Goal: Task Accomplishment & Management: Manage account settings

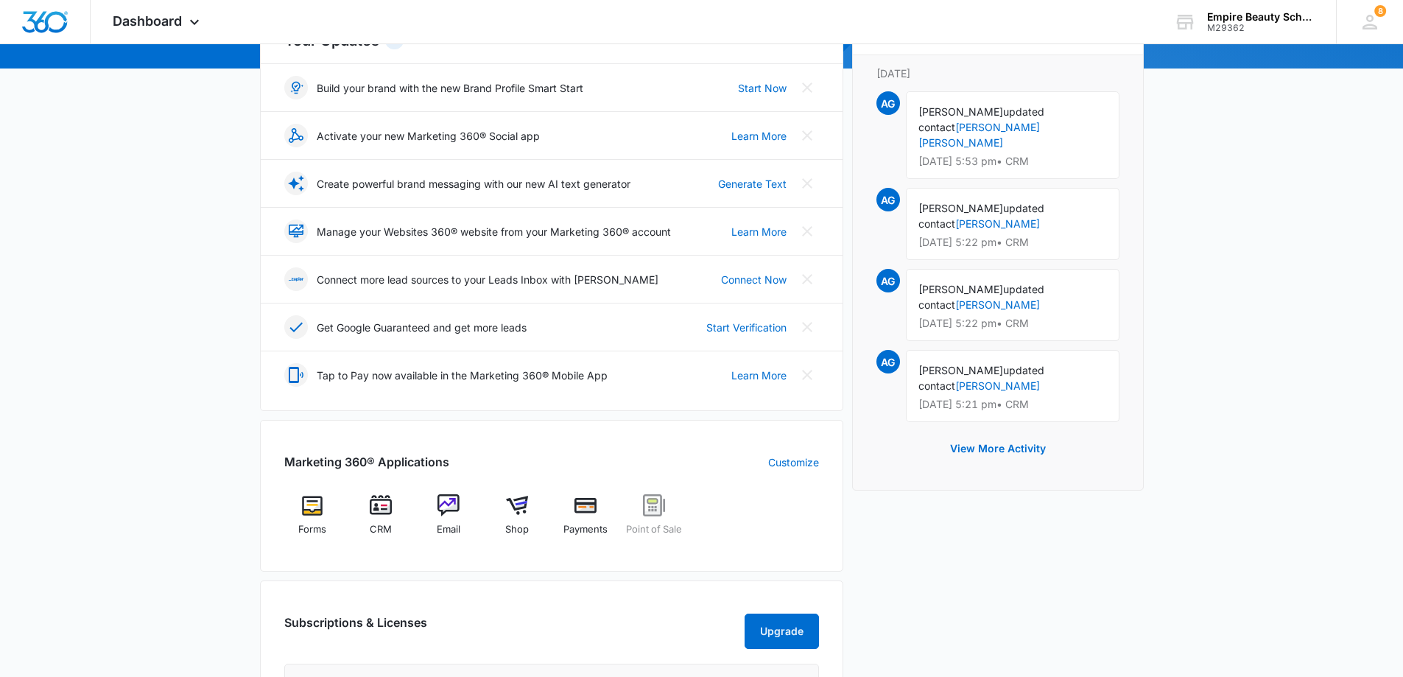
scroll to position [295, 0]
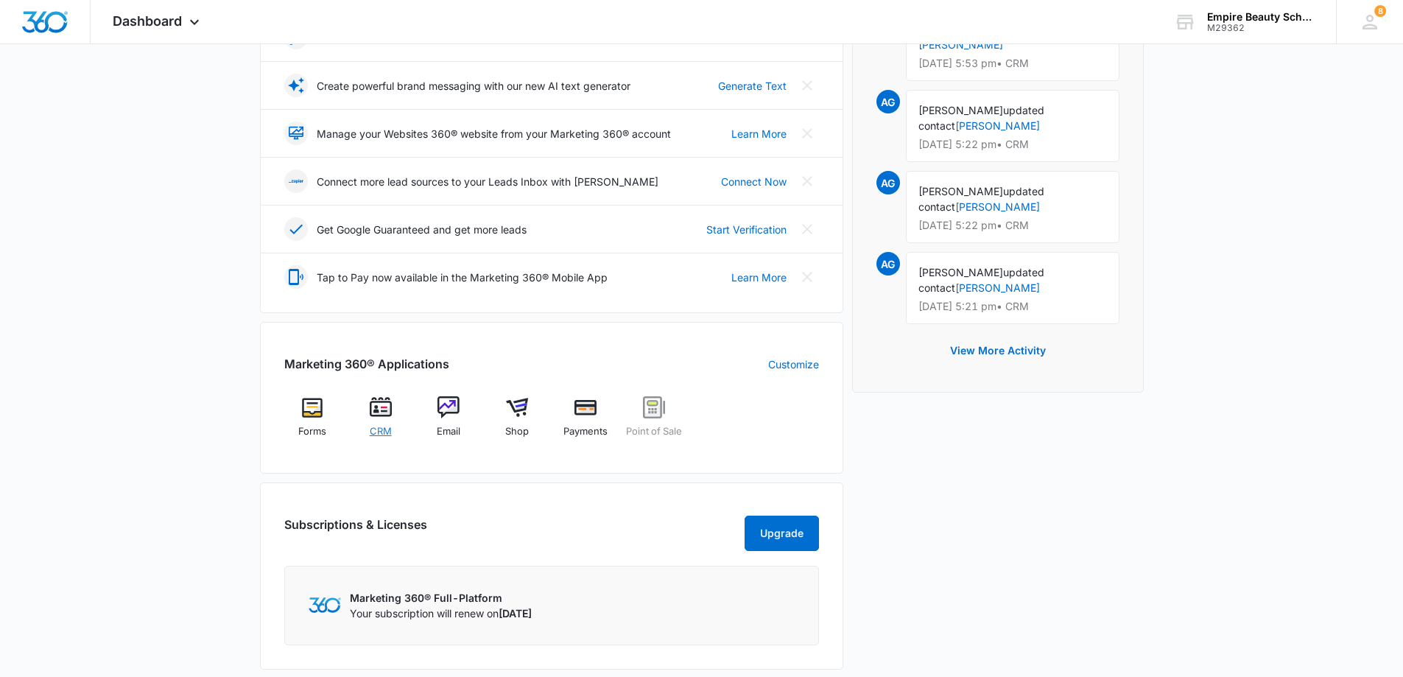
click at [385, 416] on img at bounding box center [381, 407] width 22 height 22
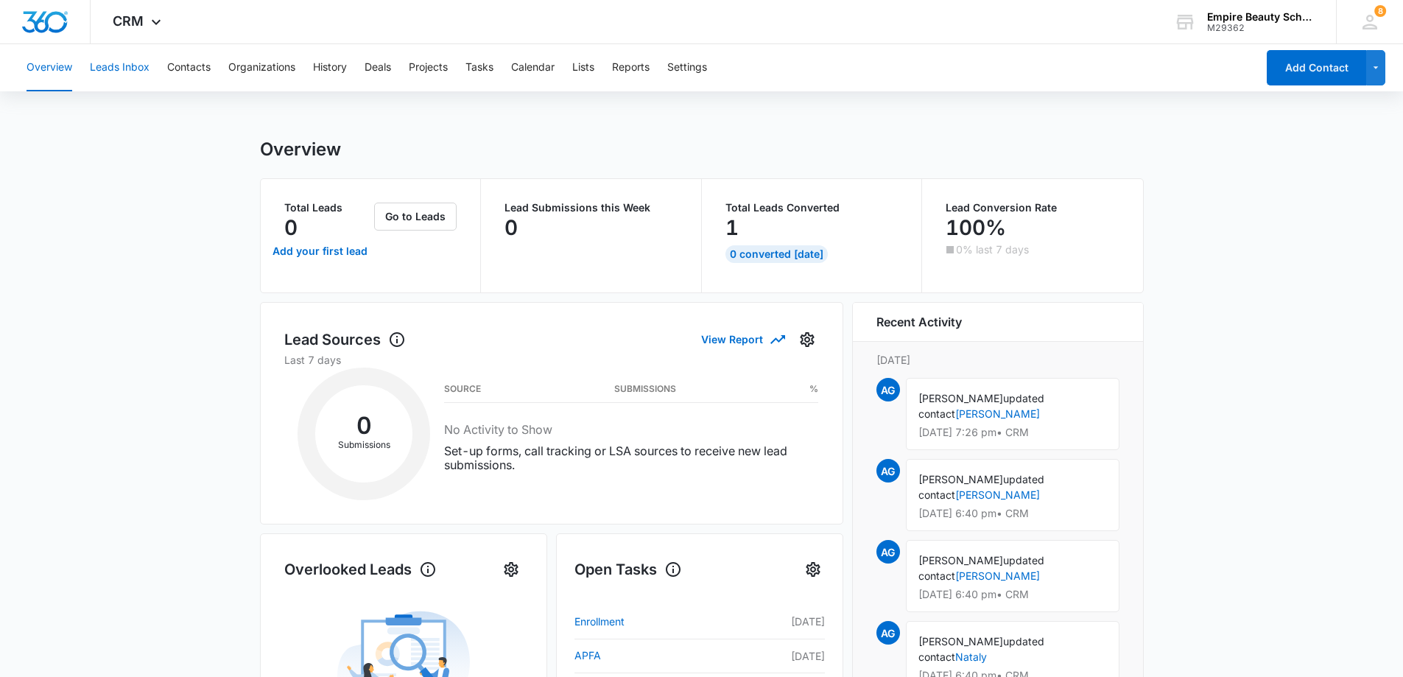
click at [112, 67] on button "Leads Inbox" at bounding box center [120, 67] width 60 height 47
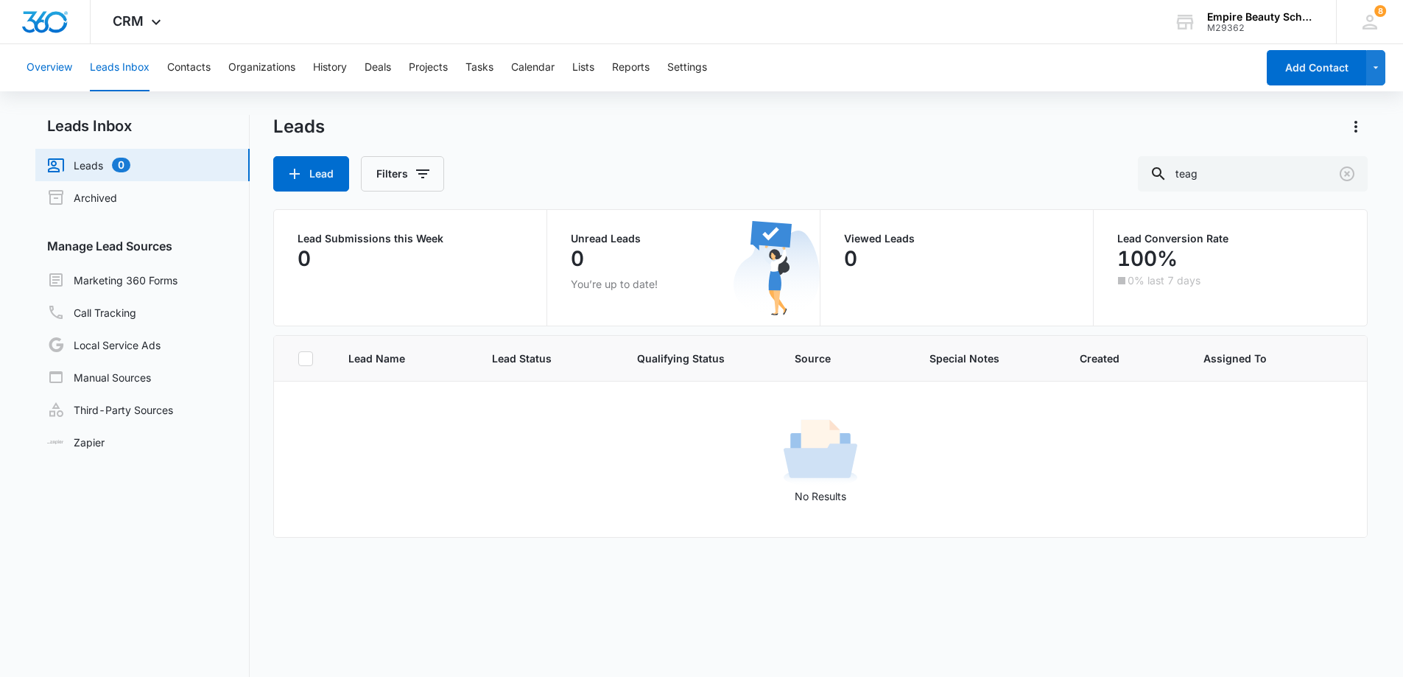
click at [47, 66] on button "Overview" at bounding box center [50, 67] width 46 height 47
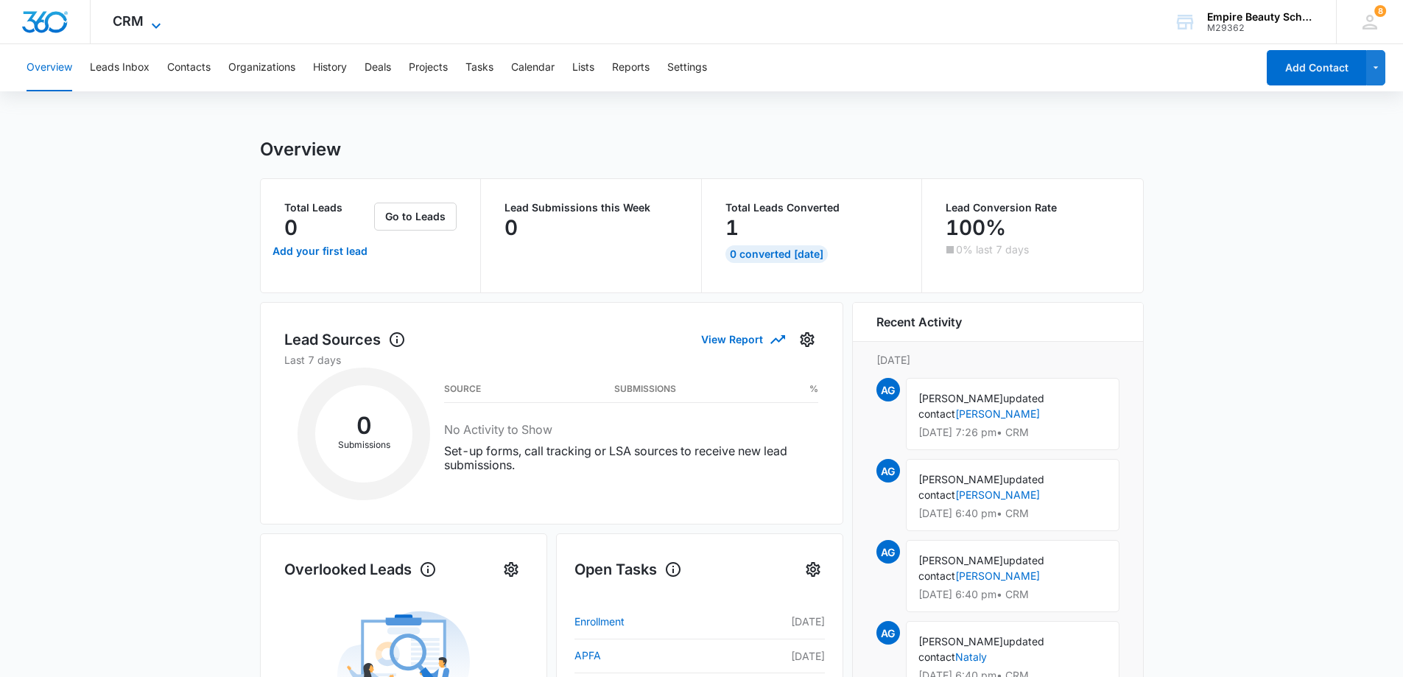
click at [155, 22] on icon at bounding box center [156, 26] width 18 height 18
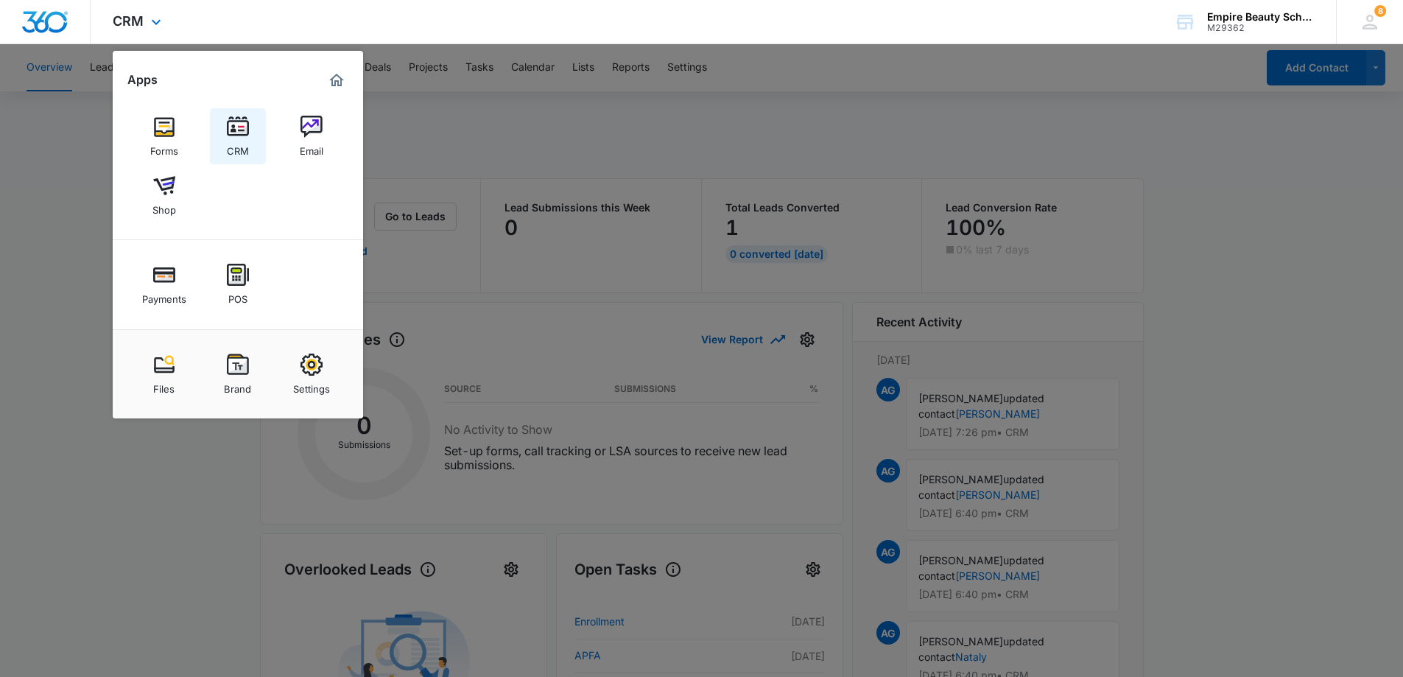
click at [244, 130] on img at bounding box center [238, 127] width 22 height 22
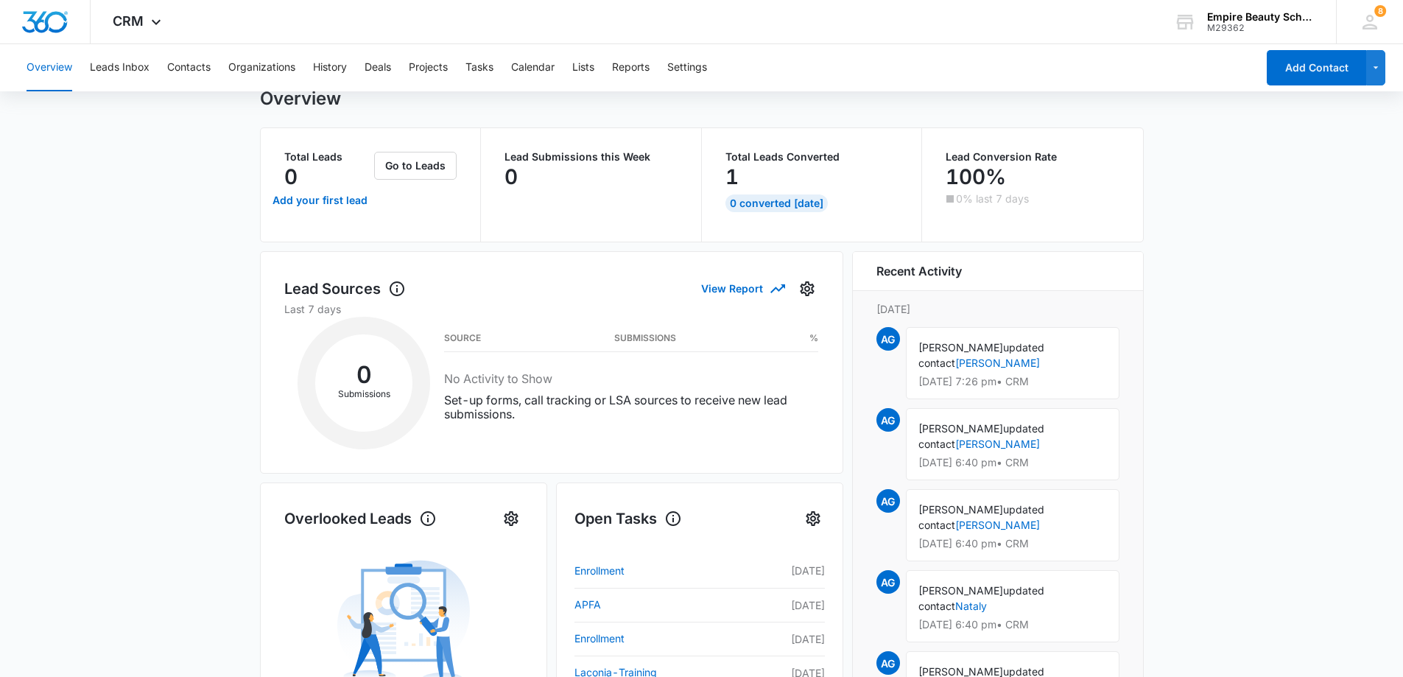
scroll to position [74, 0]
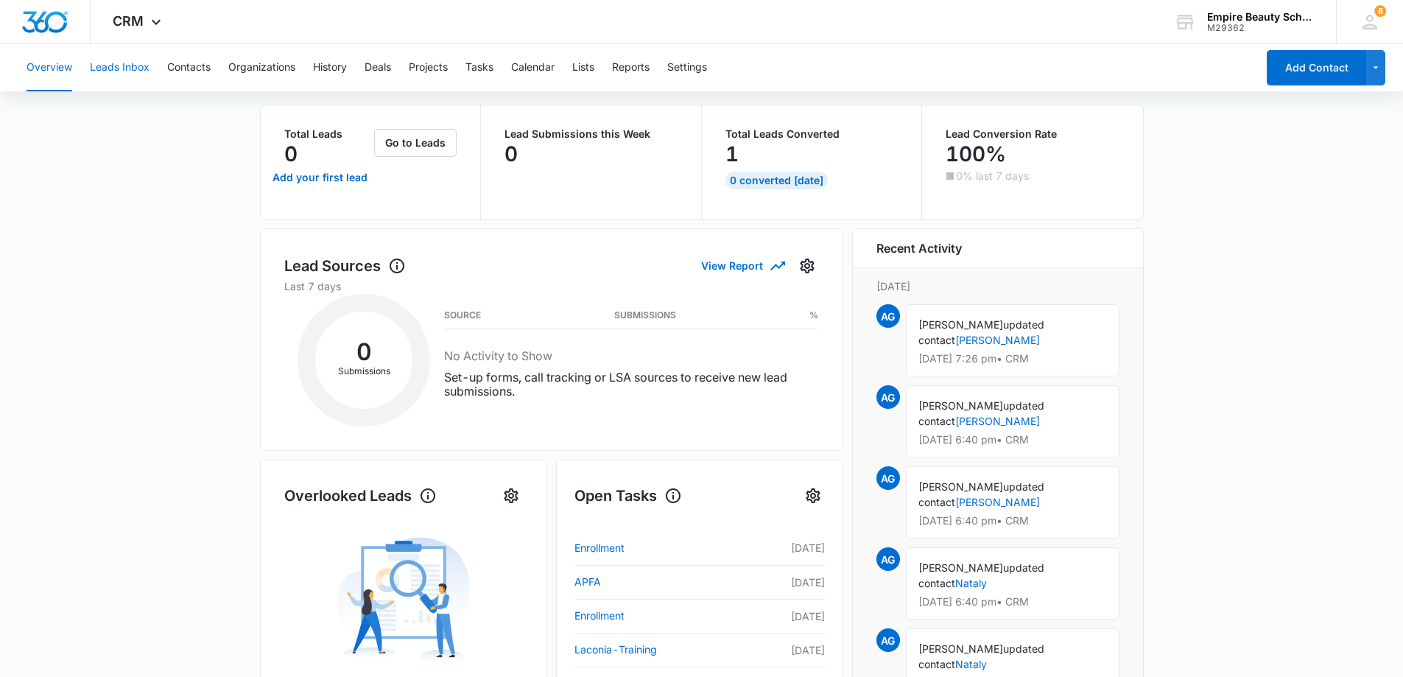
click at [119, 71] on button "Leads Inbox" at bounding box center [120, 67] width 60 height 47
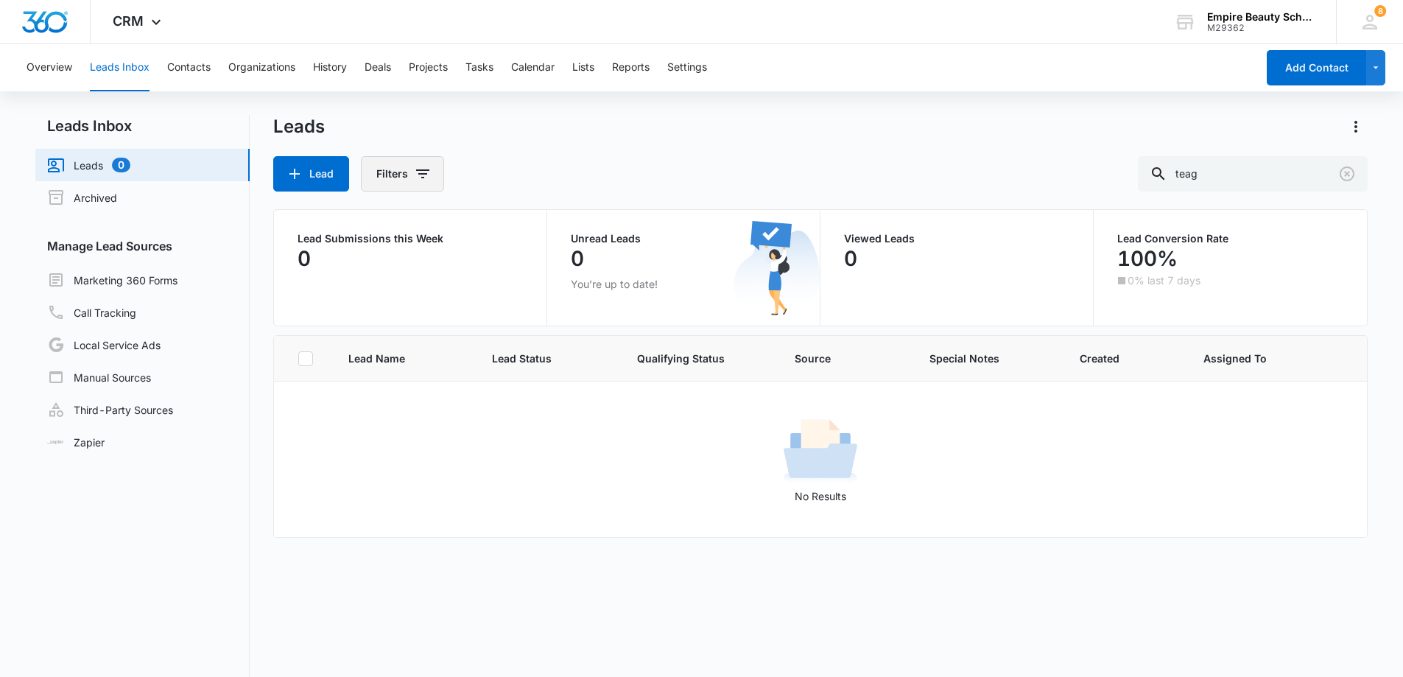
click at [418, 175] on icon "Filters" at bounding box center [422, 173] width 13 height 9
click at [538, 262] on icon "Show Lead Source filters" at bounding box center [537, 266] width 18 height 18
click at [609, 136] on div "Leads" at bounding box center [820, 127] width 1095 height 24
click at [430, 175] on icon "Filters" at bounding box center [423, 174] width 18 height 18
click at [542, 227] on icon "Show Assigned To filters" at bounding box center [537, 228] width 18 height 18
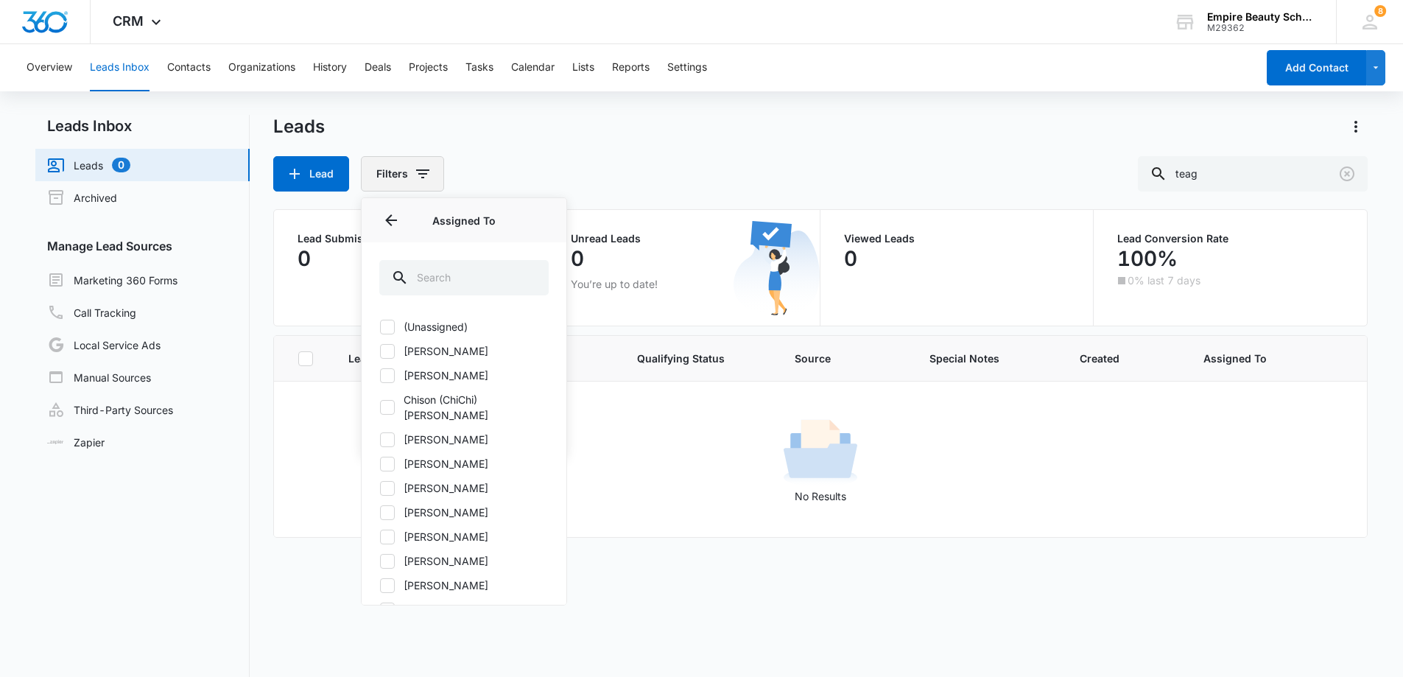
click at [418, 172] on icon "Filters" at bounding box center [423, 174] width 18 height 18
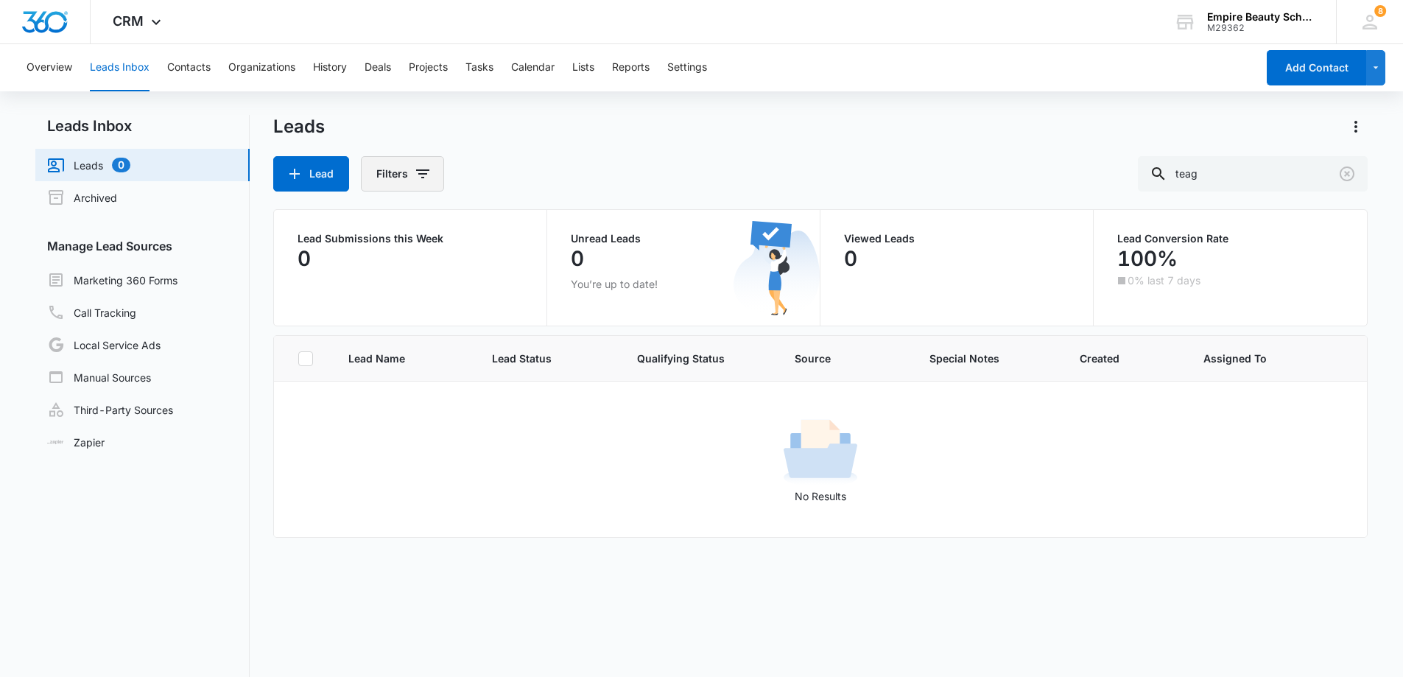
click at [425, 175] on icon "Filters" at bounding box center [422, 173] width 13 height 9
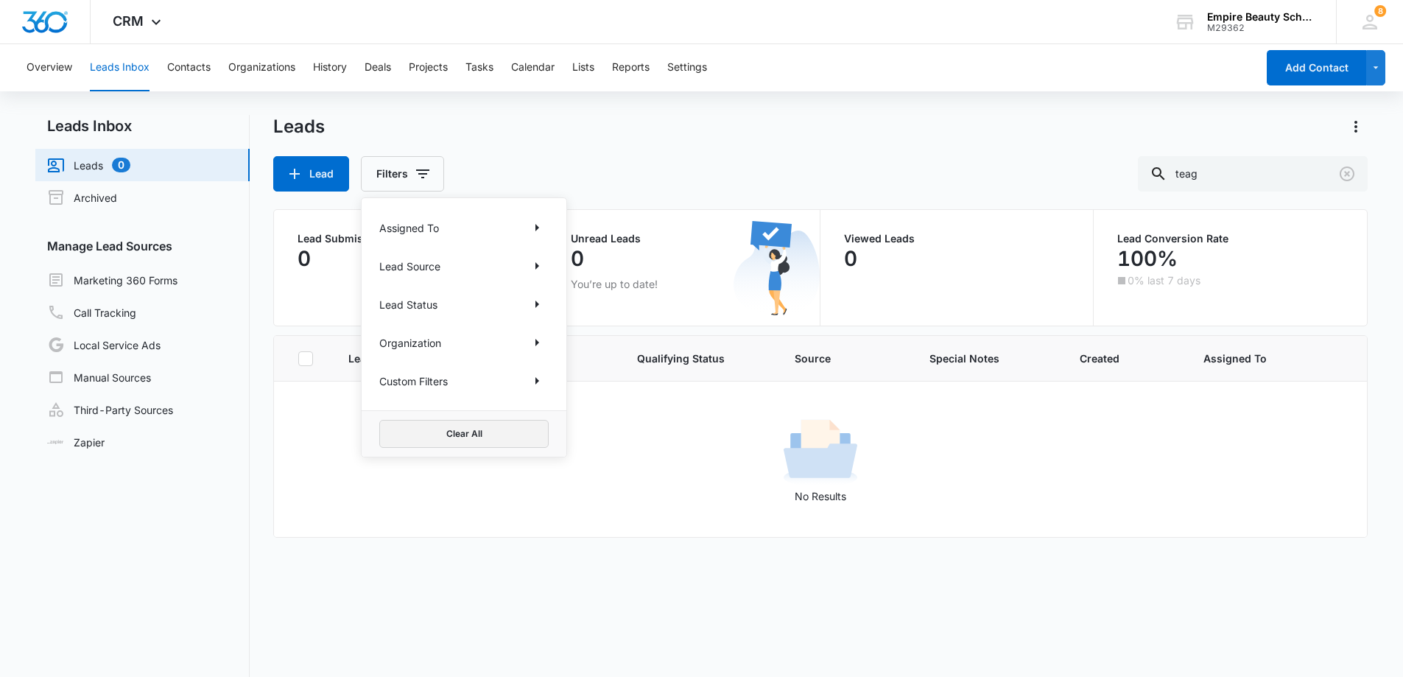
click at [456, 432] on button "Clear All" at bounding box center [463, 434] width 169 height 28
click at [538, 226] on icon "Show Assigned To filters" at bounding box center [538, 227] width 4 height 7
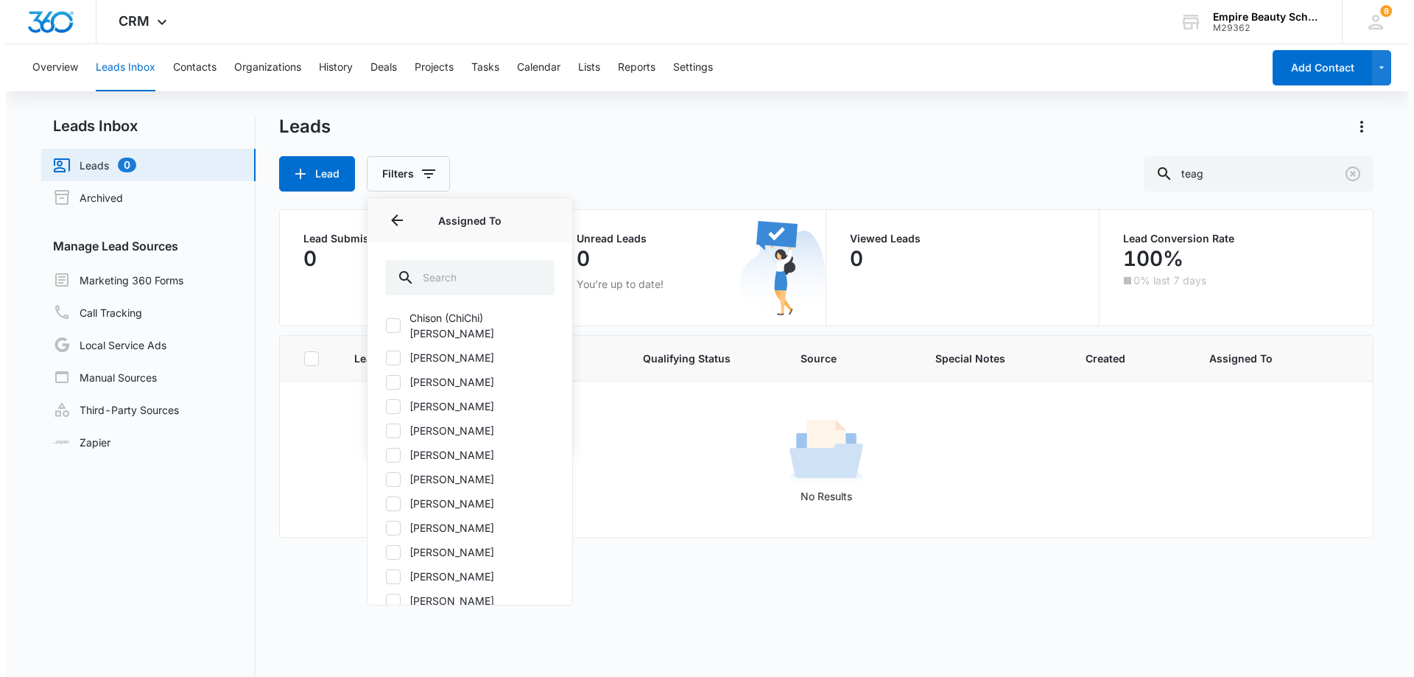
scroll to position [96, 0]
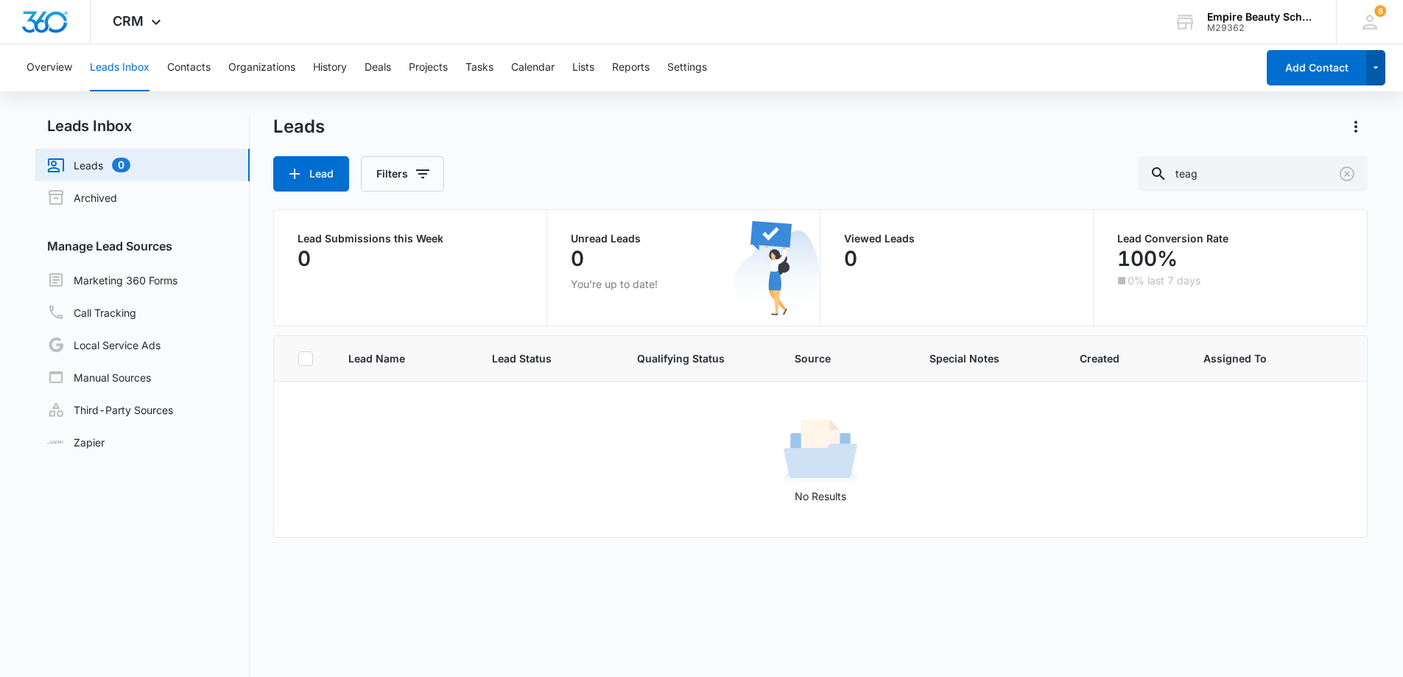
click at [1381, 70] on icon "button" at bounding box center [1376, 68] width 13 height 18
click at [189, 63] on button "Contacts" at bounding box center [188, 67] width 43 height 47
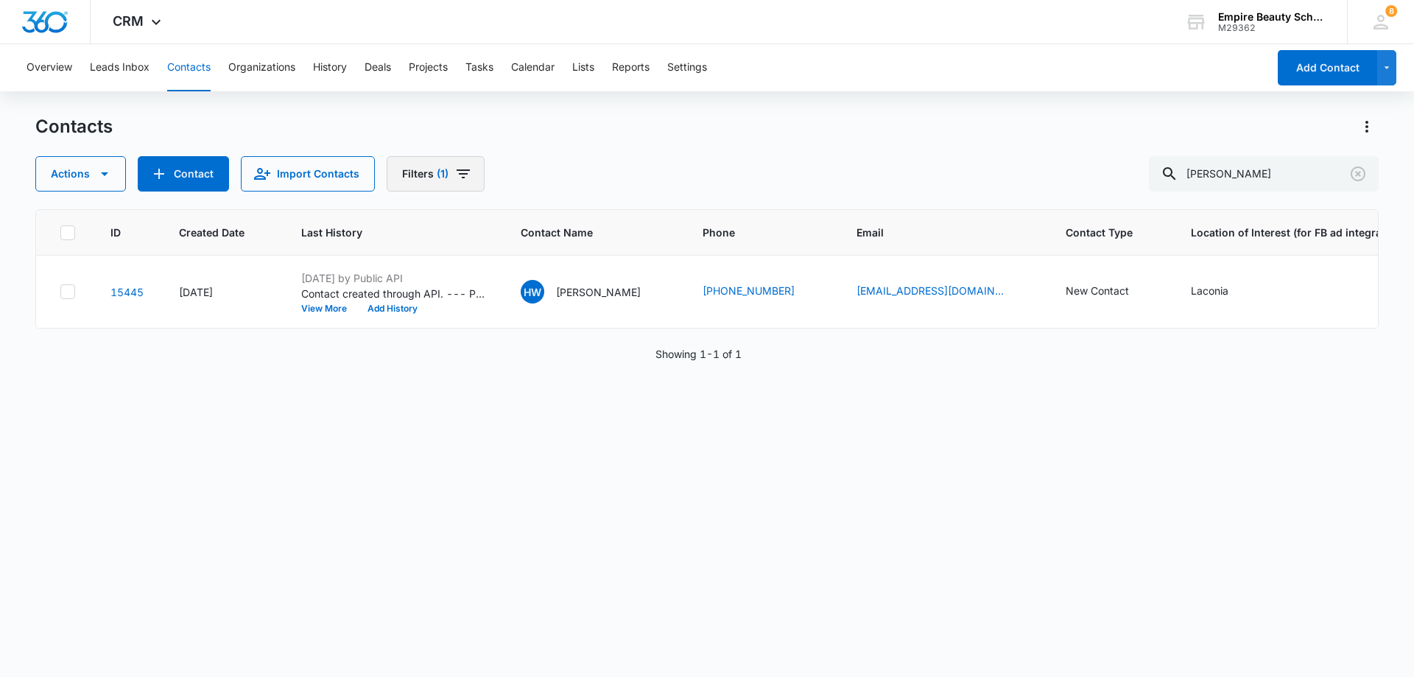
click at [466, 175] on icon "Filters" at bounding box center [463, 174] width 18 height 18
click at [558, 417] on icon "Show Custom Filters filters" at bounding box center [560, 418] width 4 height 7
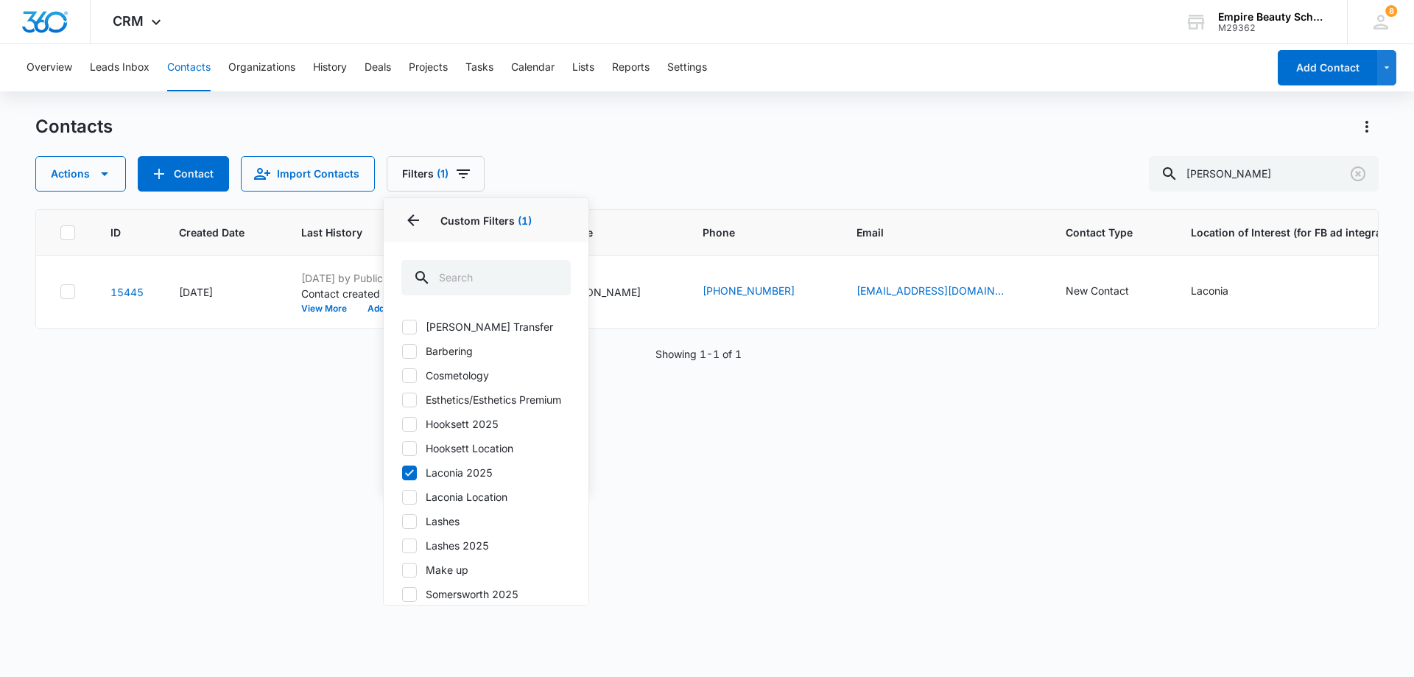
click at [537, 407] on label "Esthetics/Esthetics Premium" at bounding box center [485, 399] width 169 height 15
click at [402, 400] on input "Esthetics/Esthetics Premium" at bounding box center [401, 399] width 1 height 1
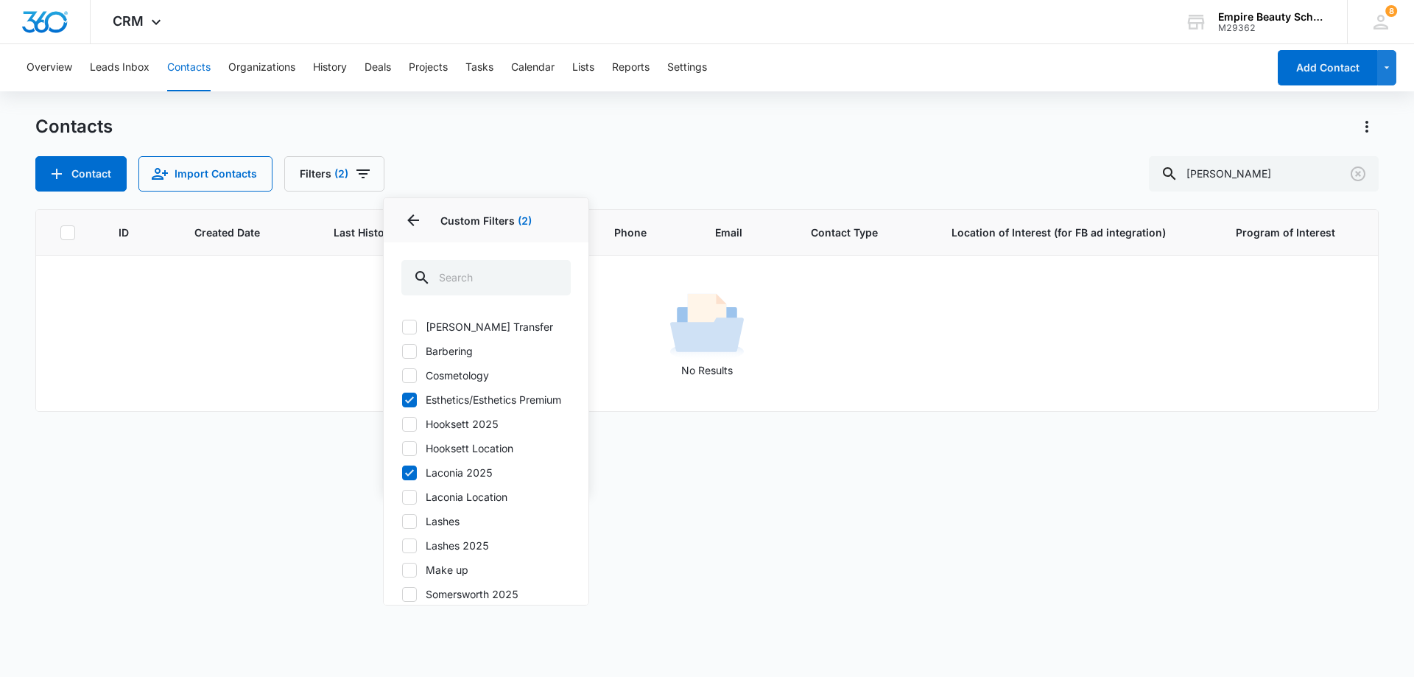
click at [415, 406] on icon at bounding box center [409, 399] width 13 height 13
click at [402, 400] on input "Esthetics/Esthetics Premium" at bounding box center [401, 399] width 1 height 1
checkbox input "false"
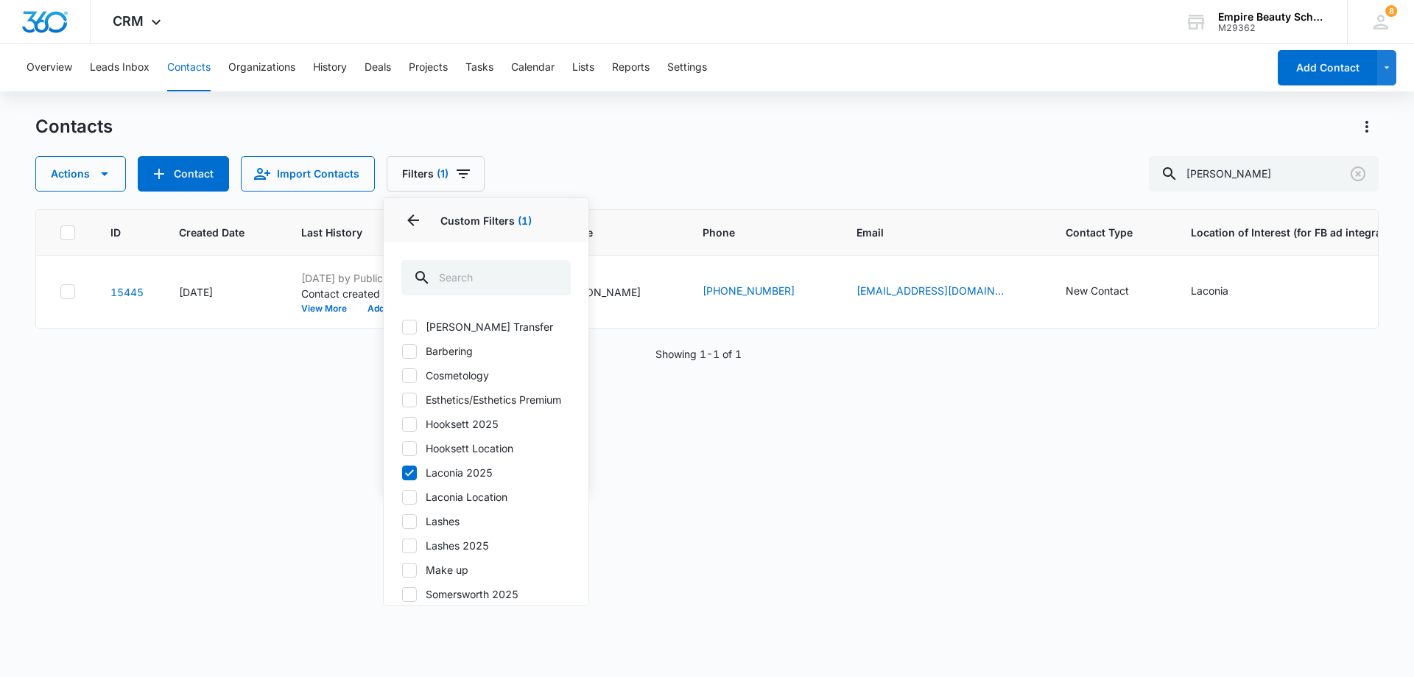
click at [303, 509] on div "ID Created Date Last History Contact Name Phone Email Contact Type Location of …" at bounding box center [707, 433] width 1344 height 449
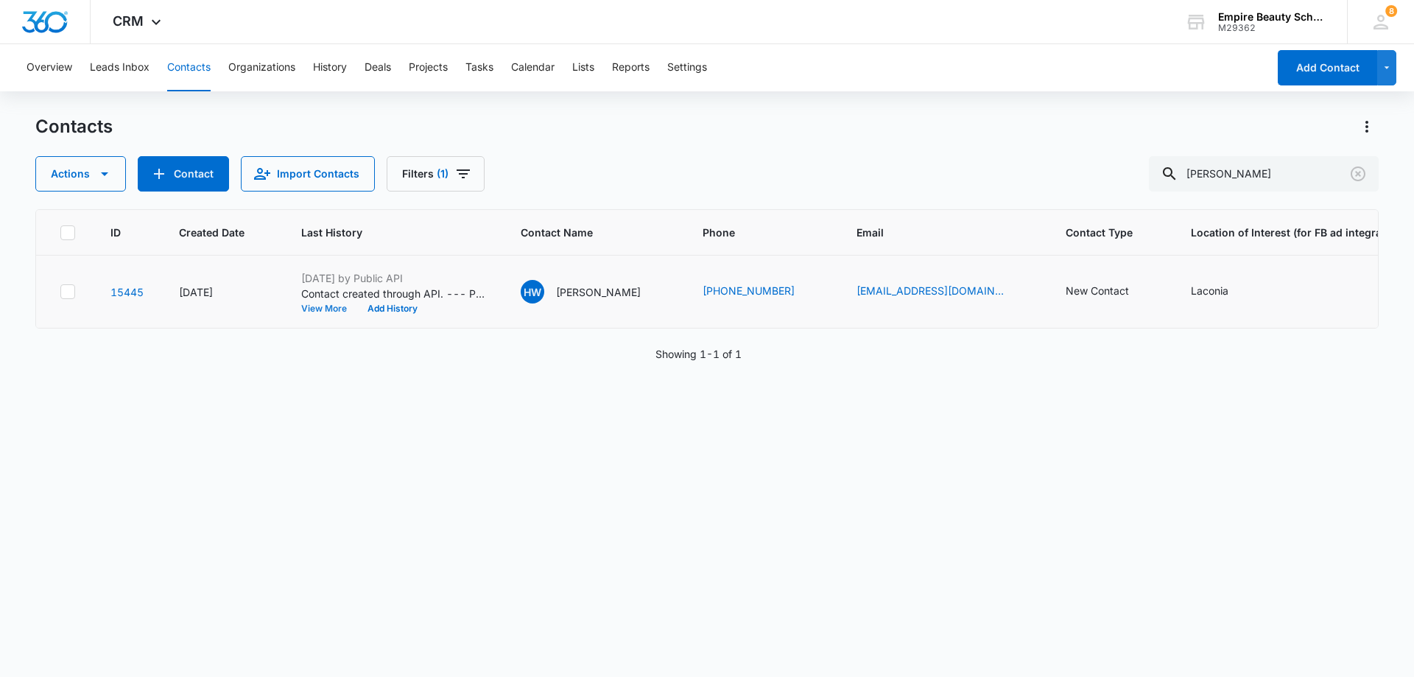
click at [335, 304] on button "View More" at bounding box center [329, 308] width 56 height 9
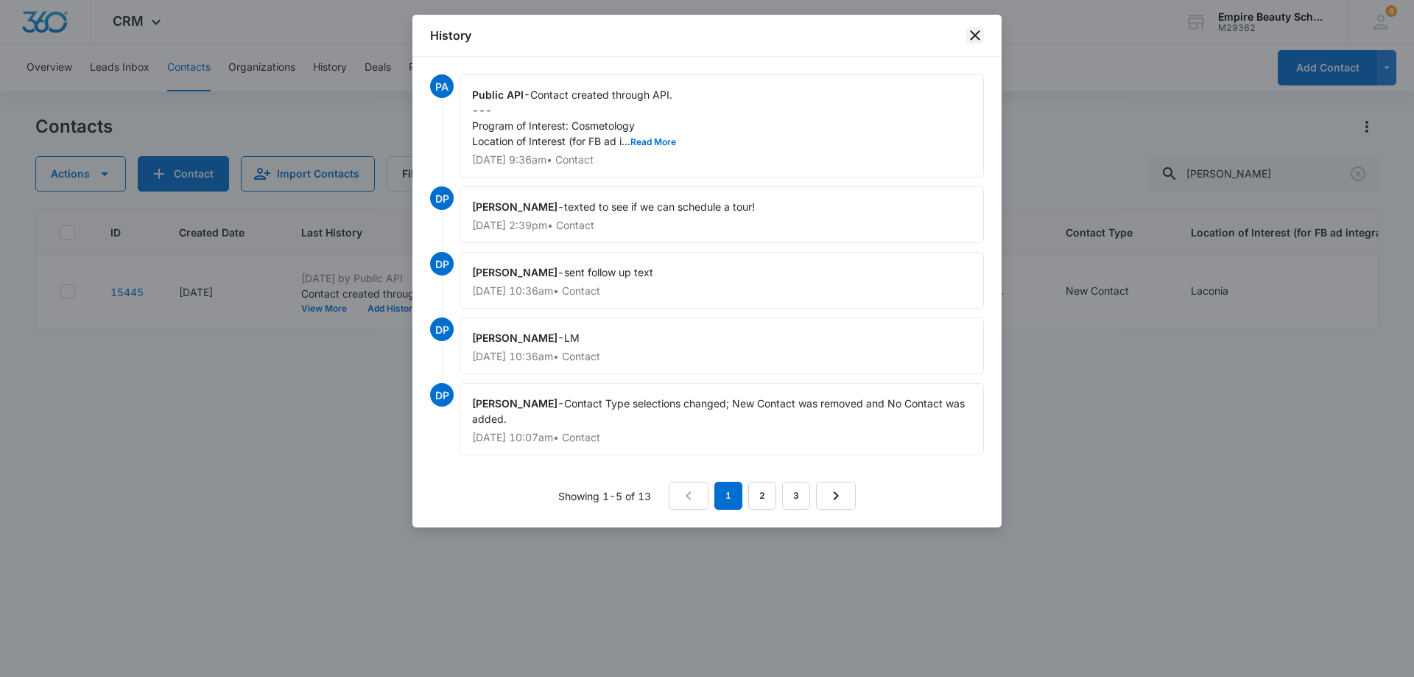
click at [970, 33] on icon "close" at bounding box center [975, 36] width 18 height 18
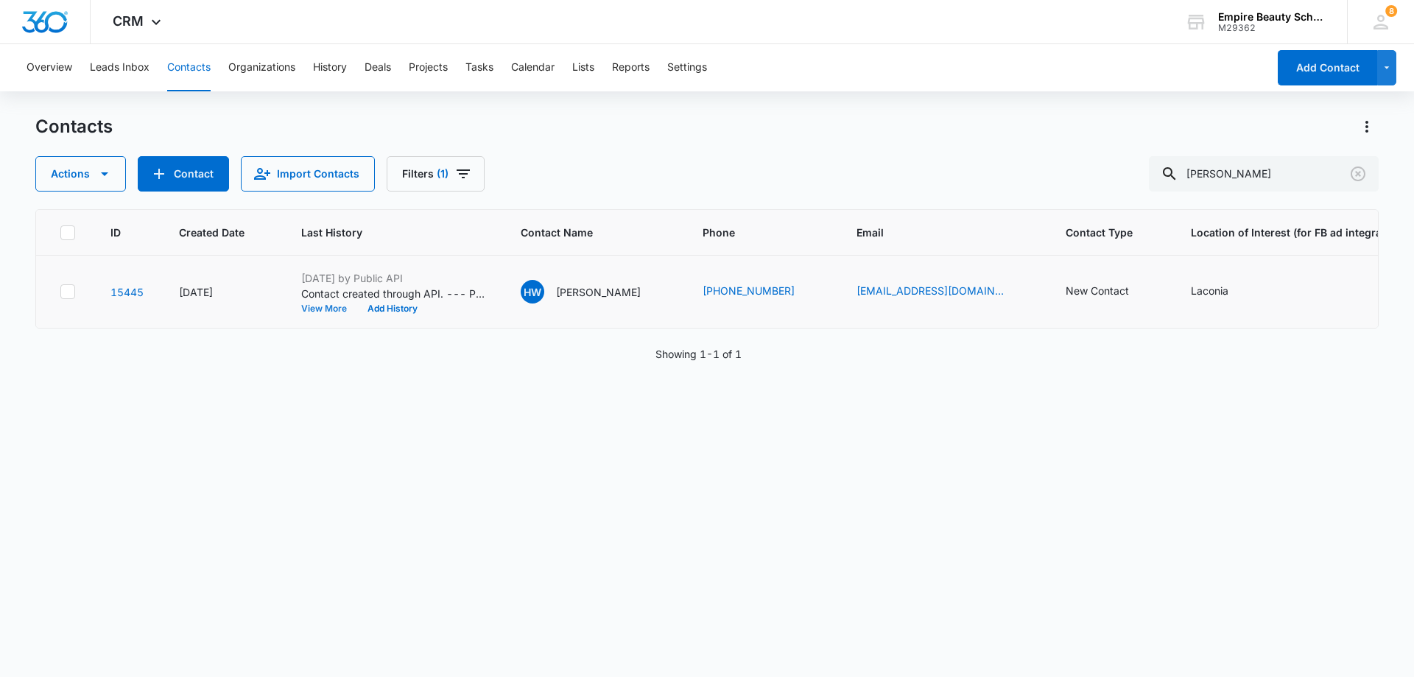
click at [331, 307] on button "View More" at bounding box center [329, 308] width 56 height 9
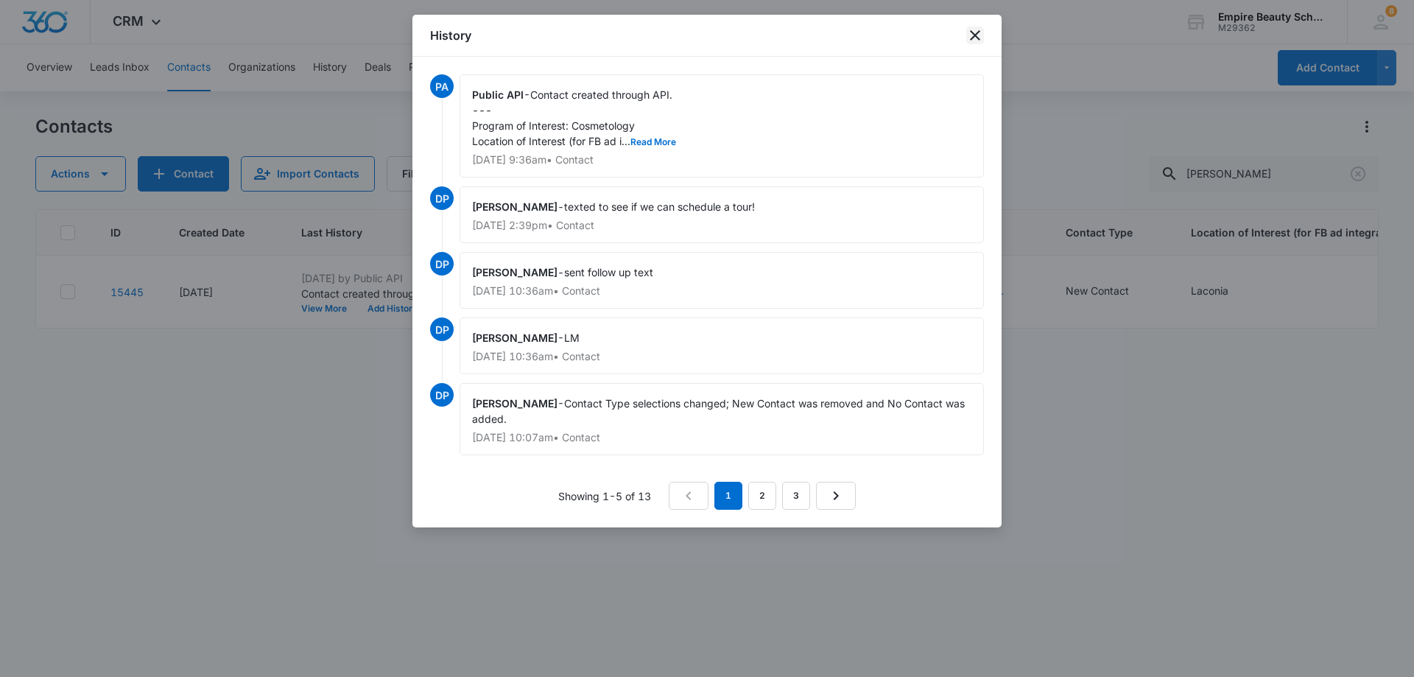
click at [971, 34] on icon "close" at bounding box center [975, 36] width 18 height 18
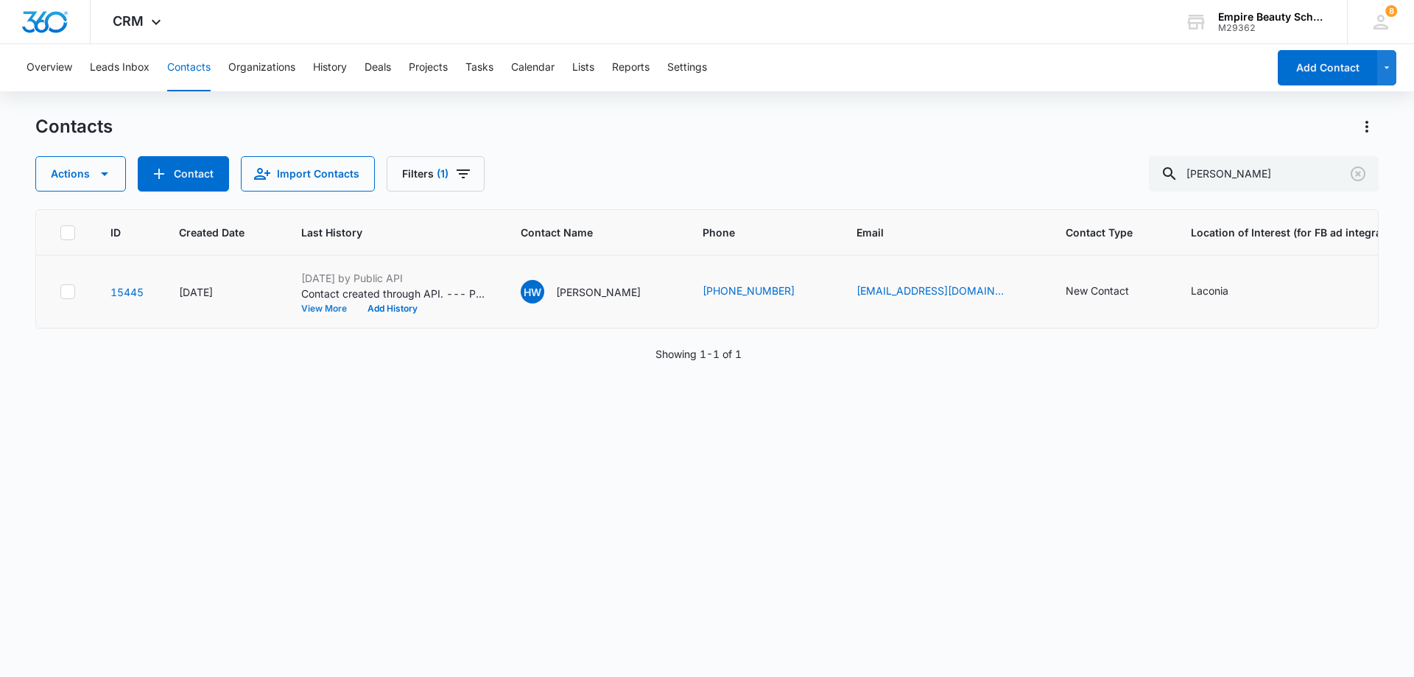
click at [333, 311] on button "View More" at bounding box center [329, 308] width 56 height 9
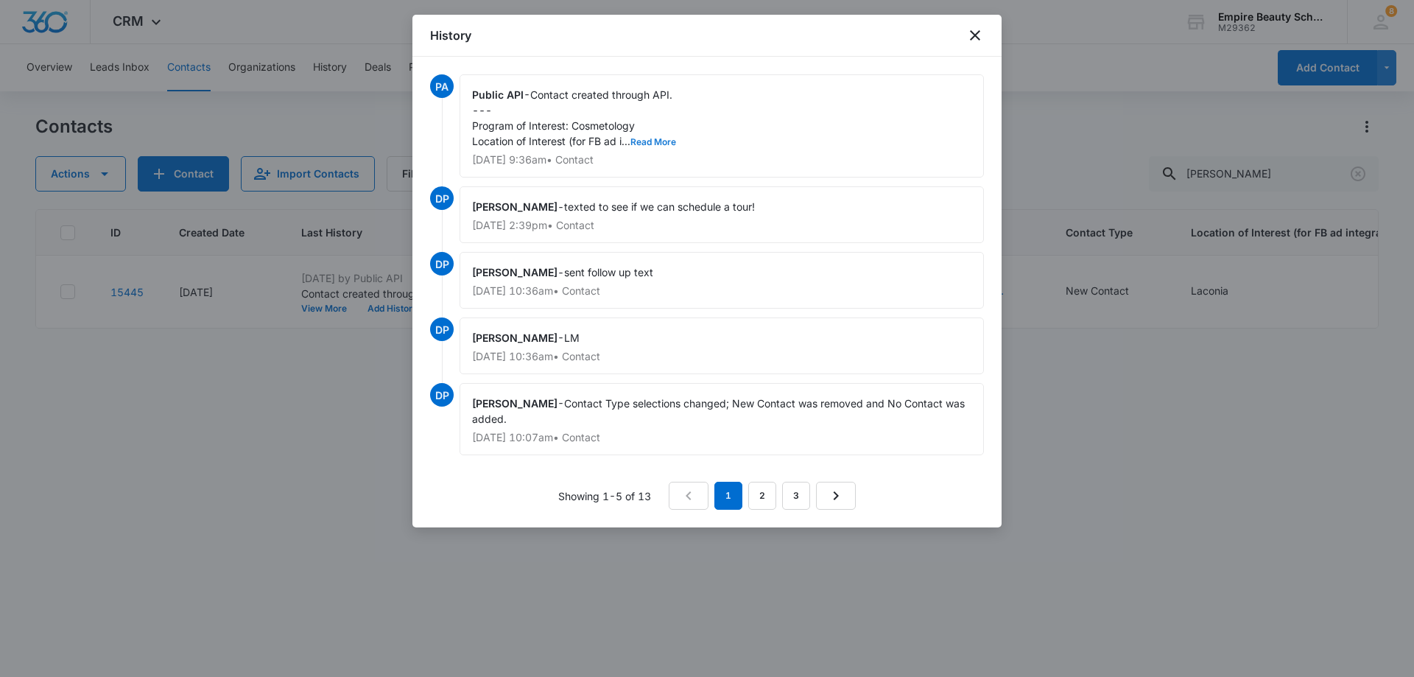
click at [658, 139] on button "Read More" at bounding box center [654, 142] width 46 height 9
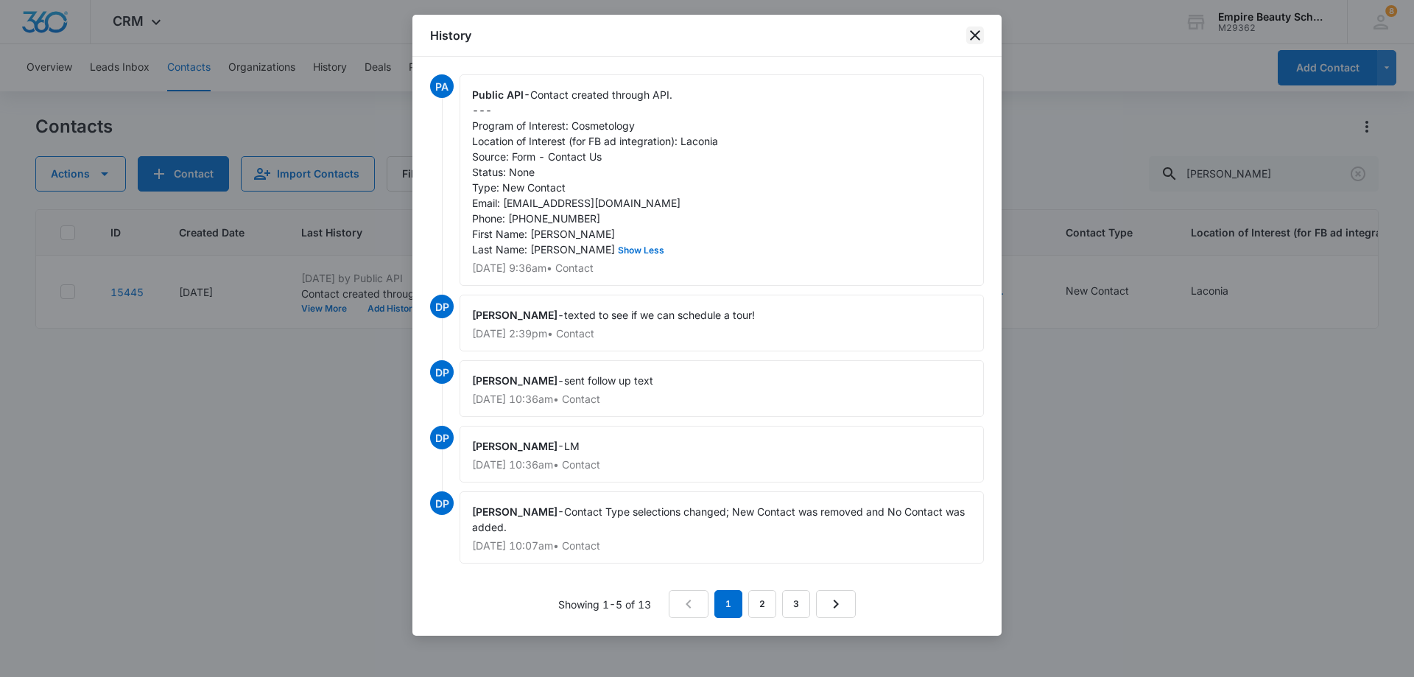
click at [970, 35] on icon "close" at bounding box center [975, 36] width 18 height 18
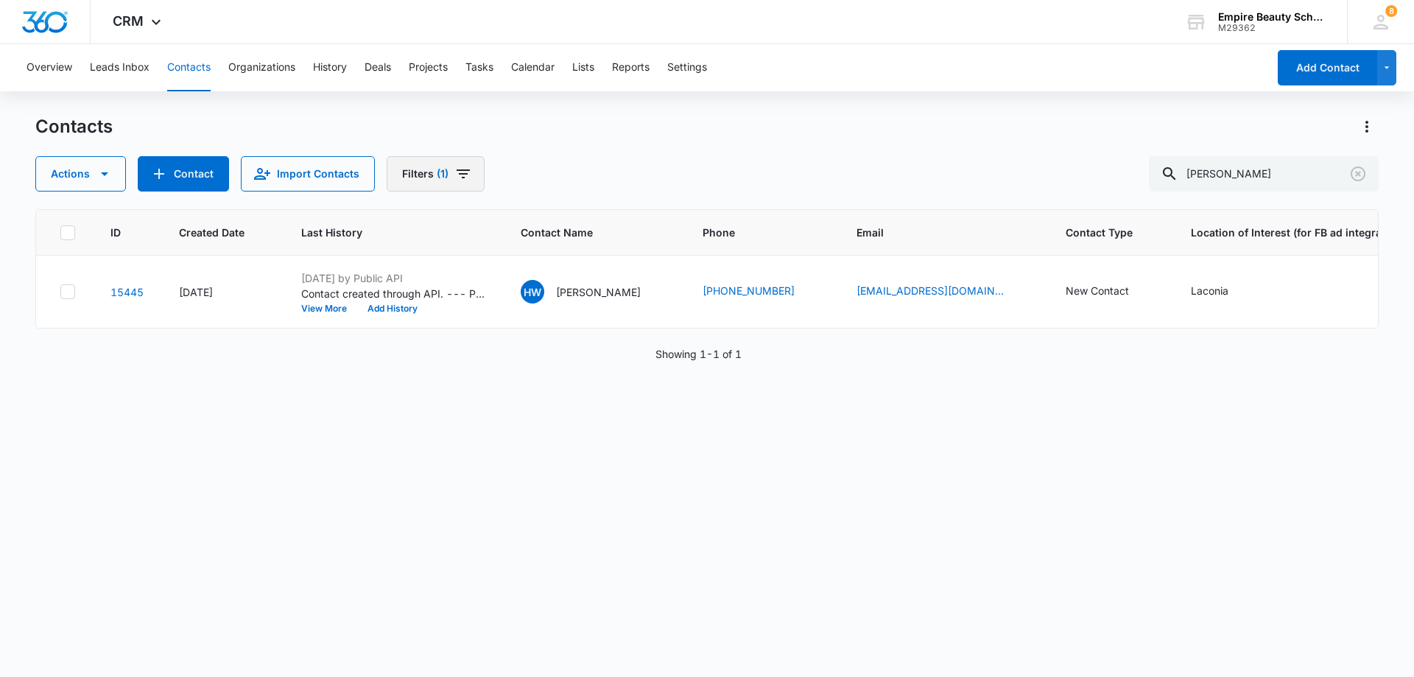
click at [459, 174] on icon "Filters" at bounding box center [463, 173] width 13 height 9
click at [555, 417] on icon "Show Custom Filters filters" at bounding box center [559, 419] width 18 height 18
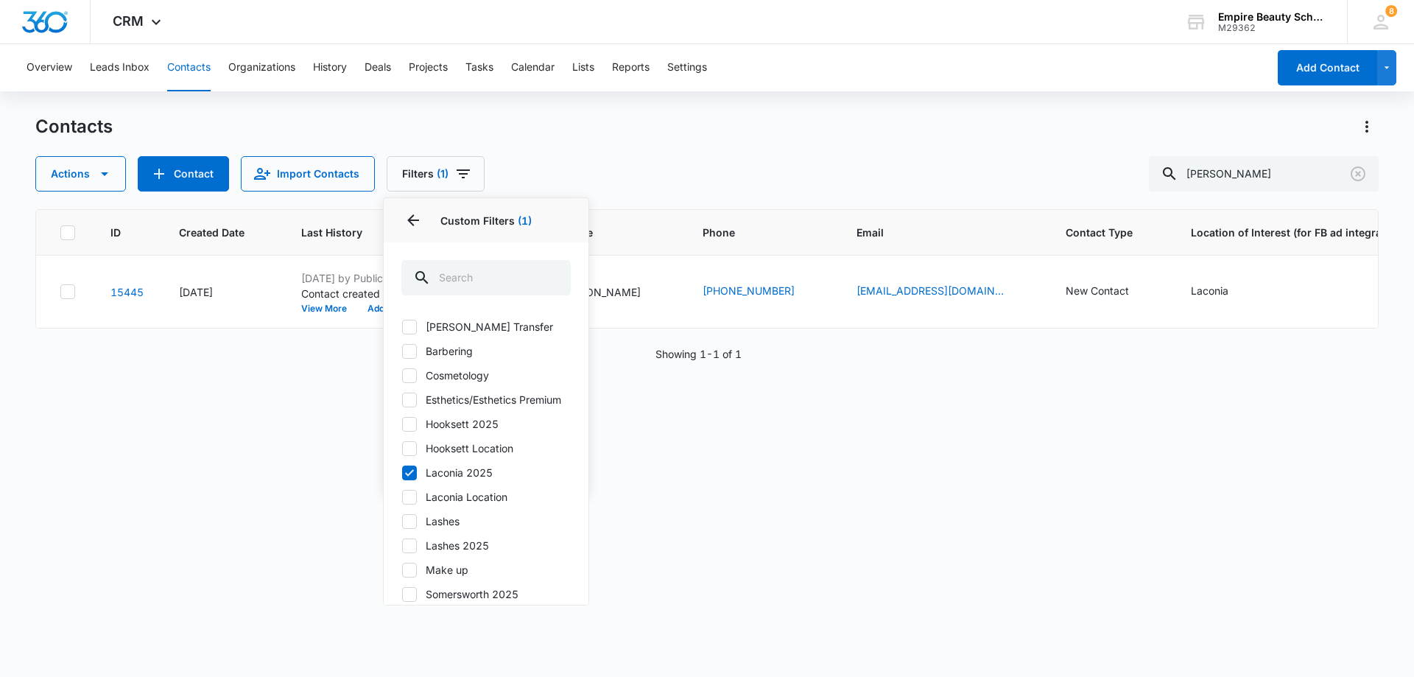
click at [480, 480] on label "Laconia 2025" at bounding box center [485, 472] width 169 height 15
click at [402, 473] on input "Laconia 2025" at bounding box center [401, 472] width 1 height 1
click at [412, 480] on icon at bounding box center [409, 472] width 13 height 13
click at [402, 473] on input "Laconia 2025" at bounding box center [401, 472] width 1 height 1
checkbox input "true"
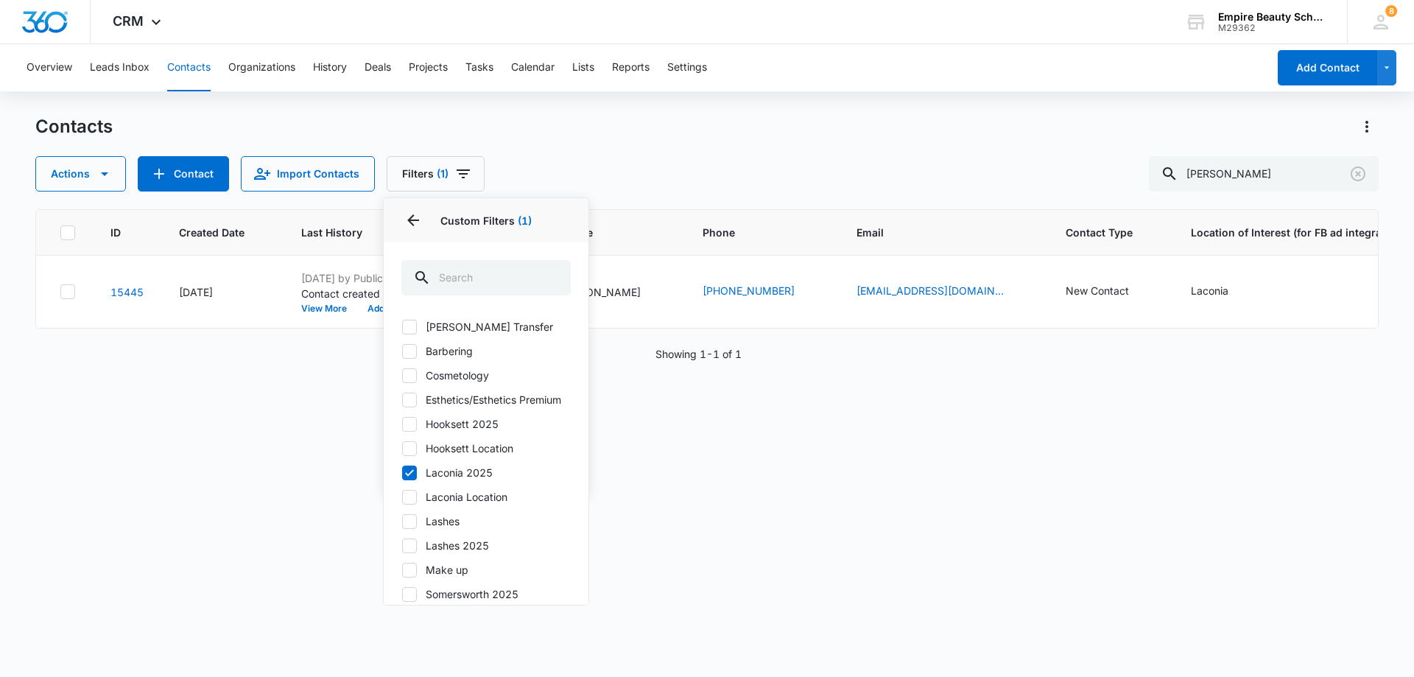
click at [410, 371] on icon at bounding box center [409, 375] width 13 height 13
click at [402, 375] on input "Cosmetology" at bounding box center [401, 375] width 1 height 1
checkbox input "true"
click at [633, 412] on div "ID Created Date Last History Contact Name Phone Email Contact Type Location of …" at bounding box center [707, 433] width 1344 height 449
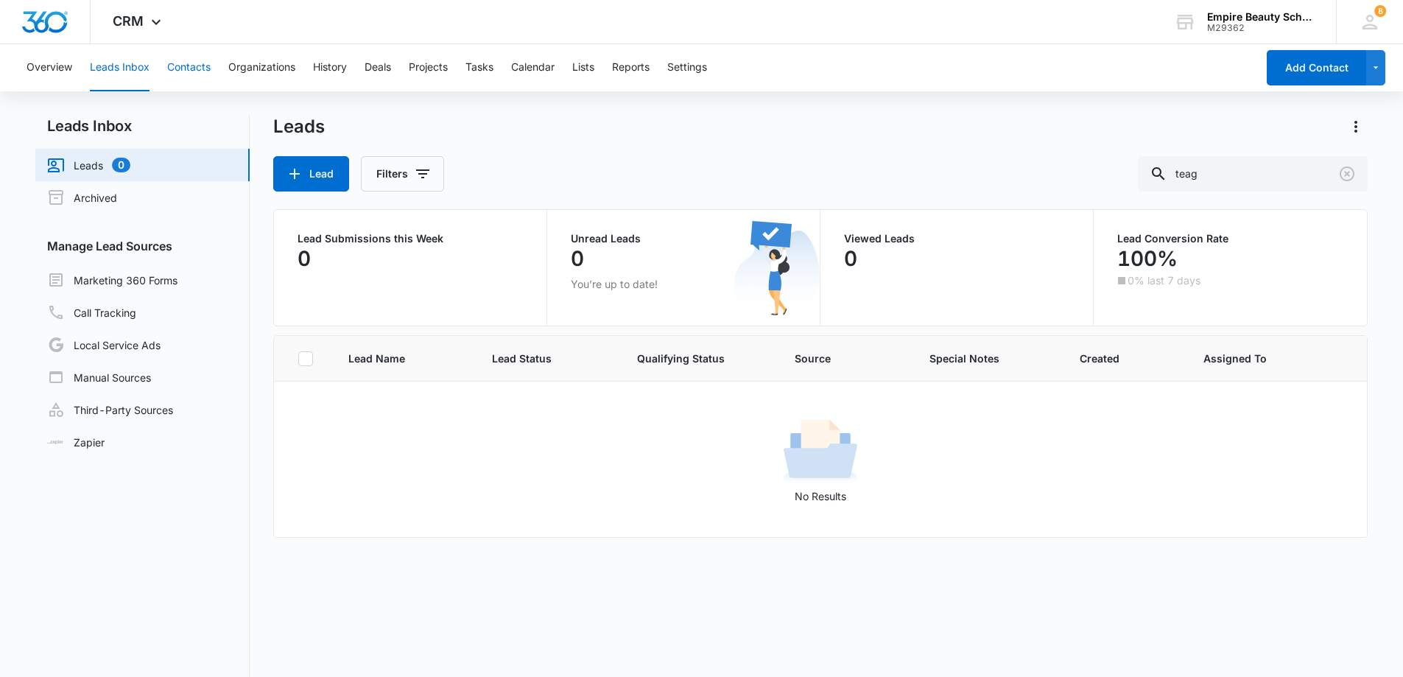
click at [195, 68] on button "Contacts" at bounding box center [188, 67] width 43 height 47
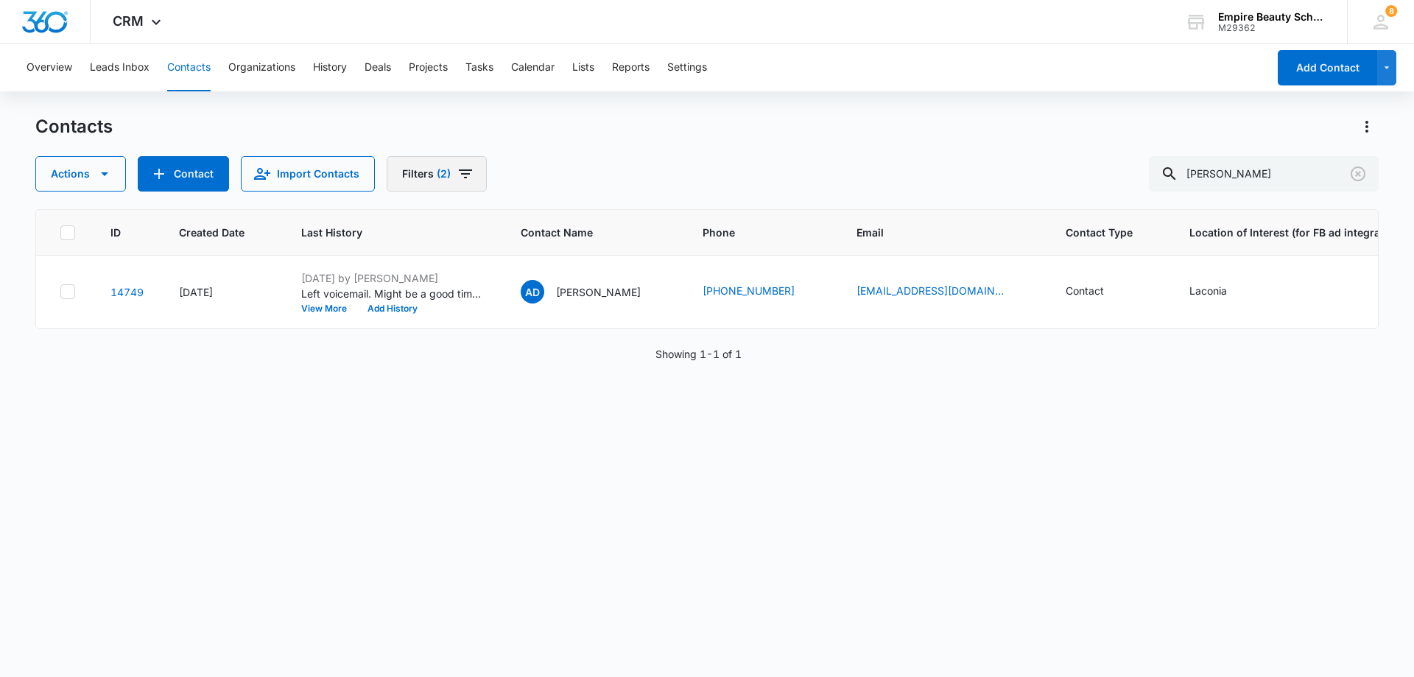
click at [471, 170] on button "Filters (2)" at bounding box center [437, 173] width 100 height 35
click at [561, 227] on icon "Show Assigned To filters" at bounding box center [560, 227] width 4 height 7
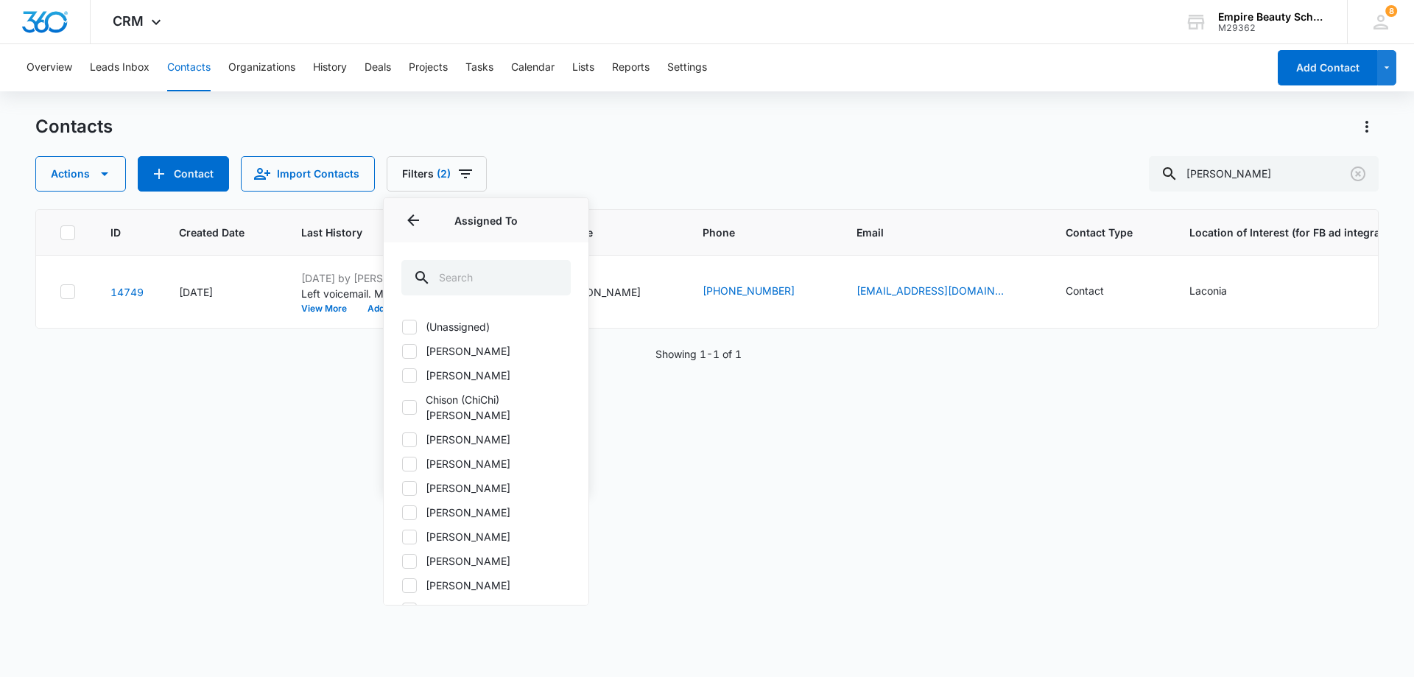
click at [415, 433] on icon at bounding box center [409, 439] width 13 height 13
click at [402, 439] on input "[PERSON_NAME]" at bounding box center [401, 439] width 1 height 1
checkbox input "true"
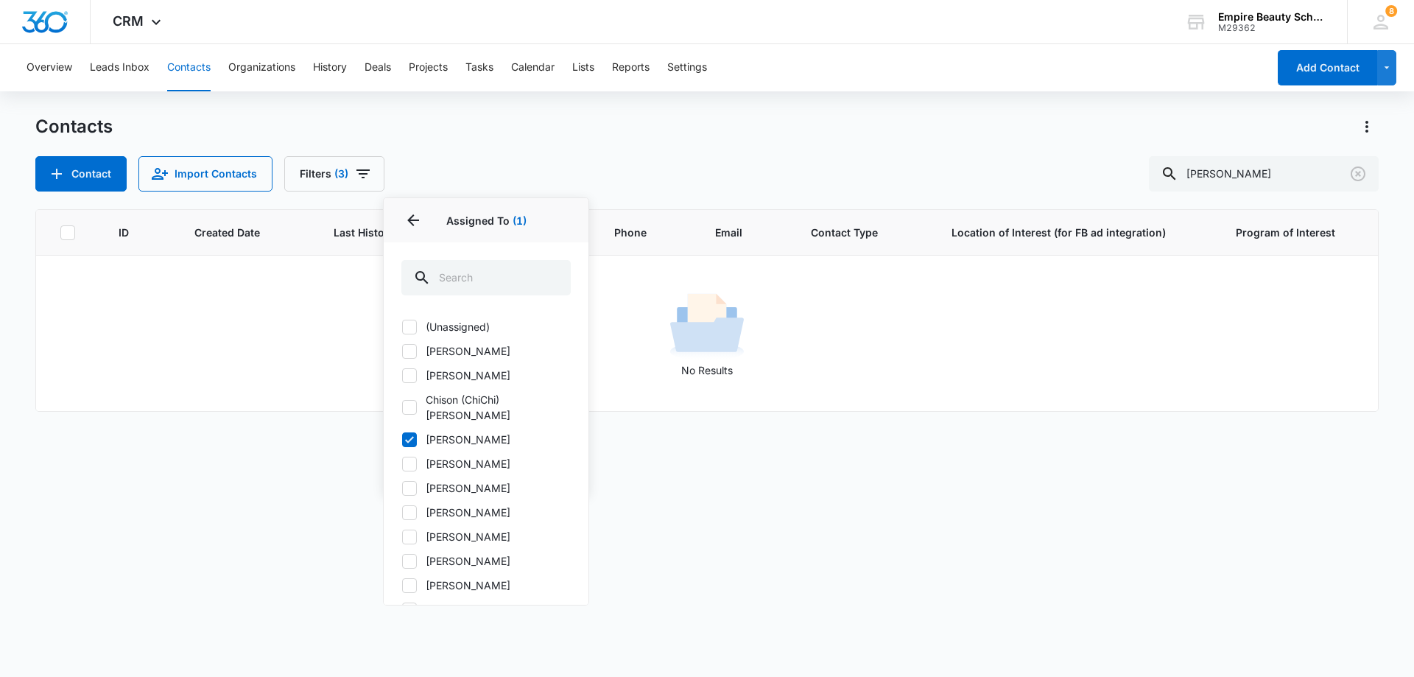
click at [412, 457] on icon at bounding box center [409, 463] width 13 height 13
click at [402, 463] on input "[PERSON_NAME]" at bounding box center [401, 463] width 1 height 1
checkbox input "true"
click at [416, 505] on div at bounding box center [409, 512] width 15 height 15
click at [402, 512] on input "[PERSON_NAME]" at bounding box center [401, 512] width 1 height 1
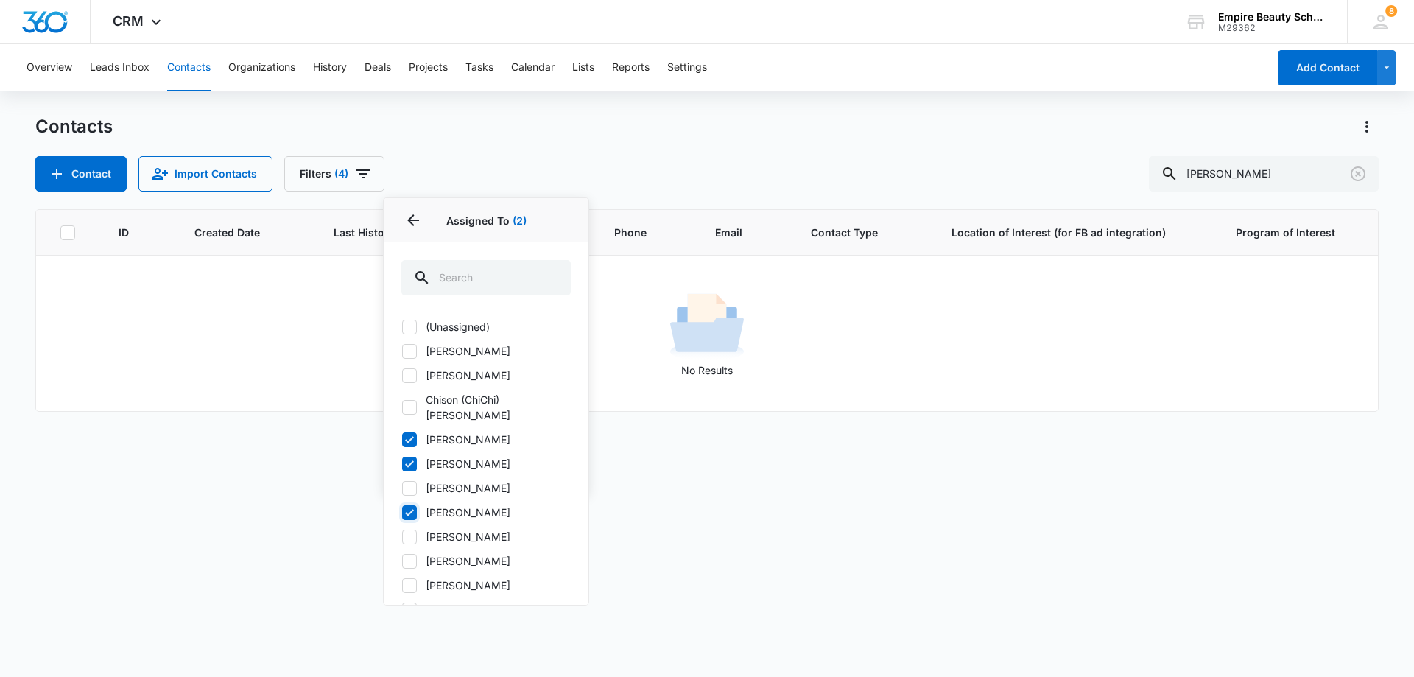
checkbox input "true"
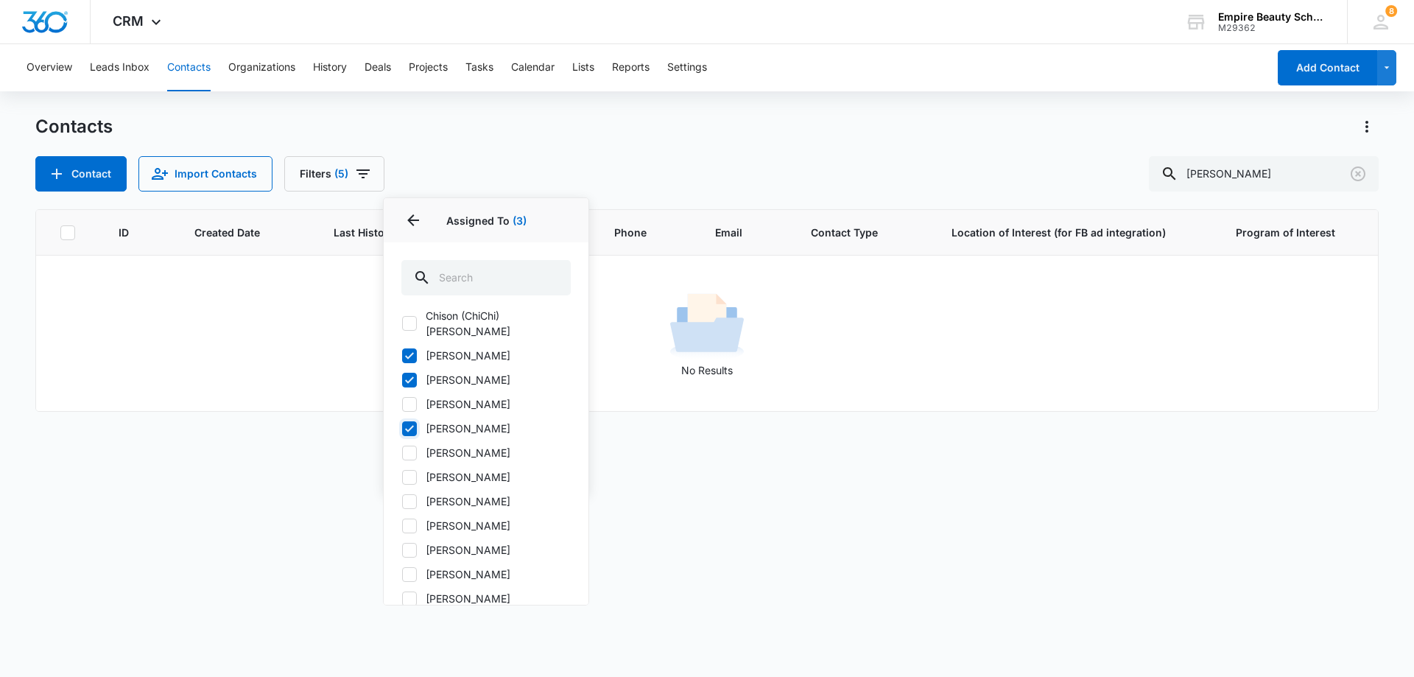
scroll to position [96, 0]
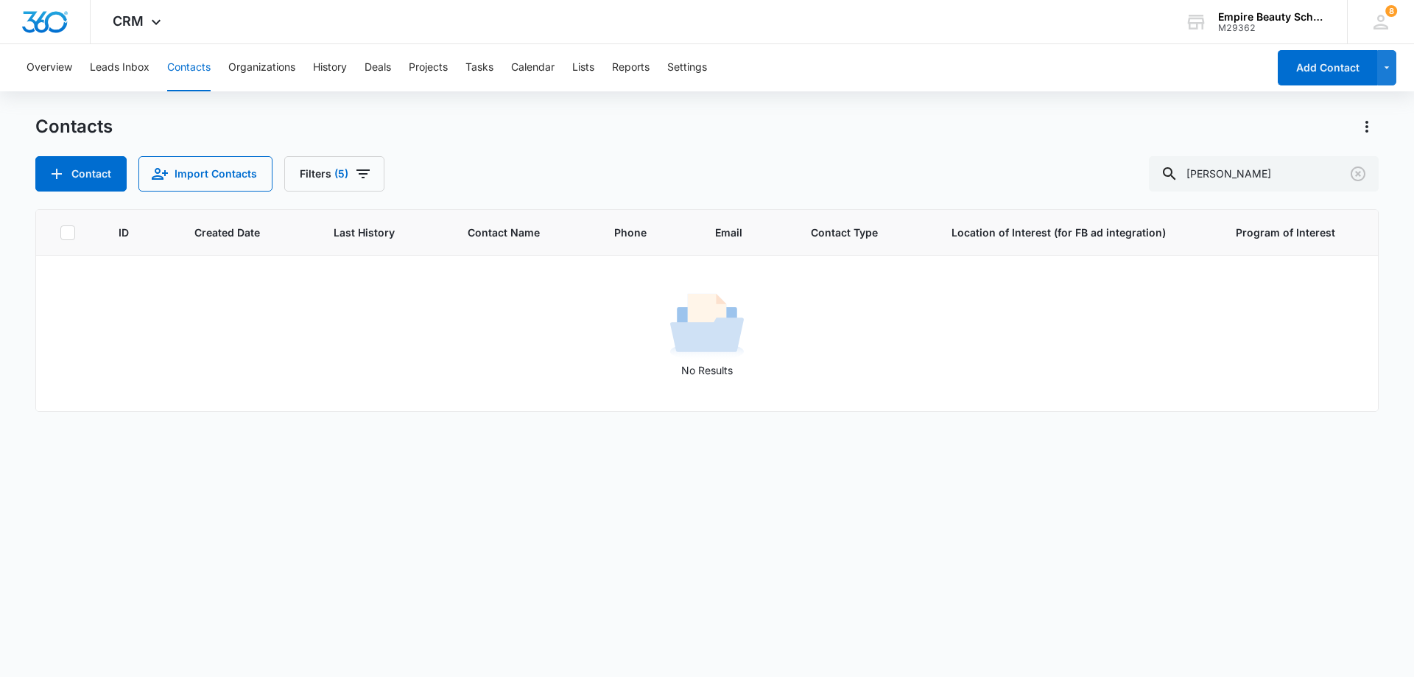
click at [687, 538] on div "ID Created Date Last History Contact Name Phone Email Contact Type Location of …" at bounding box center [707, 433] width 1344 height 449
click at [355, 172] on icon "Filters" at bounding box center [363, 174] width 18 height 18
click at [386, 225] on icon "Clear" at bounding box center [387, 227] width 11 height 11
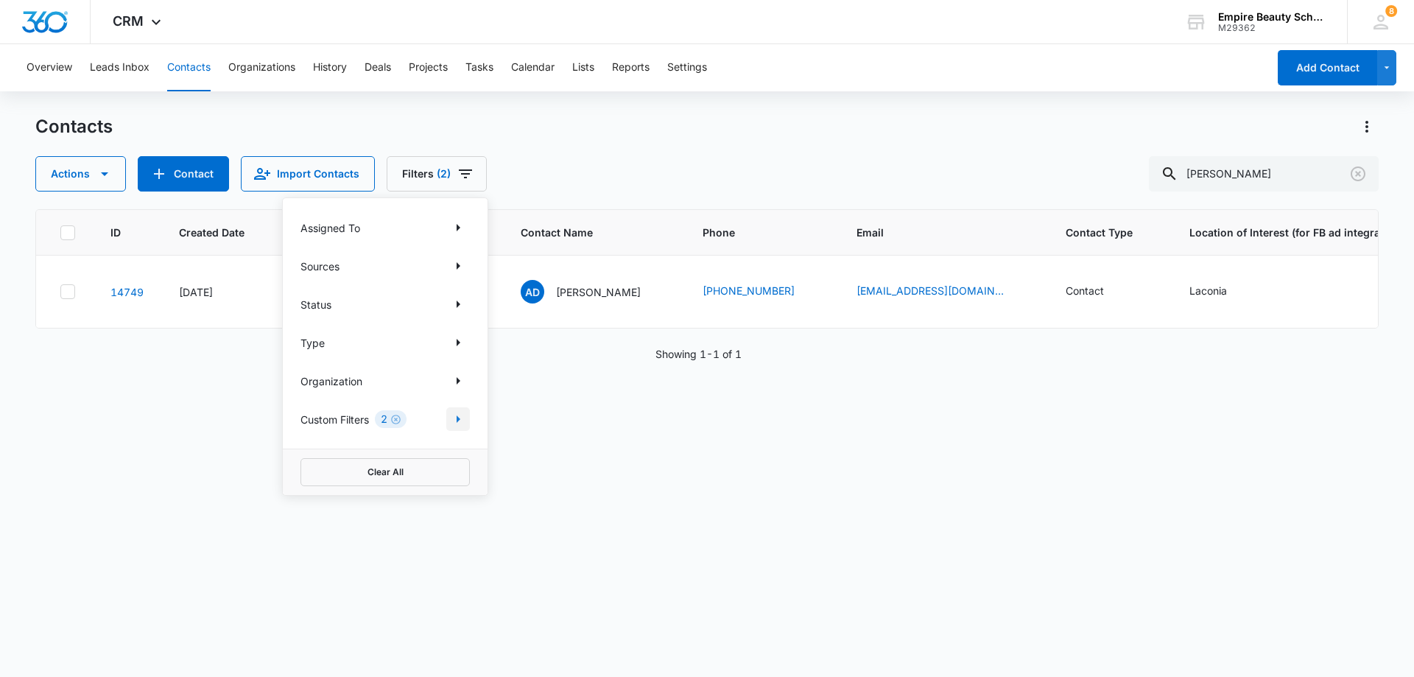
click at [460, 418] on icon "Show Custom Filters filters" at bounding box center [458, 419] width 18 height 18
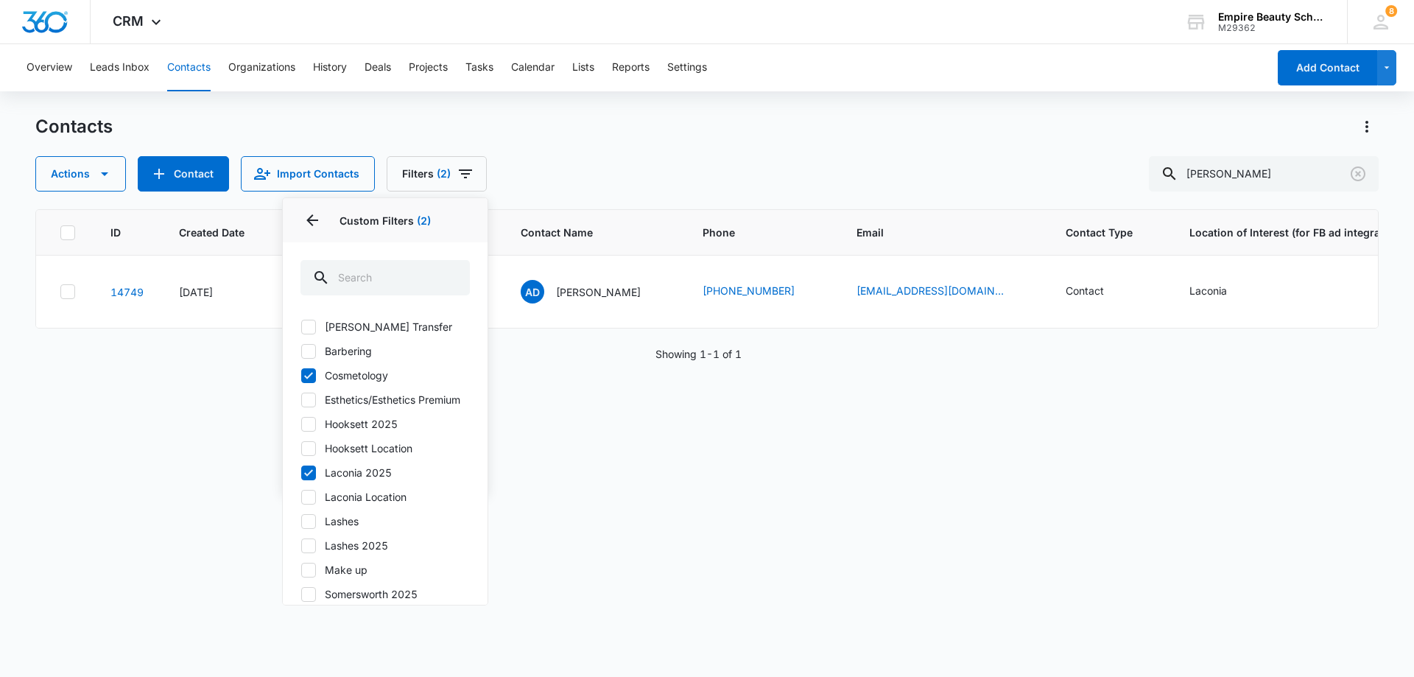
click at [371, 373] on label "Cosmetology" at bounding box center [385, 375] width 169 height 15
click at [301, 375] on input "Cosmetology" at bounding box center [301, 375] width 1 height 1
checkbox input "false"
click at [325, 505] on label "Laconia Location" at bounding box center [385, 496] width 169 height 15
click at [301, 497] on input "Laconia Location" at bounding box center [301, 496] width 1 height 1
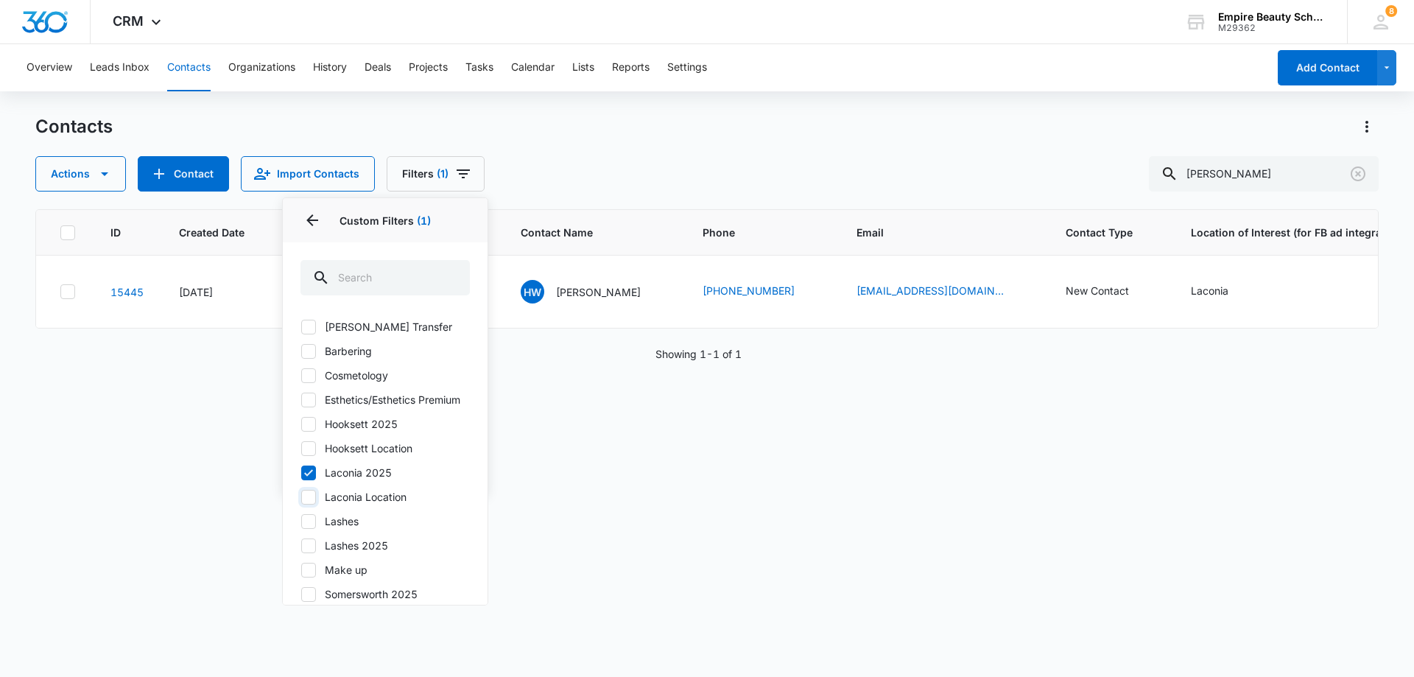
checkbox input "true"
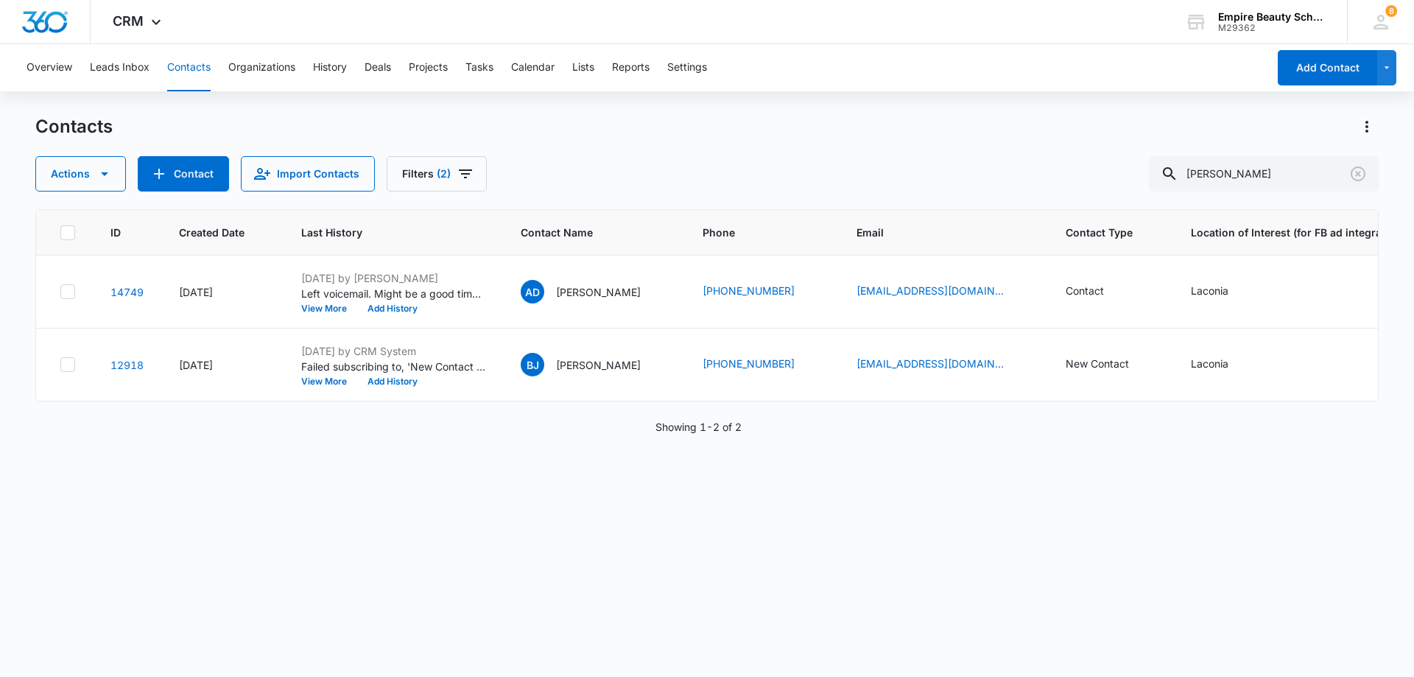
click at [532, 499] on div "ID Created Date Last History Contact Name Phone Email Contact Type Location of …" at bounding box center [707, 433] width 1344 height 449
click at [325, 380] on button "View More" at bounding box center [329, 381] width 56 height 9
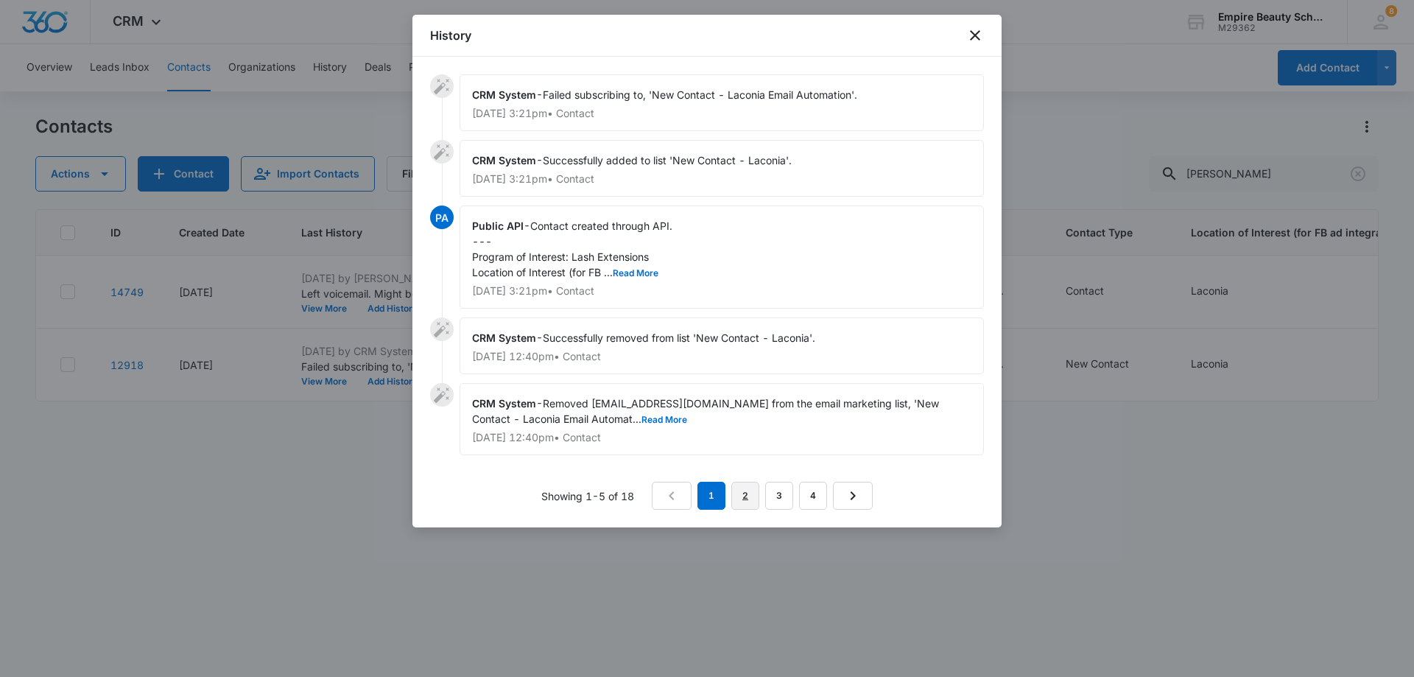
click at [745, 495] on link "2" at bounding box center [745, 496] width 28 height 28
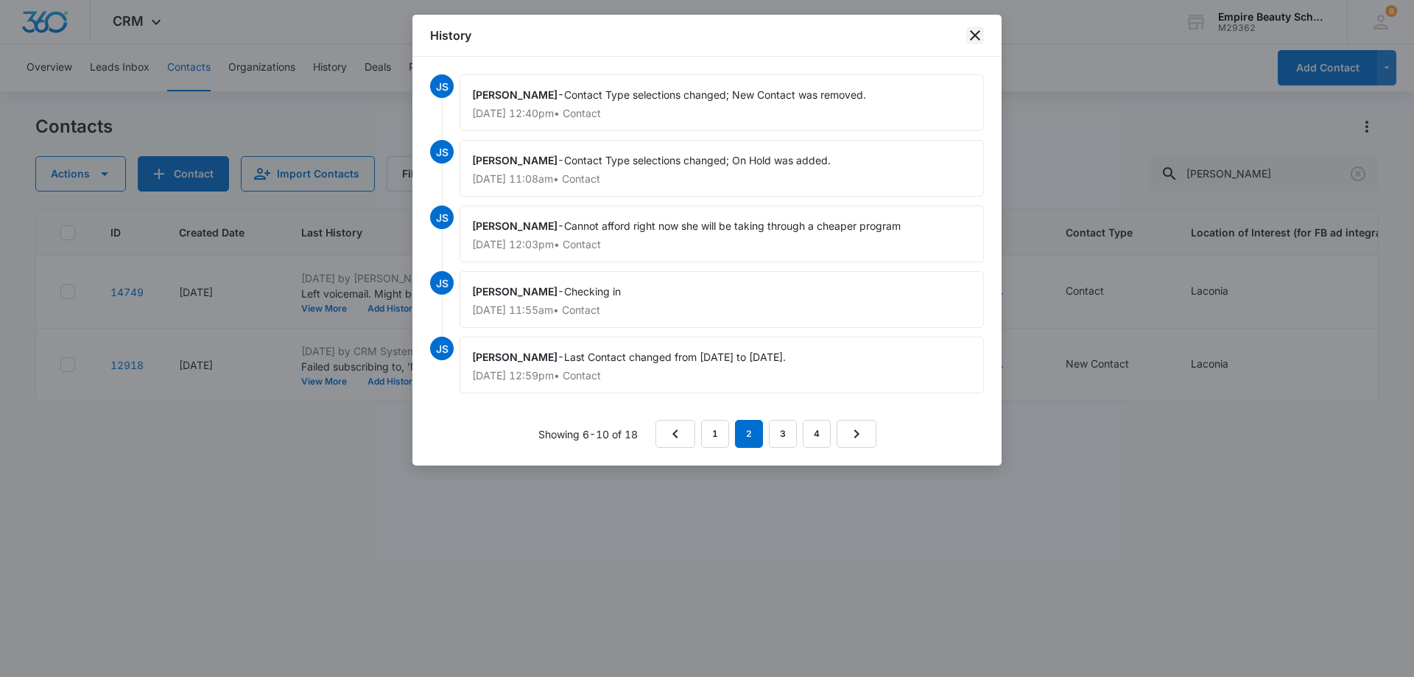
click at [981, 32] on icon "close" at bounding box center [975, 36] width 18 height 18
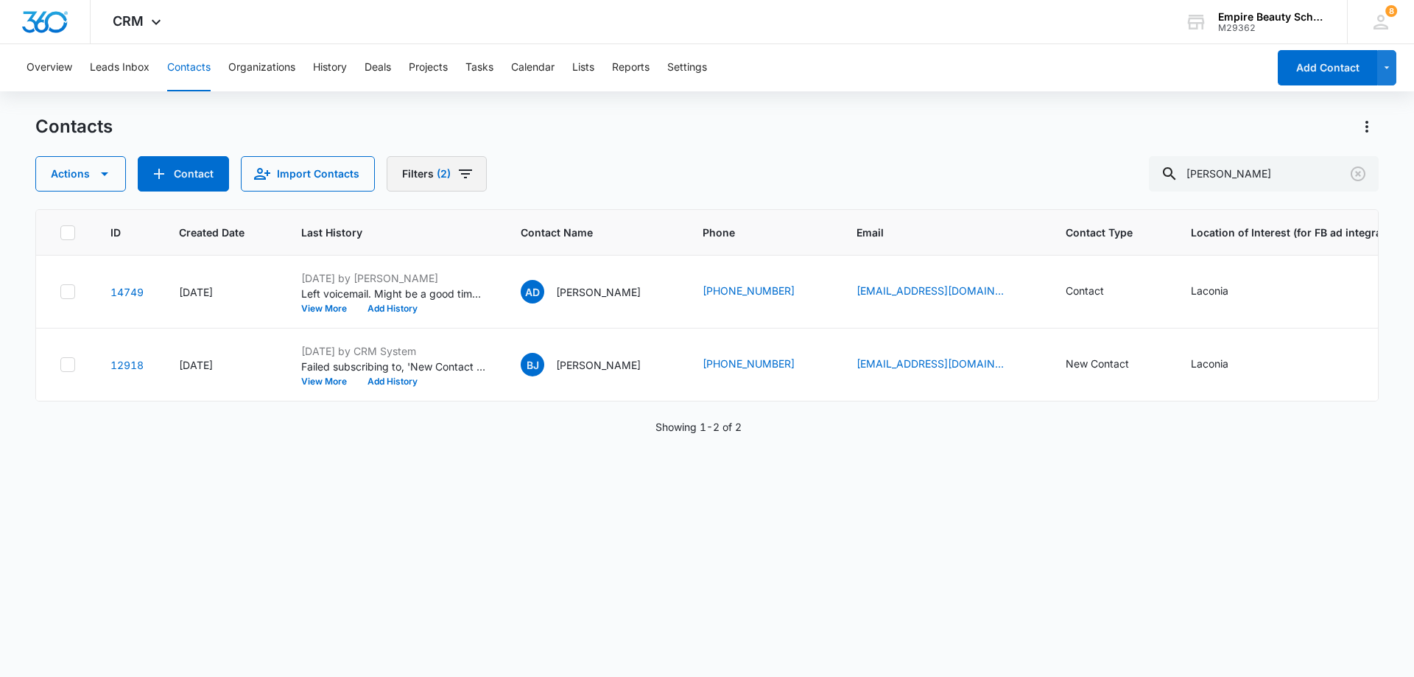
click at [464, 171] on icon "Filters" at bounding box center [465, 173] width 13 height 9
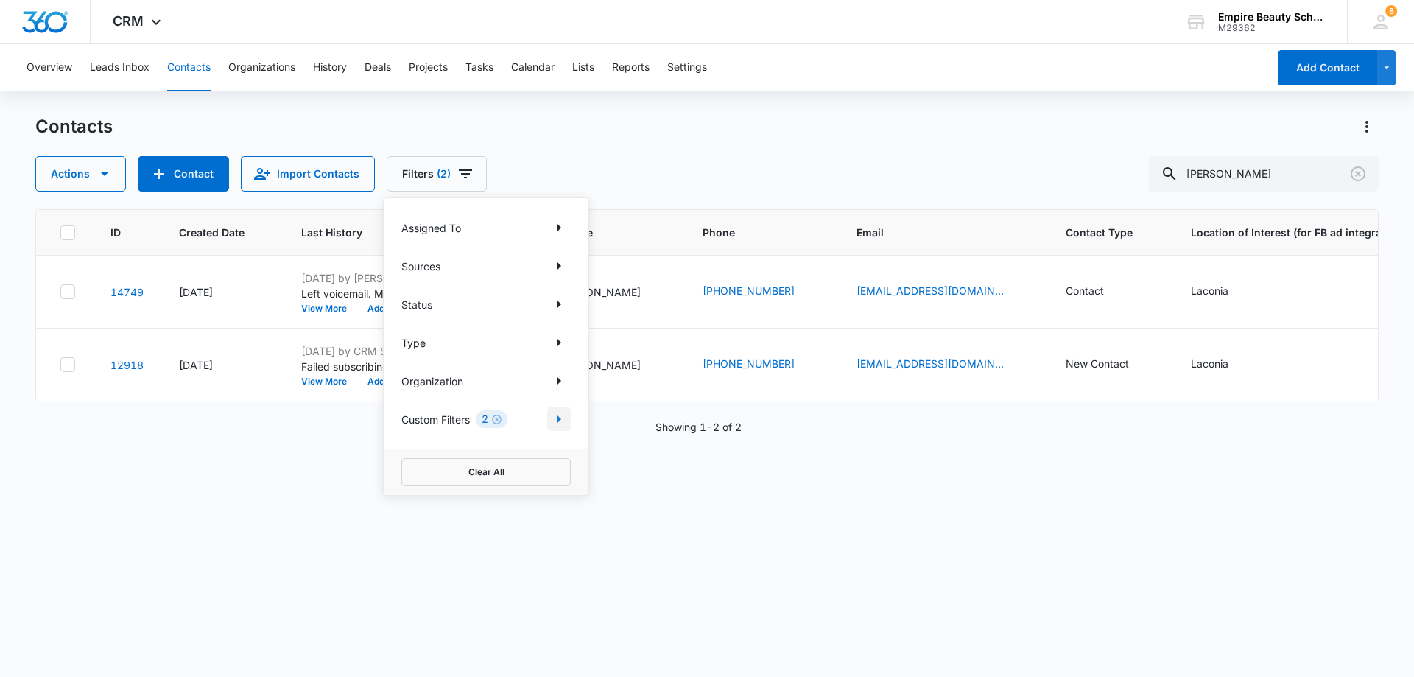
click at [561, 415] on icon "Show Custom Filters filters" at bounding box center [559, 419] width 18 height 18
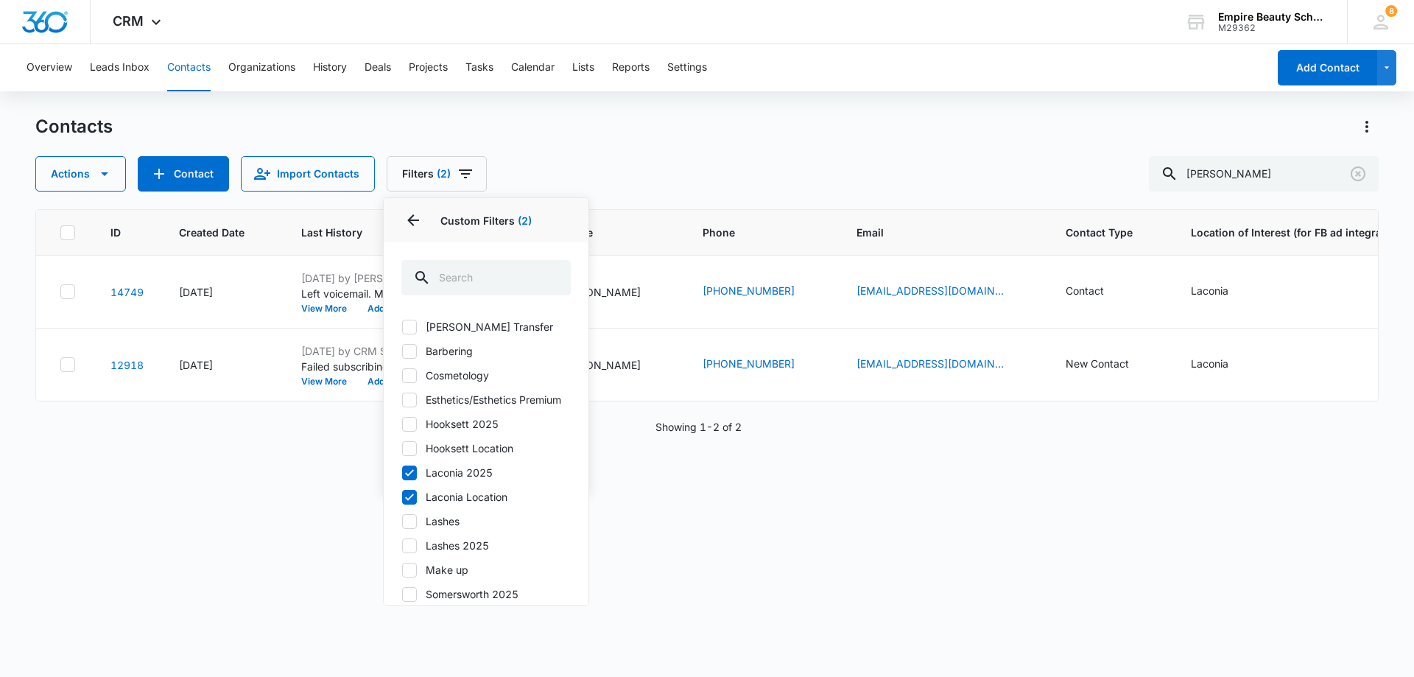
click at [432, 505] on label "Laconia Location" at bounding box center [485, 496] width 169 height 15
click at [402, 497] on input "Laconia Location" at bounding box center [401, 496] width 1 height 1
checkbox input "false"
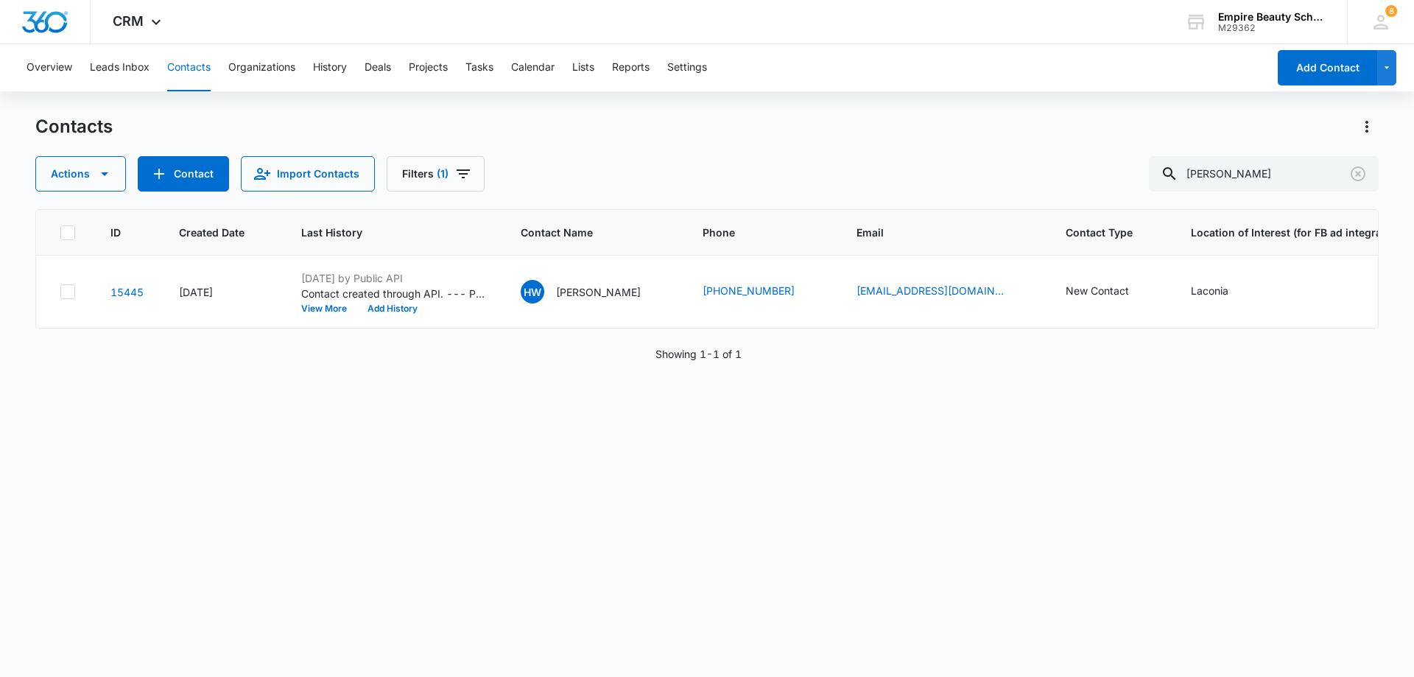
click at [632, 493] on div "ID Created Date Last History Contact Name Phone Email Contact Type Location of …" at bounding box center [707, 433] width 1344 height 449
click at [466, 172] on icon "Filters" at bounding box center [463, 174] width 18 height 18
click at [1363, 178] on icon "Clear" at bounding box center [1358, 173] width 15 height 15
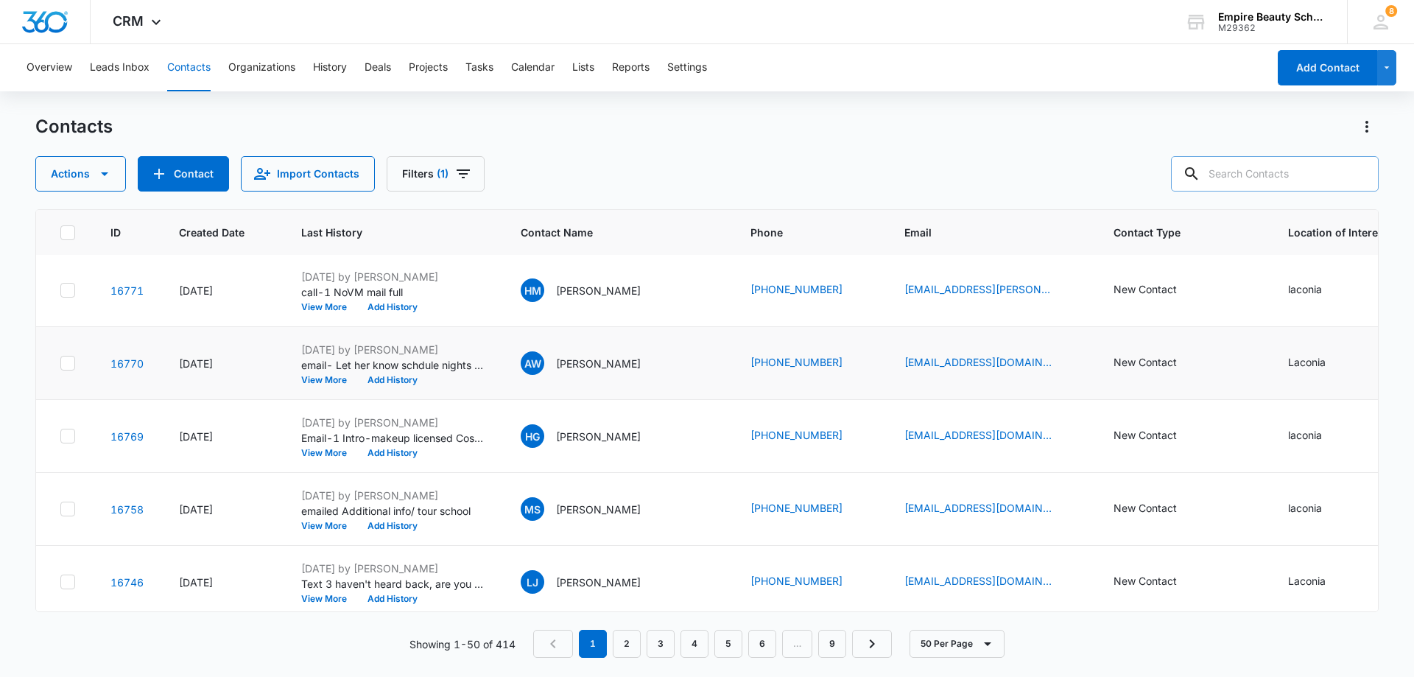
scroll to position [74, 0]
click at [1288, 176] on input "text" at bounding box center [1275, 173] width 208 height 35
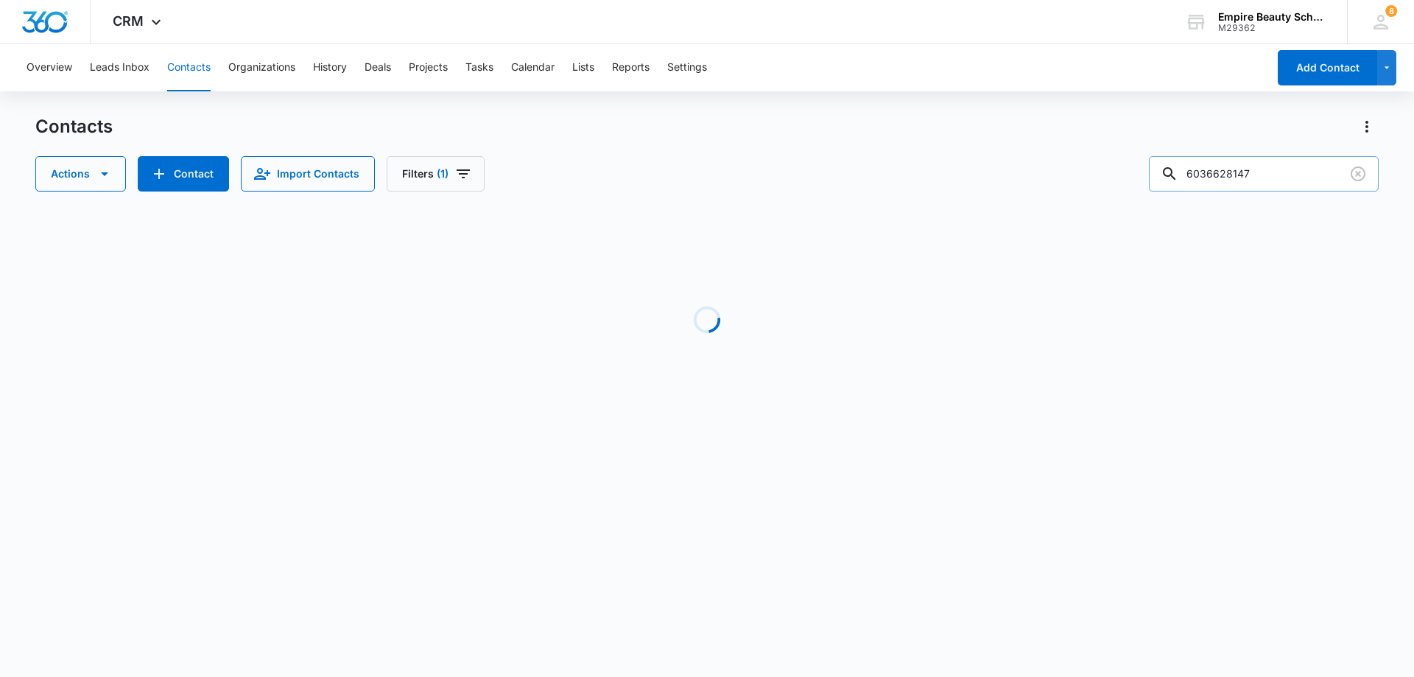
scroll to position [0, 0]
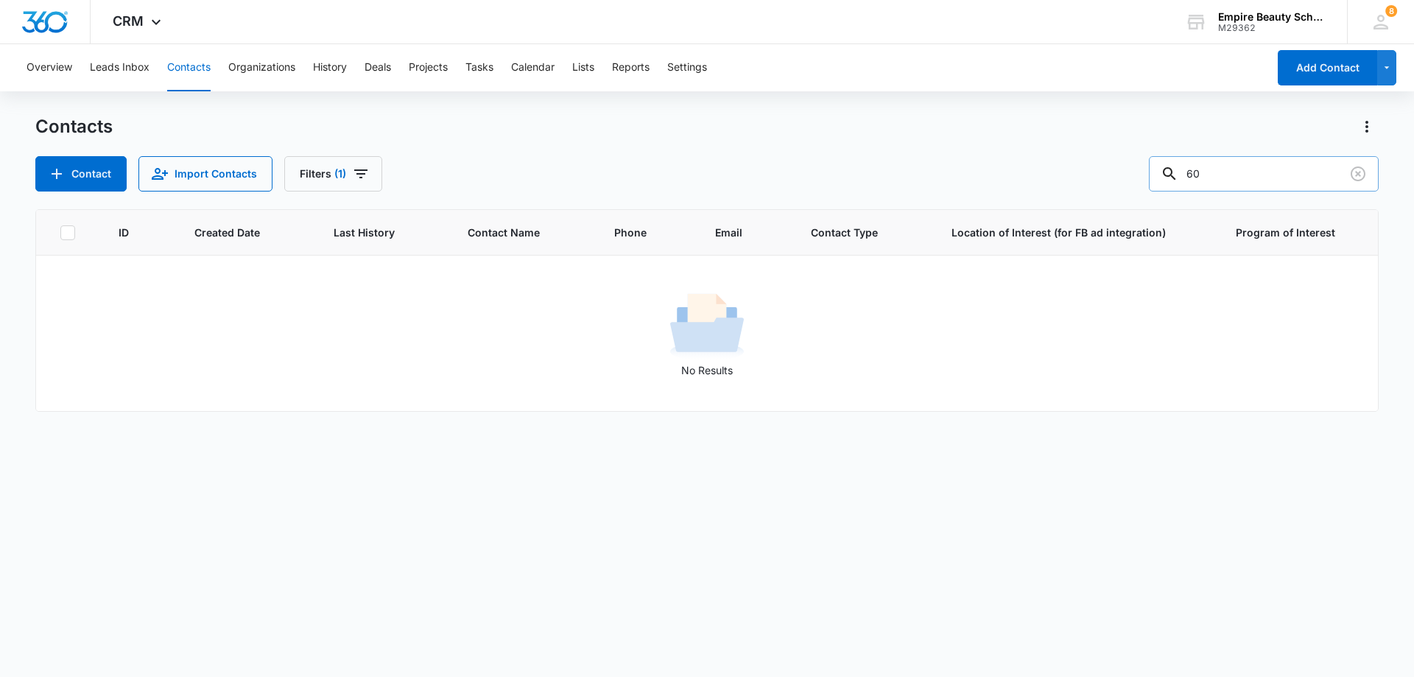
type input "6"
click at [364, 175] on icon "Filters" at bounding box center [361, 174] width 18 height 18
click at [460, 415] on icon "Show Custom Filters filters" at bounding box center [458, 419] width 18 height 18
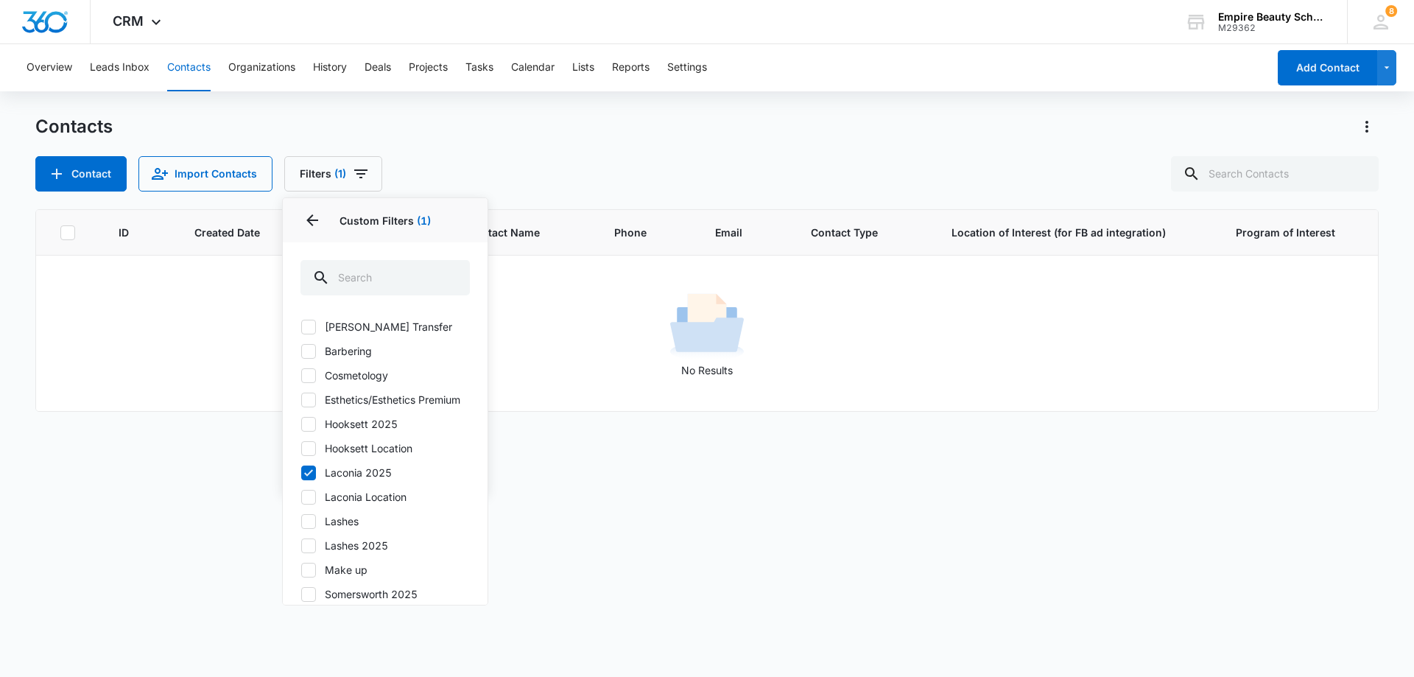
click at [357, 480] on label "Laconia 2025" at bounding box center [385, 472] width 169 height 15
click at [301, 473] on input "Laconia 2025" at bounding box center [301, 472] width 1 height 1
checkbox input "false"
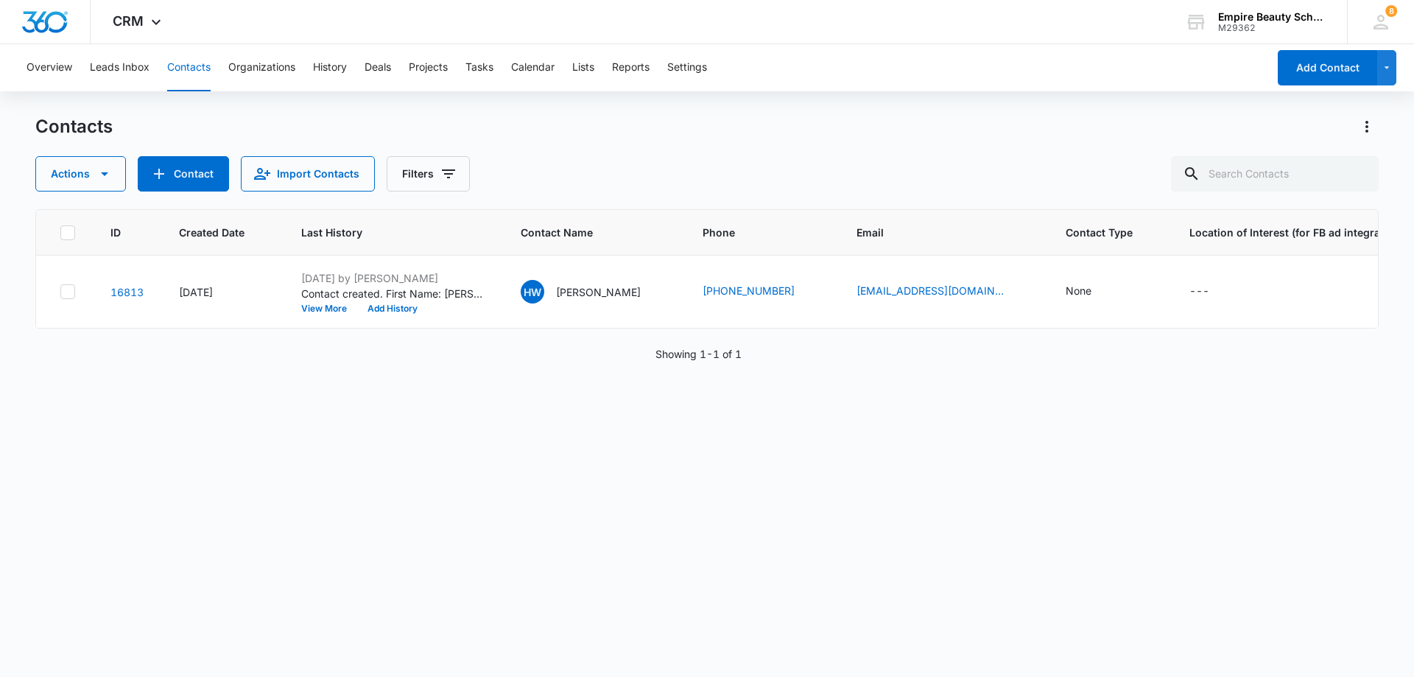
click at [578, 379] on div "ID Created Date Last History Contact Name Phone Email Contact Type Location of …" at bounding box center [707, 433] width 1344 height 449
click at [381, 309] on button "Add History" at bounding box center [392, 308] width 71 height 9
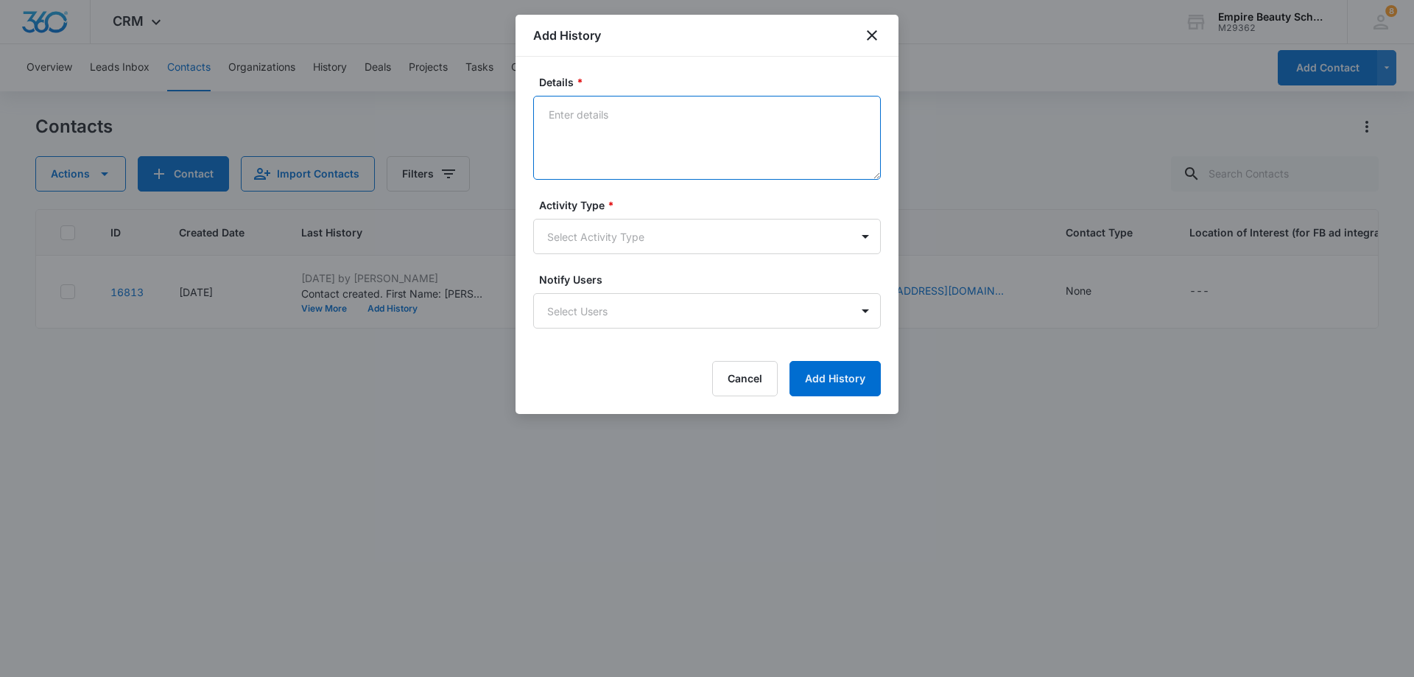
click at [641, 122] on textarea "Details *" at bounding box center [707, 138] width 348 height 84
type textarea "Texted about limited spots left for 9/22."
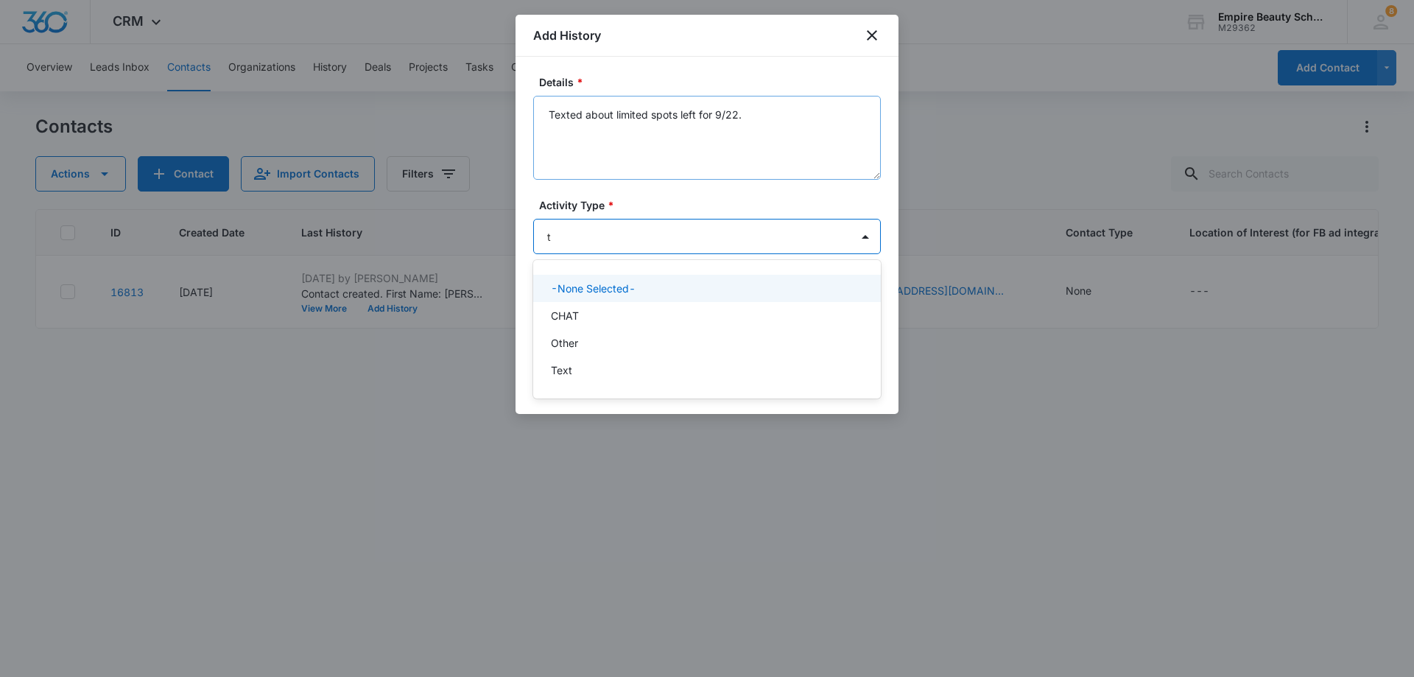
type input "te"
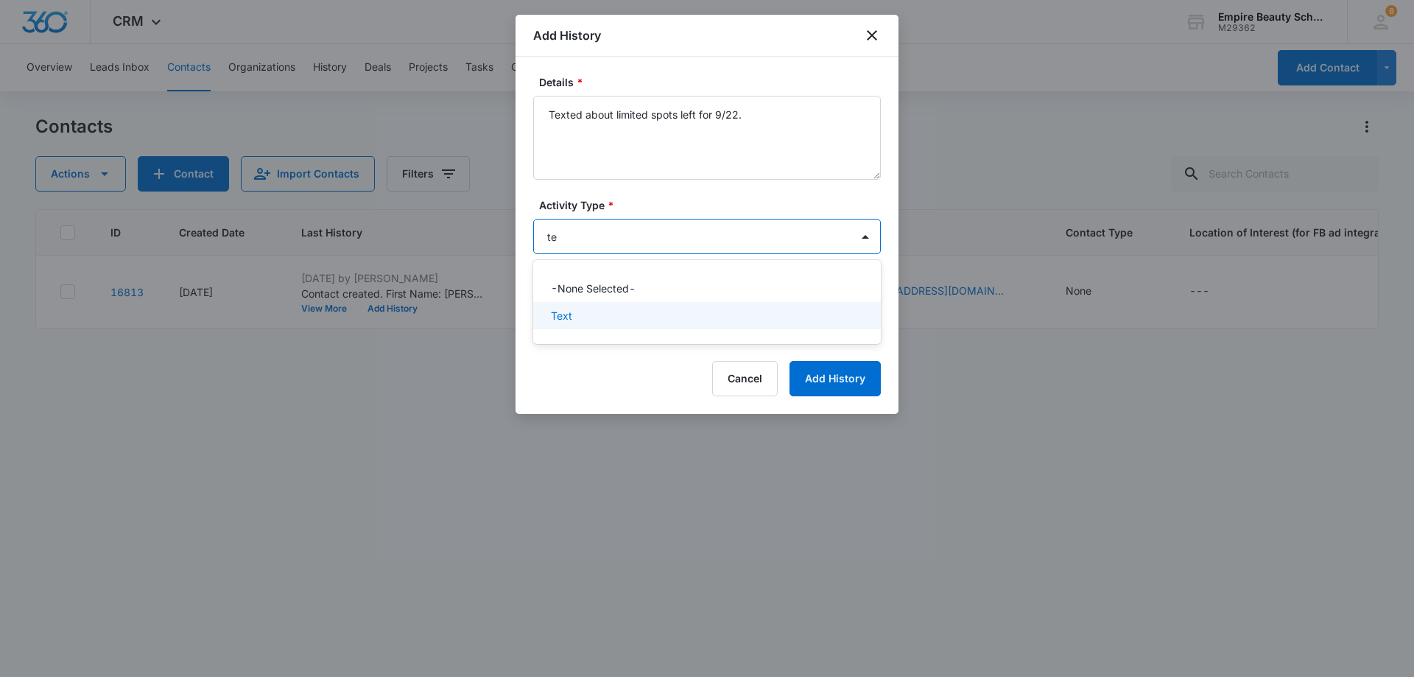
click at [576, 320] on div "Text" at bounding box center [705, 315] width 309 height 15
click at [839, 381] on button "Add History" at bounding box center [835, 379] width 91 height 35
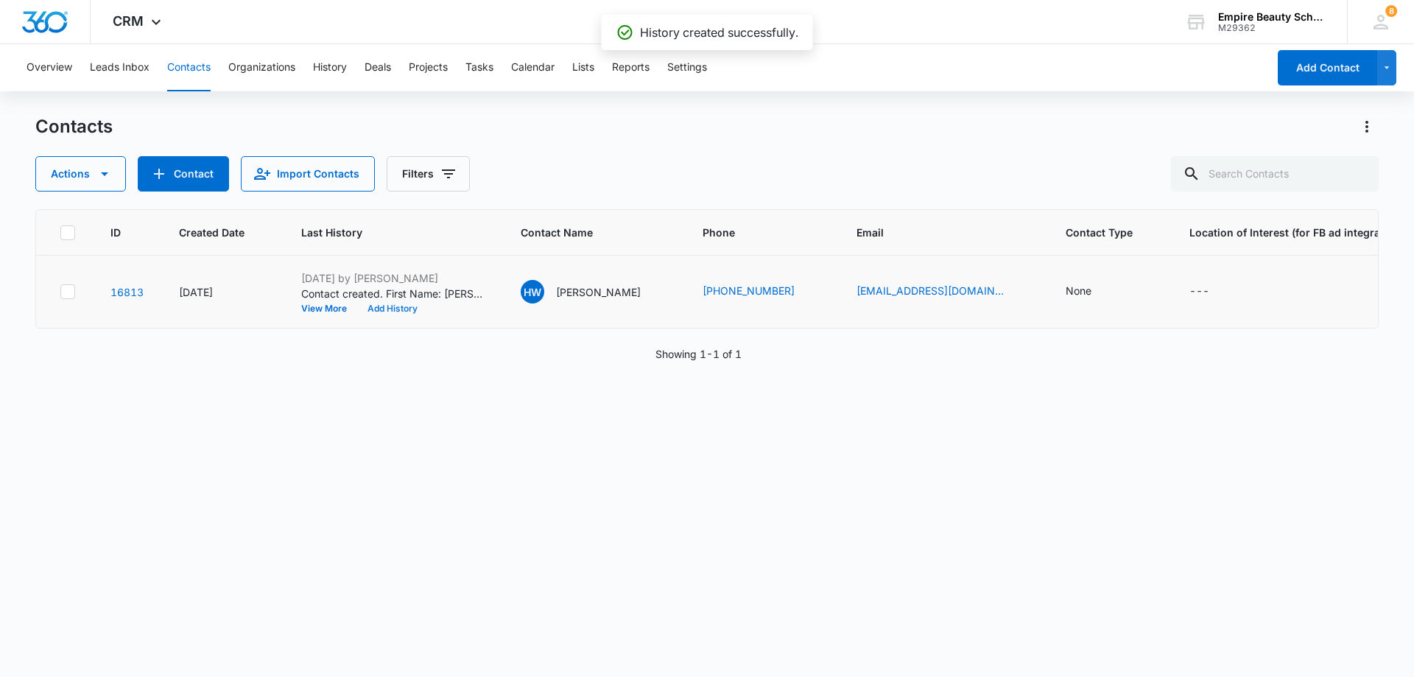
click at [396, 304] on button "Add History" at bounding box center [392, 308] width 71 height 9
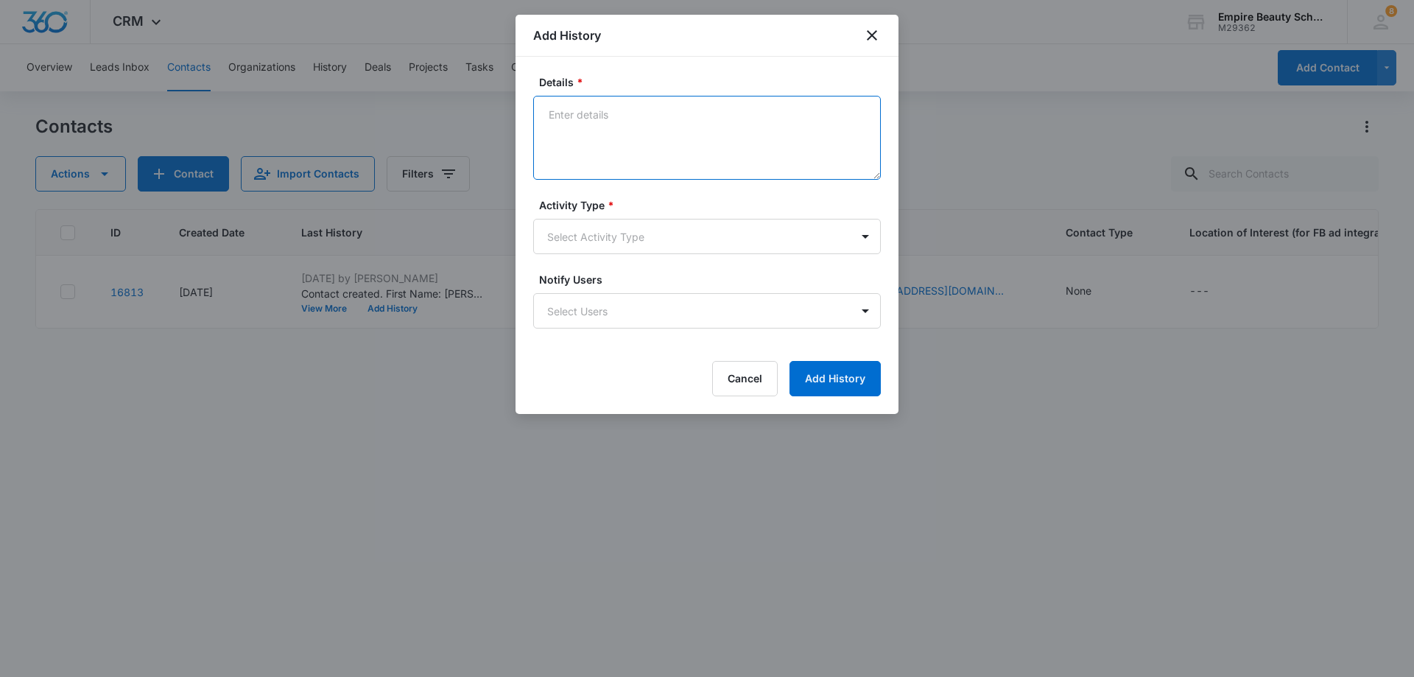
click at [608, 118] on textarea "Details *" at bounding box center [707, 138] width 348 height 84
type textarea "Left VM about 9/22 class and the limited spots."
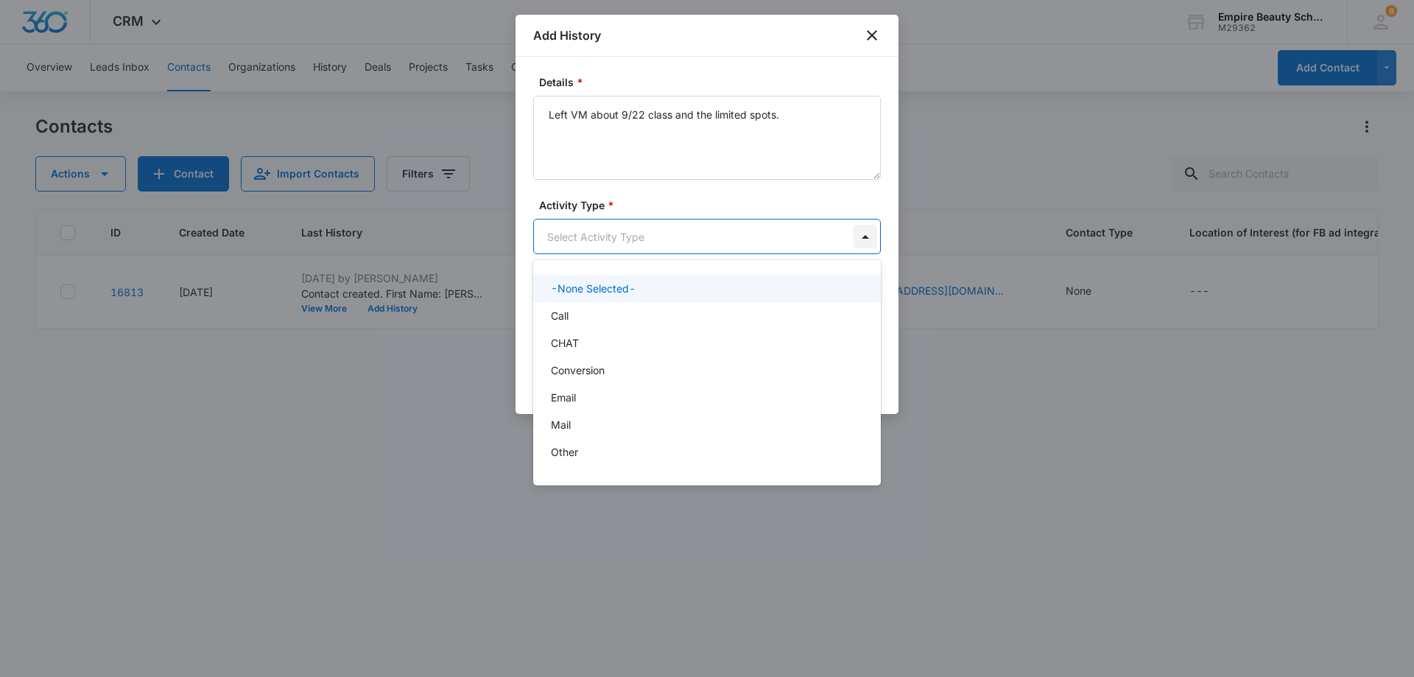
click at [864, 231] on body "CRM Apps Forms CRM Email Shop Payments POS Files Brand Settings Empire Beauty S…" at bounding box center [707, 338] width 1414 height 677
click at [609, 318] on div "Call" at bounding box center [705, 315] width 309 height 15
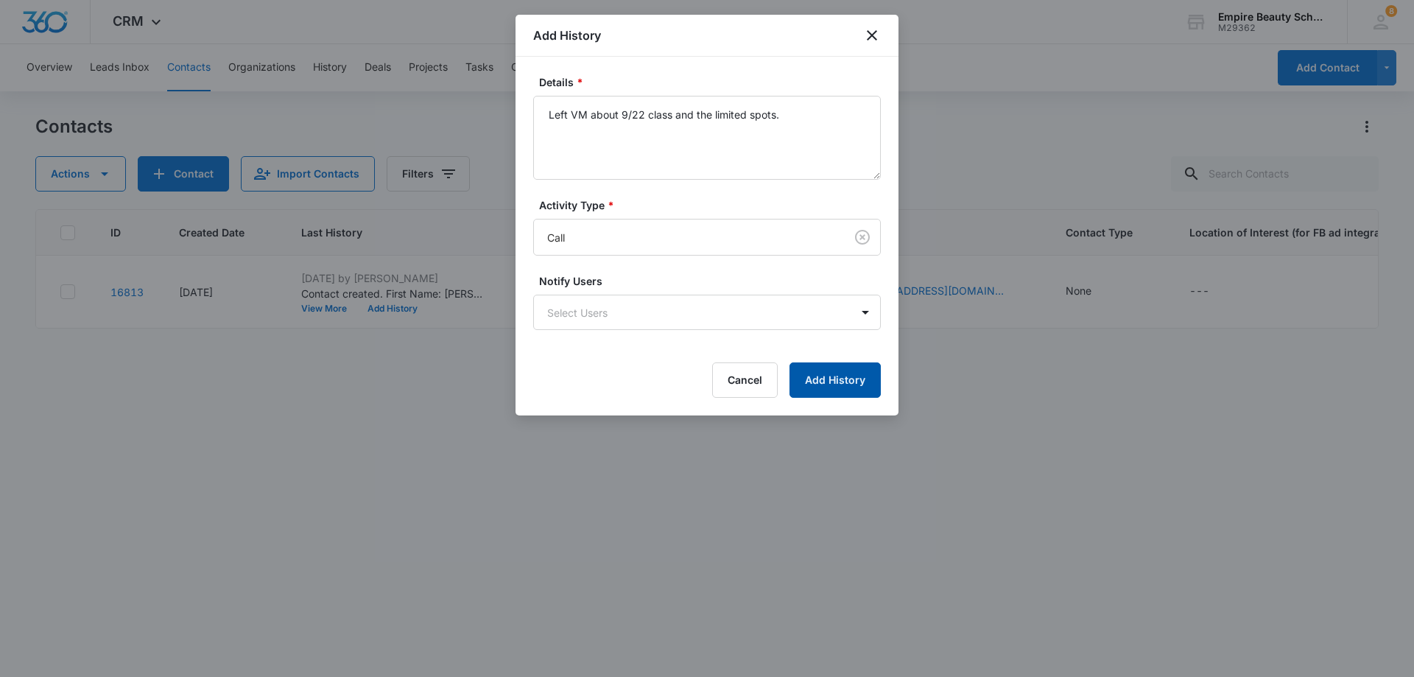
click at [818, 376] on button "Add History" at bounding box center [835, 379] width 91 height 35
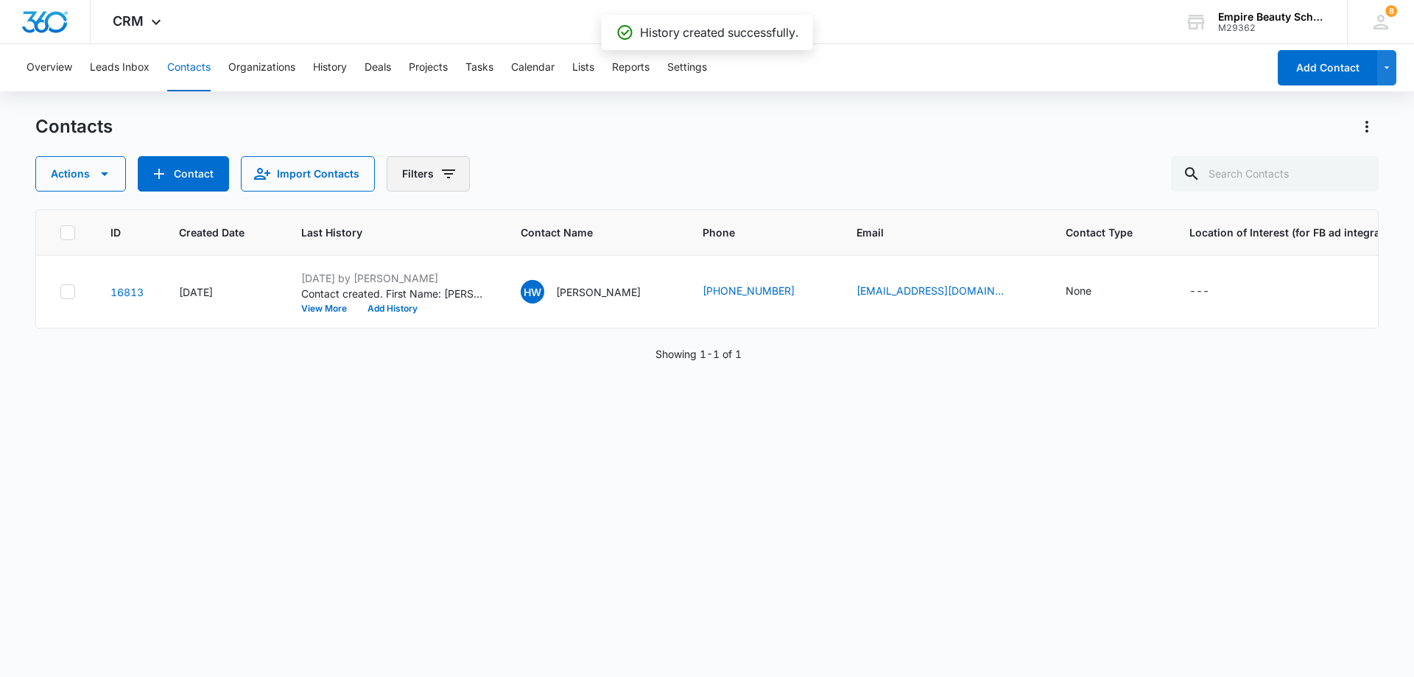
click at [435, 166] on button "Filters" at bounding box center [428, 173] width 83 height 35
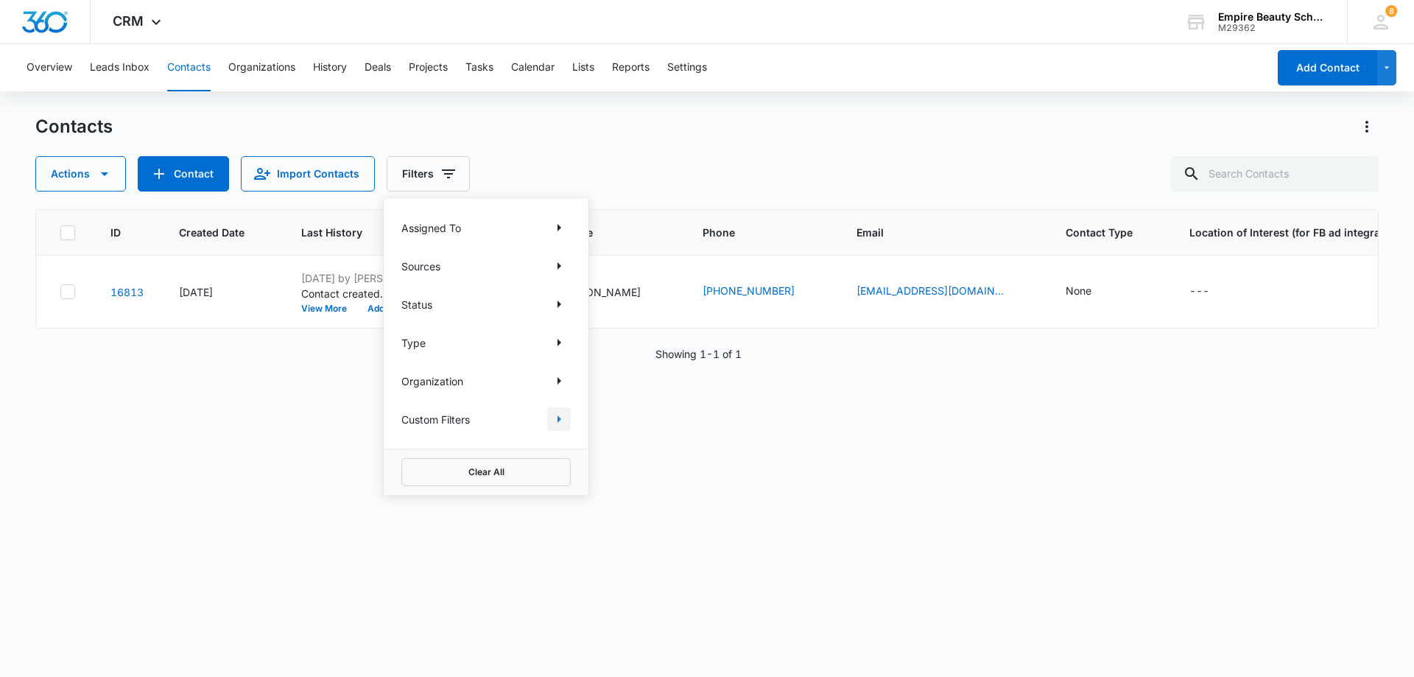
click at [555, 415] on icon "Show Custom Filters filters" at bounding box center [559, 419] width 18 height 18
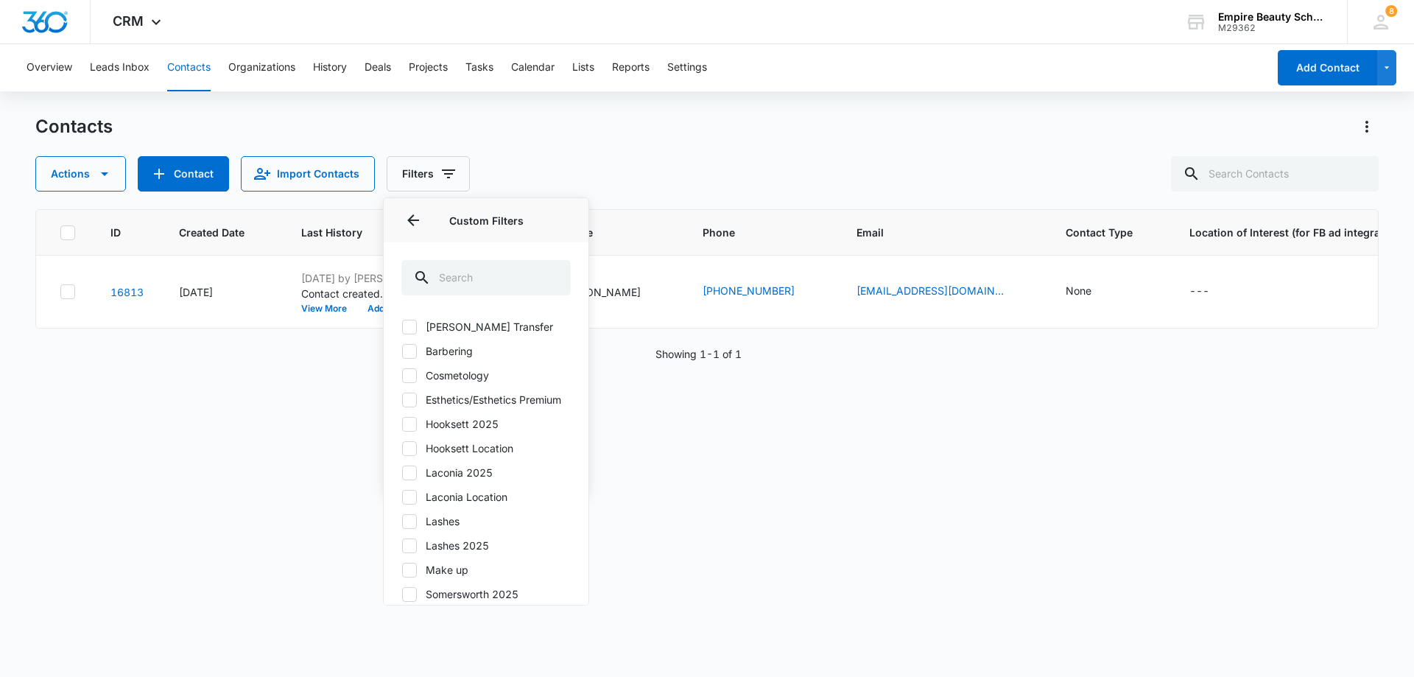
click at [491, 480] on label "Laconia 2025" at bounding box center [485, 472] width 169 height 15
click at [402, 473] on input "Laconia 2025" at bounding box center [401, 472] width 1 height 1
checkbox input "true"
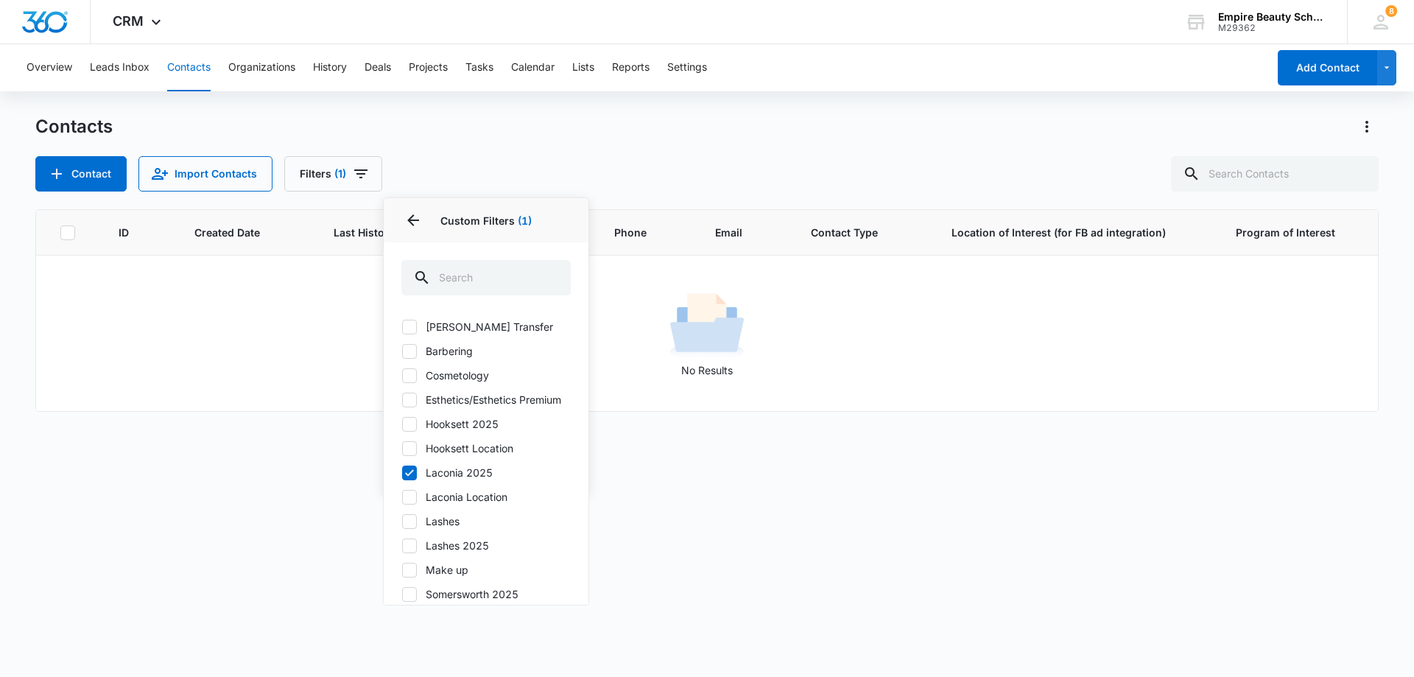
click at [678, 494] on div "ID Created Date Last History Contact Name Phone Email Contact Type Location of …" at bounding box center [707, 433] width 1344 height 449
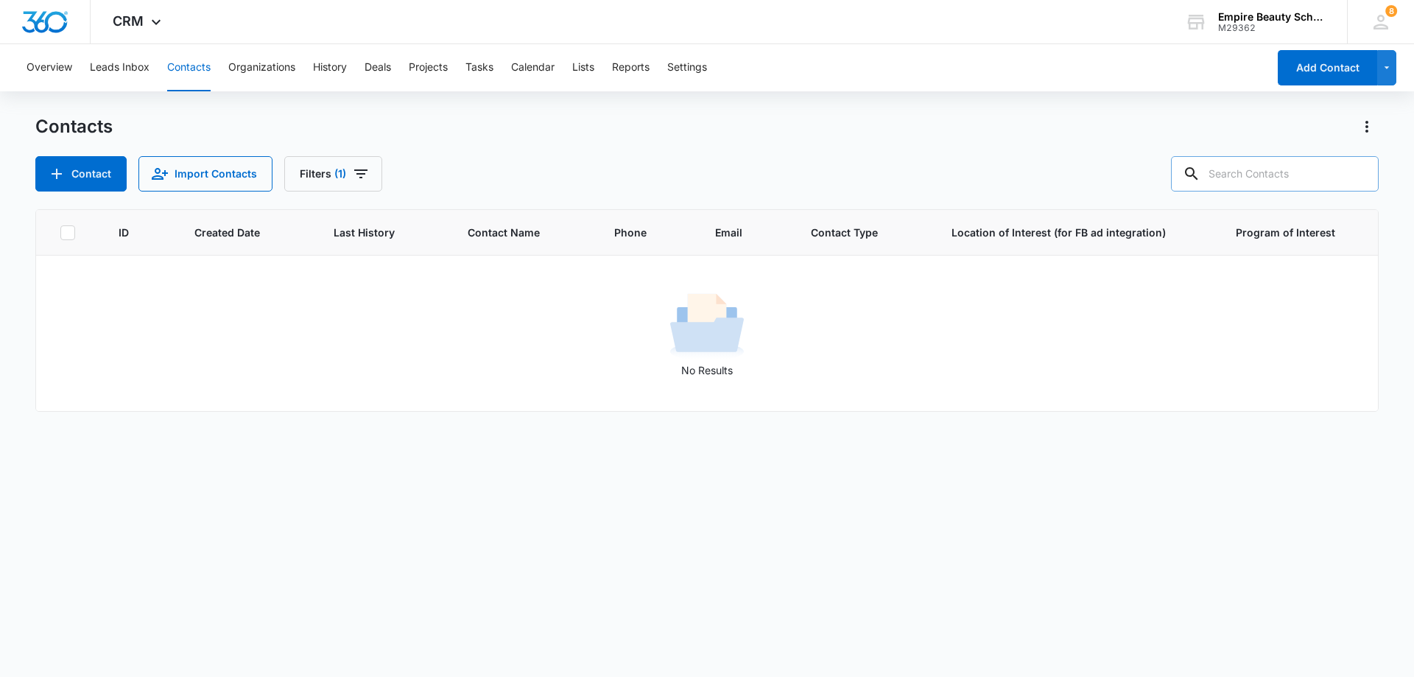
click at [1323, 174] on input "text" at bounding box center [1275, 173] width 208 height 35
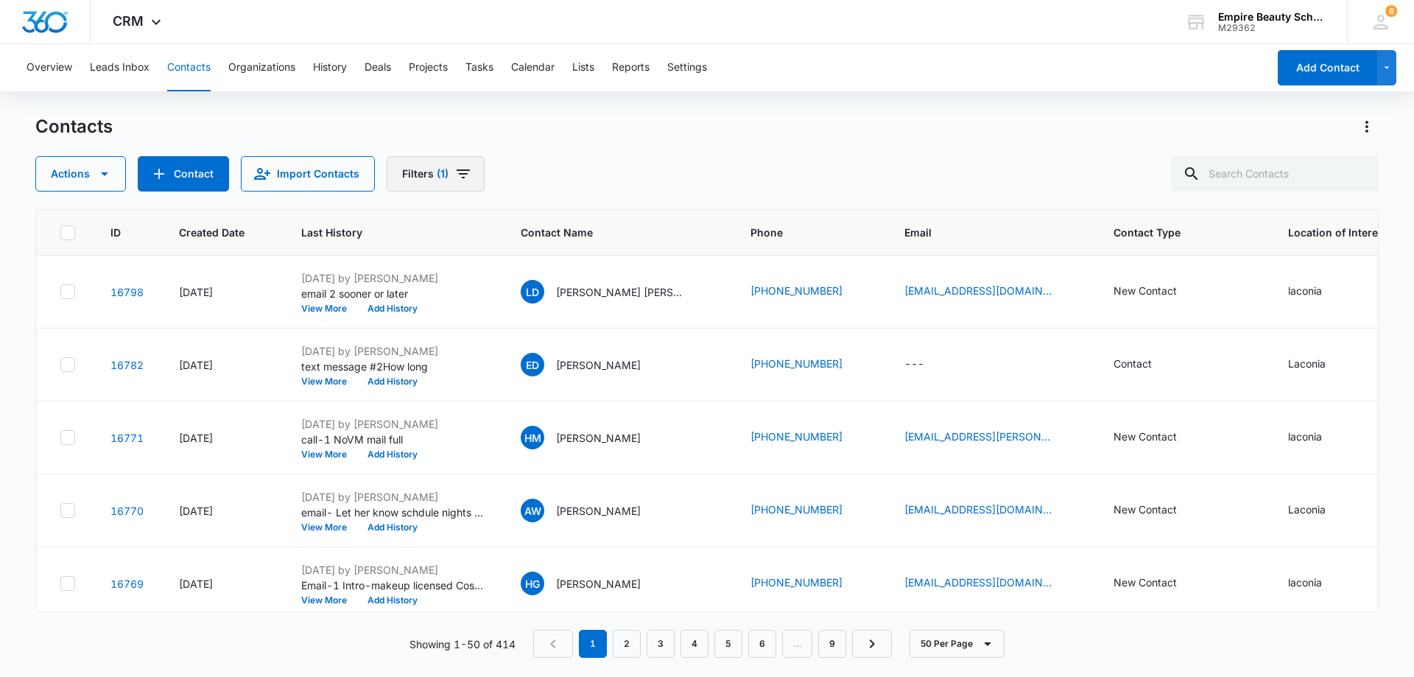
click at [459, 181] on icon "Filters" at bounding box center [463, 174] width 18 height 18
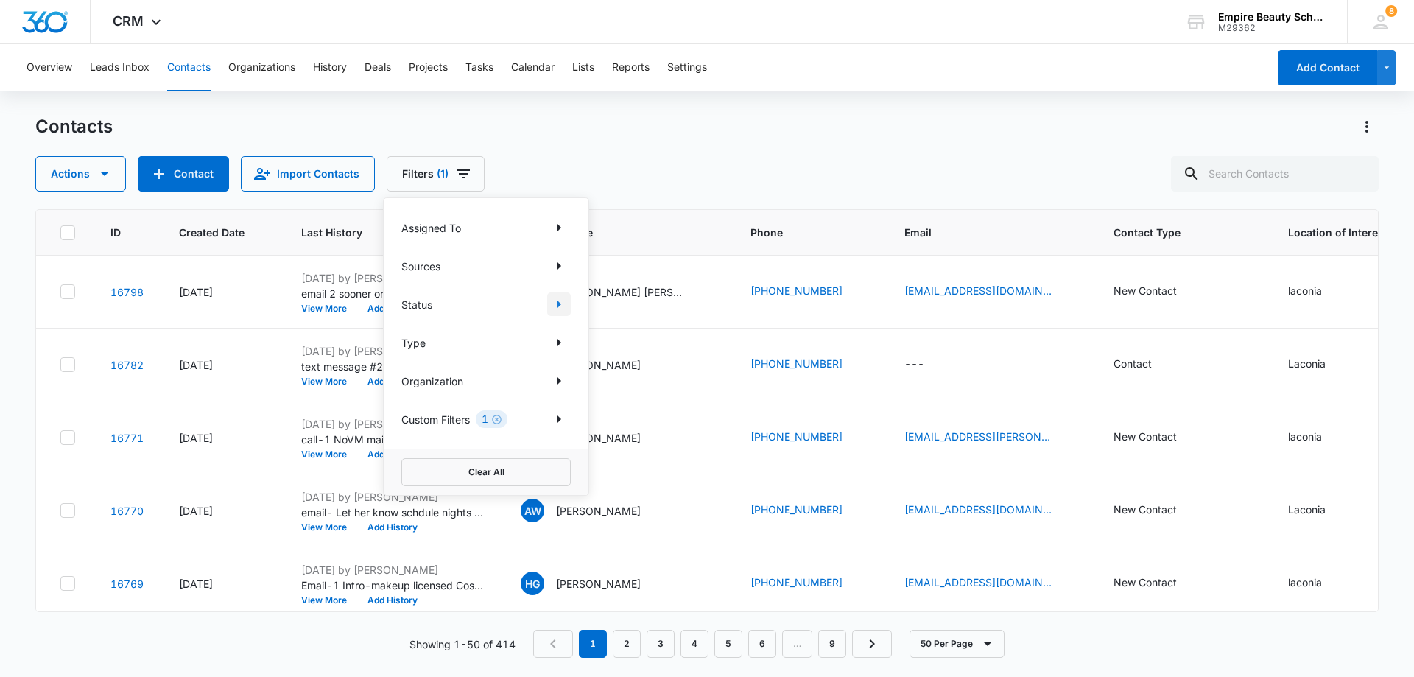
click at [553, 303] on icon "Show Status filters" at bounding box center [559, 304] width 18 height 18
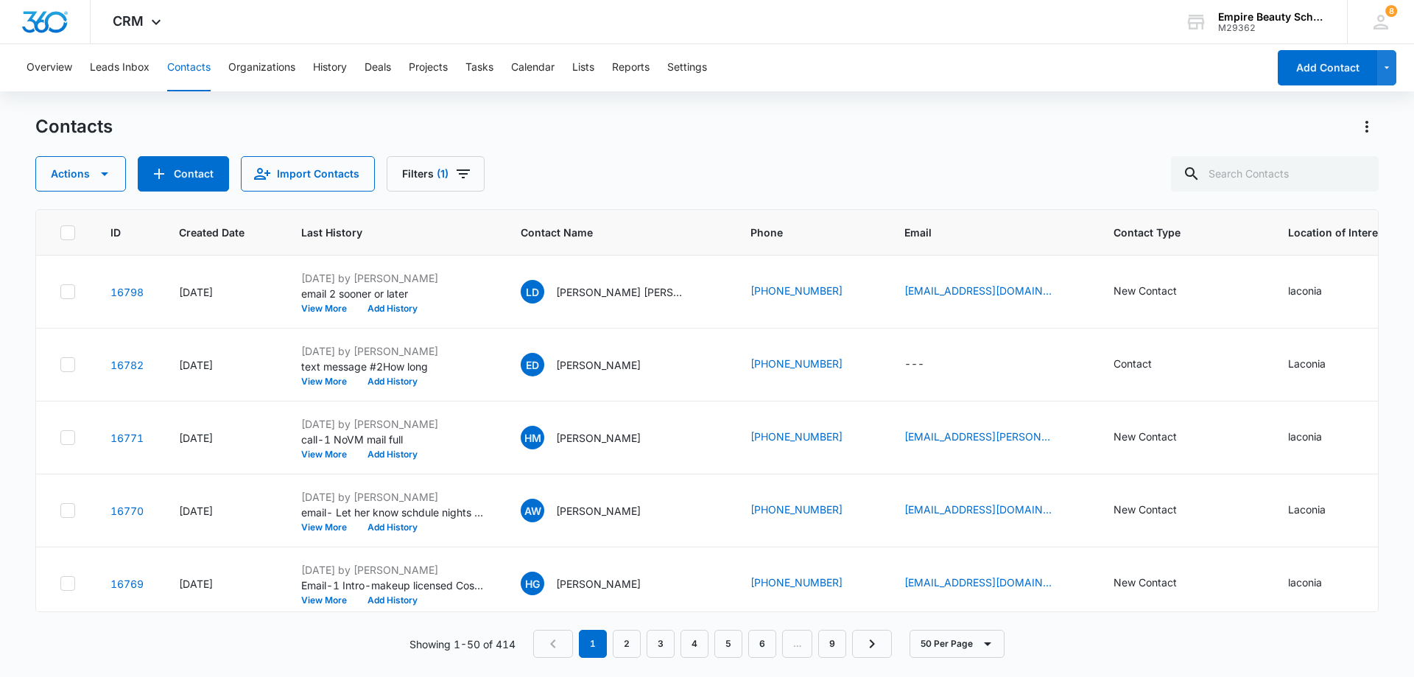
click at [673, 177] on div "Actions Contact Import Contacts Filters (1)" at bounding box center [707, 173] width 1344 height 35
click at [342, 312] on button "View More" at bounding box center [329, 308] width 56 height 9
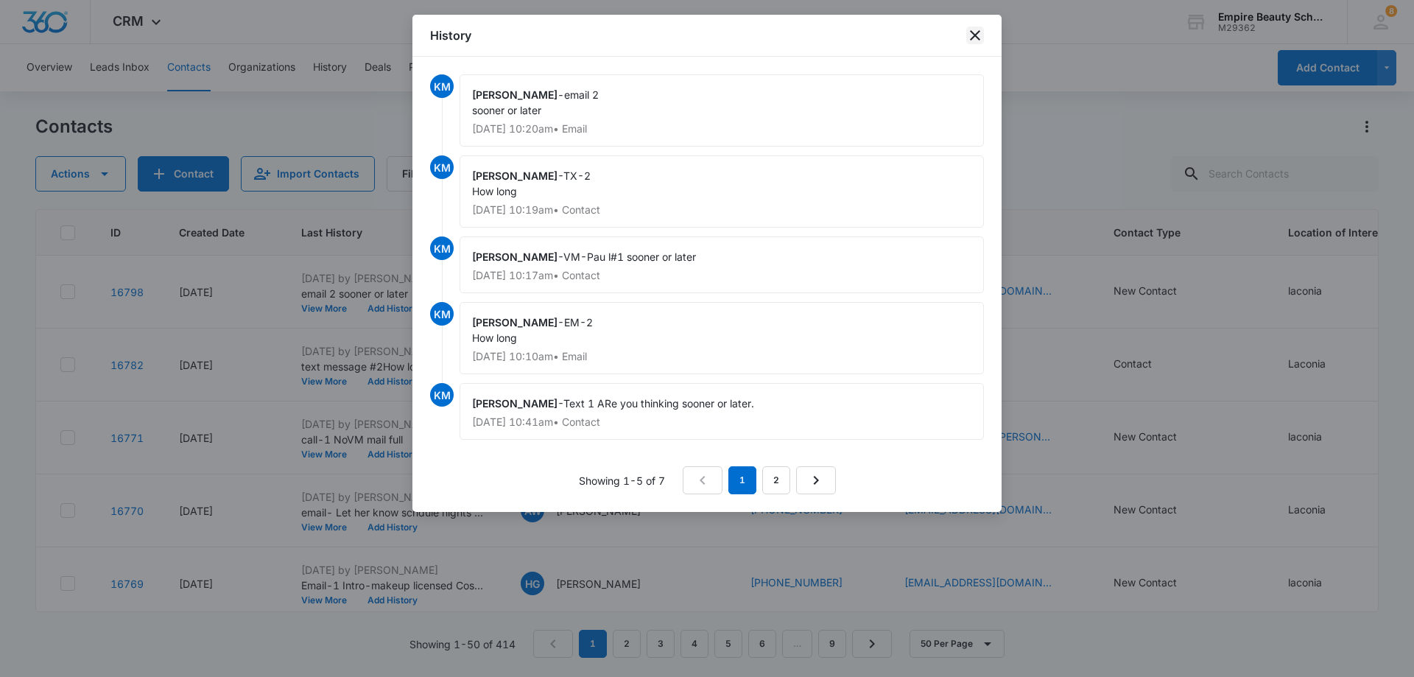
click at [970, 33] on icon "close" at bounding box center [975, 36] width 18 height 18
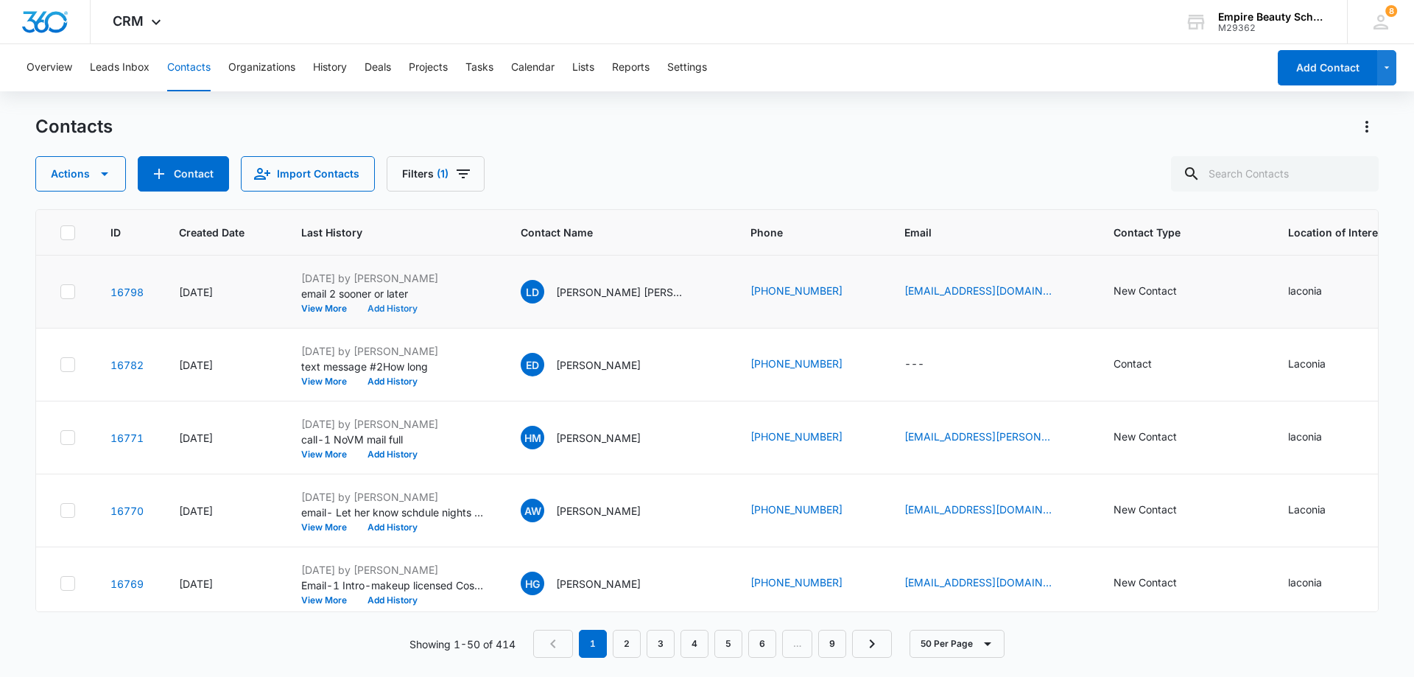
click at [406, 304] on button "Add History" at bounding box center [392, 308] width 71 height 9
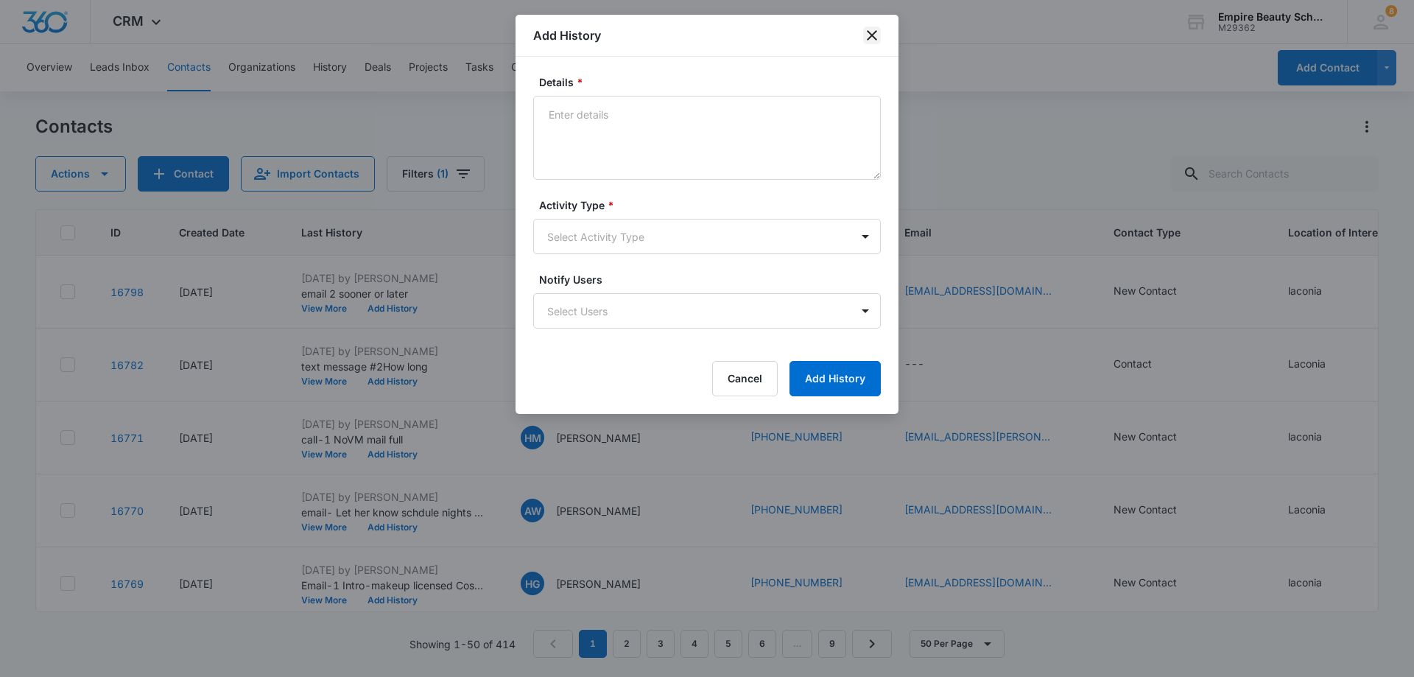
click at [864, 32] on icon "close" at bounding box center [872, 36] width 18 height 18
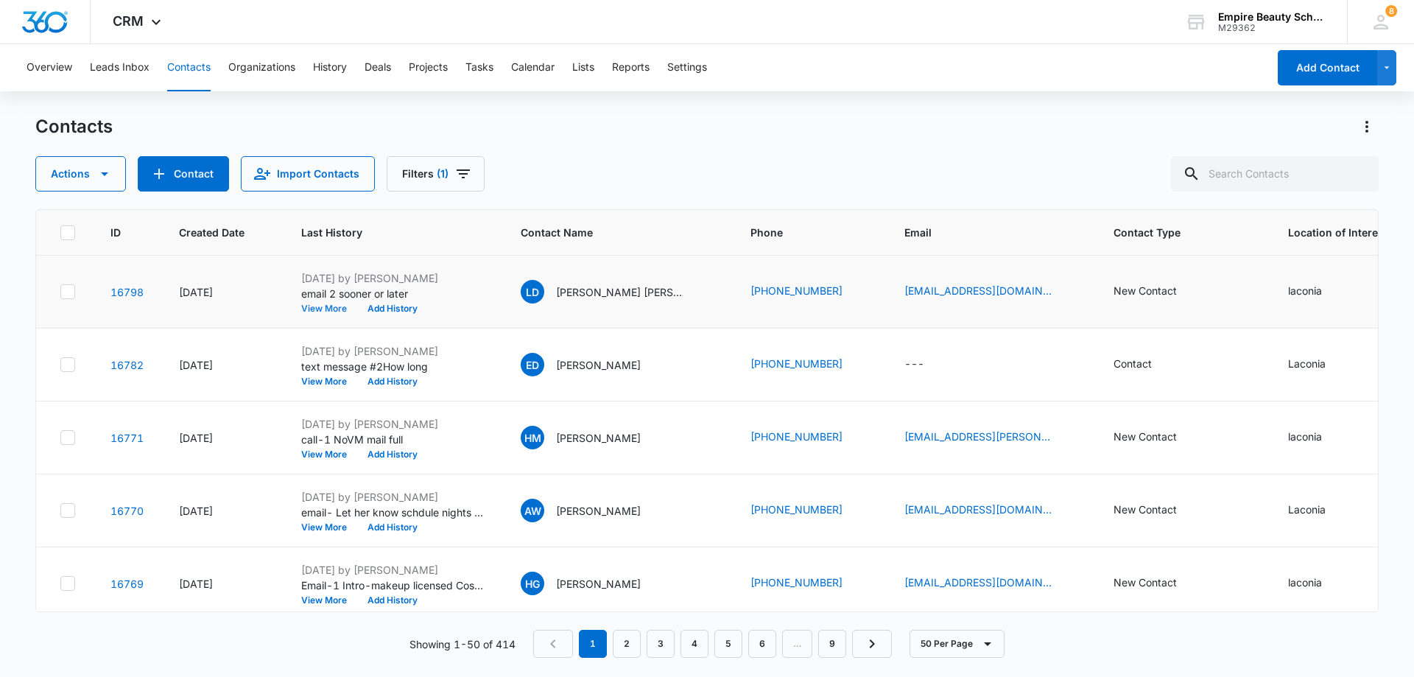
click at [323, 309] on button "View More" at bounding box center [329, 308] width 56 height 9
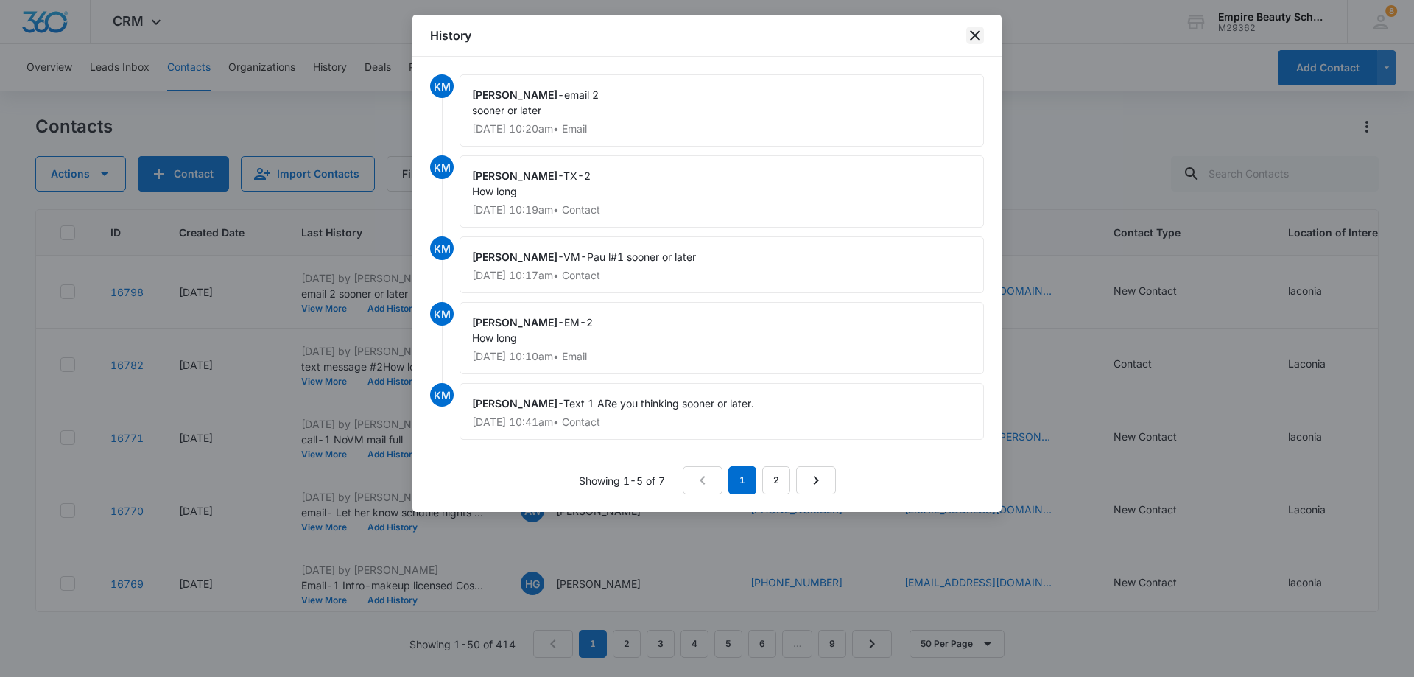
click at [975, 37] on icon "close" at bounding box center [975, 36] width 18 height 18
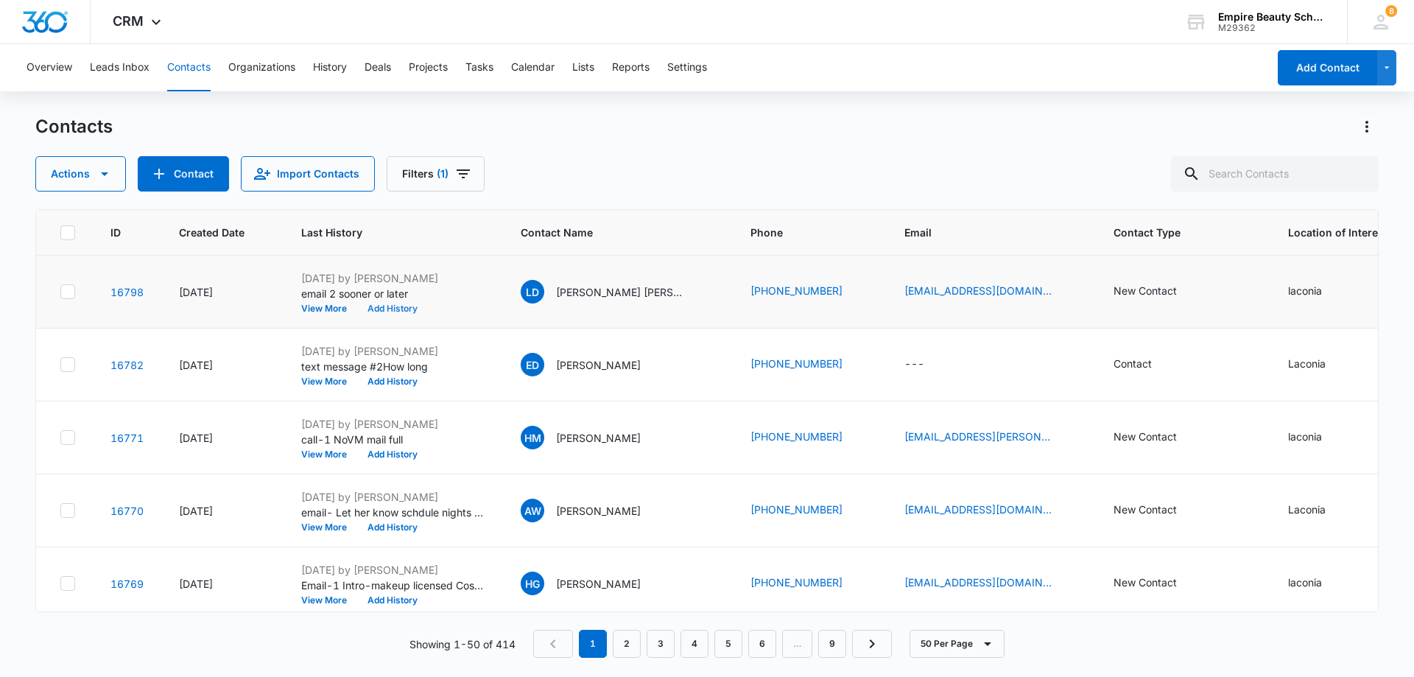
click at [390, 305] on button "Add History" at bounding box center [392, 308] width 71 height 9
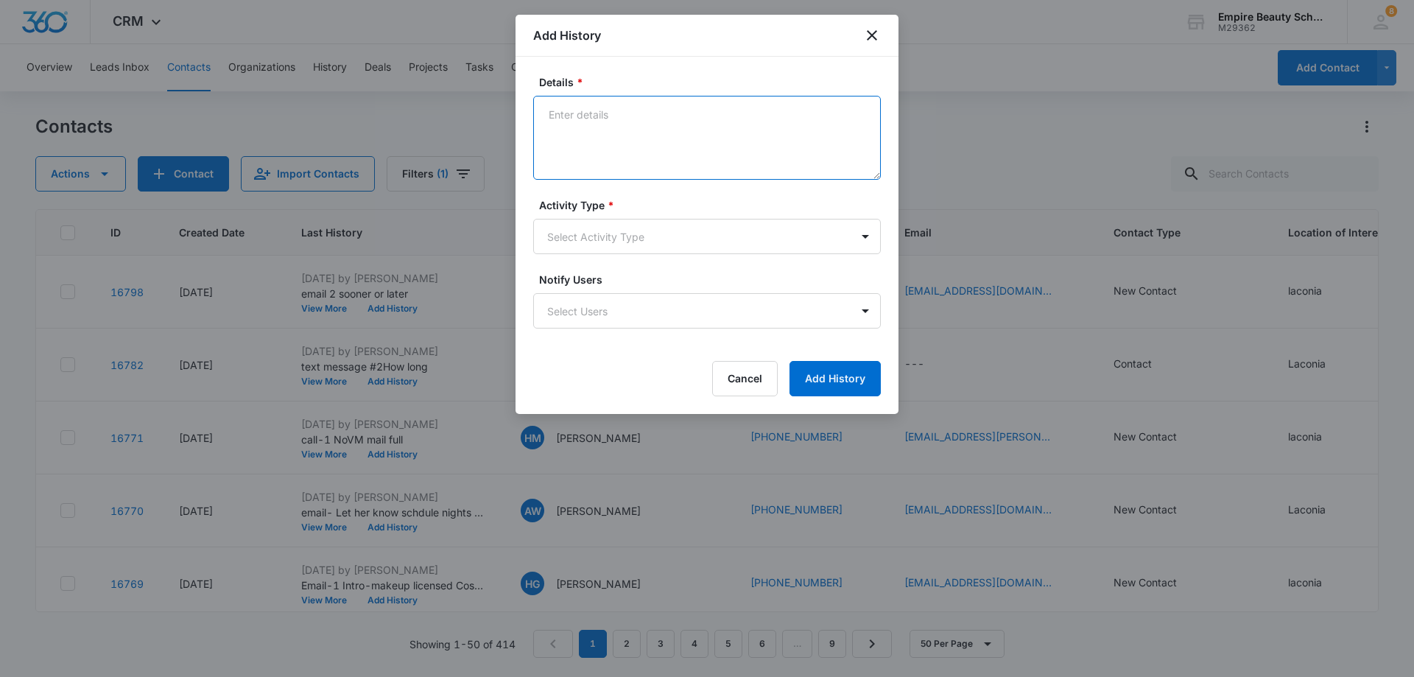
click at [656, 117] on textarea "Details *" at bounding box center [707, 138] width 348 height 84
type textarea "T"
type textarea "TXT 1 - Texted wrong #. Let her know about the limited spots left for 9/22 class"
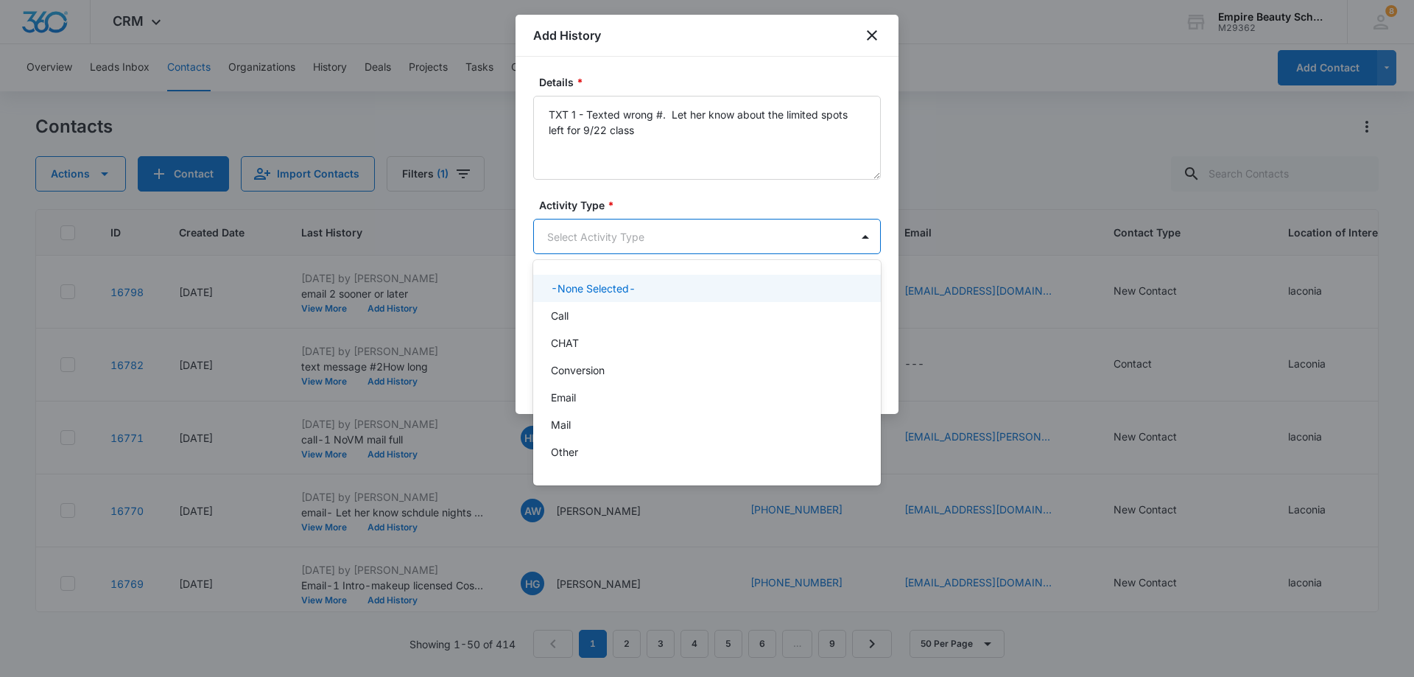
drag, startPoint x: 793, startPoint y: 222, endPoint x: 791, endPoint y: 229, distance: 7.7
click at [793, 224] on body "CRM Apps Forms CRM Email Shop Payments POS Files Brand Settings Empire Beauty S…" at bounding box center [707, 338] width 1414 height 677
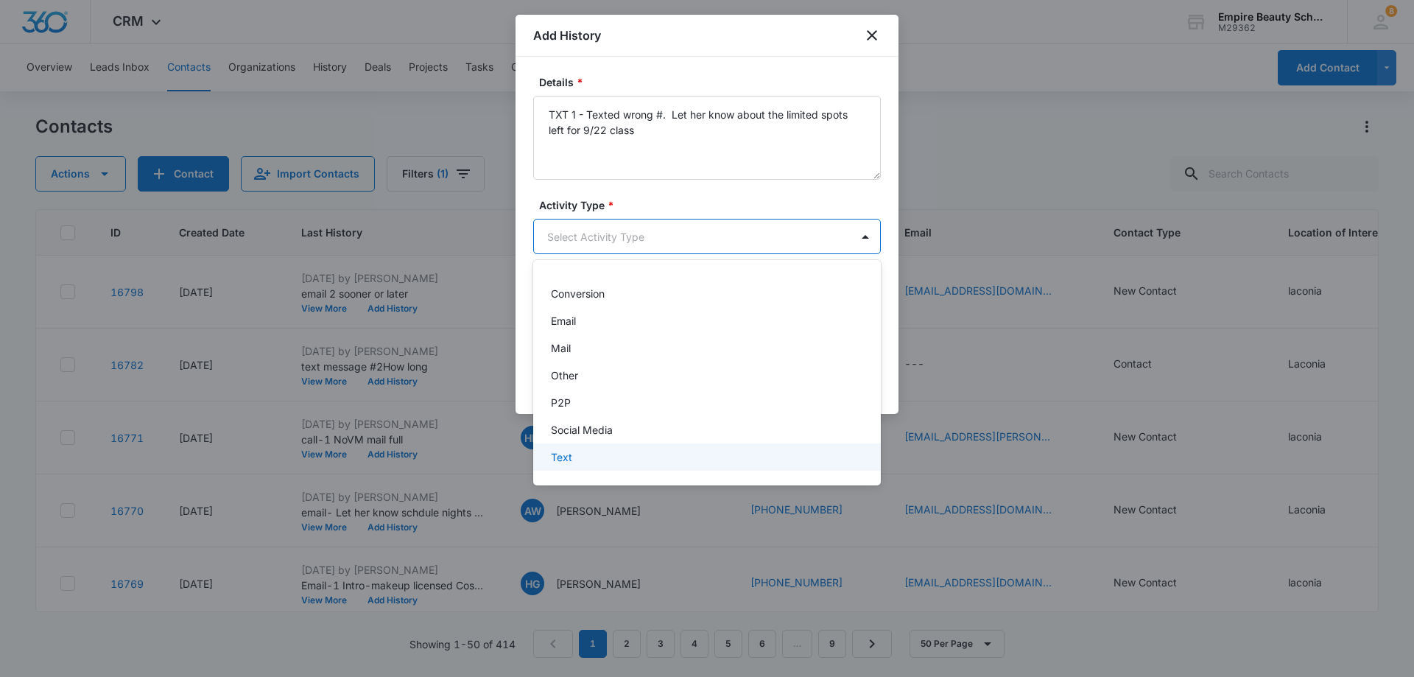
click at [581, 455] on div "Text" at bounding box center [705, 456] width 309 height 15
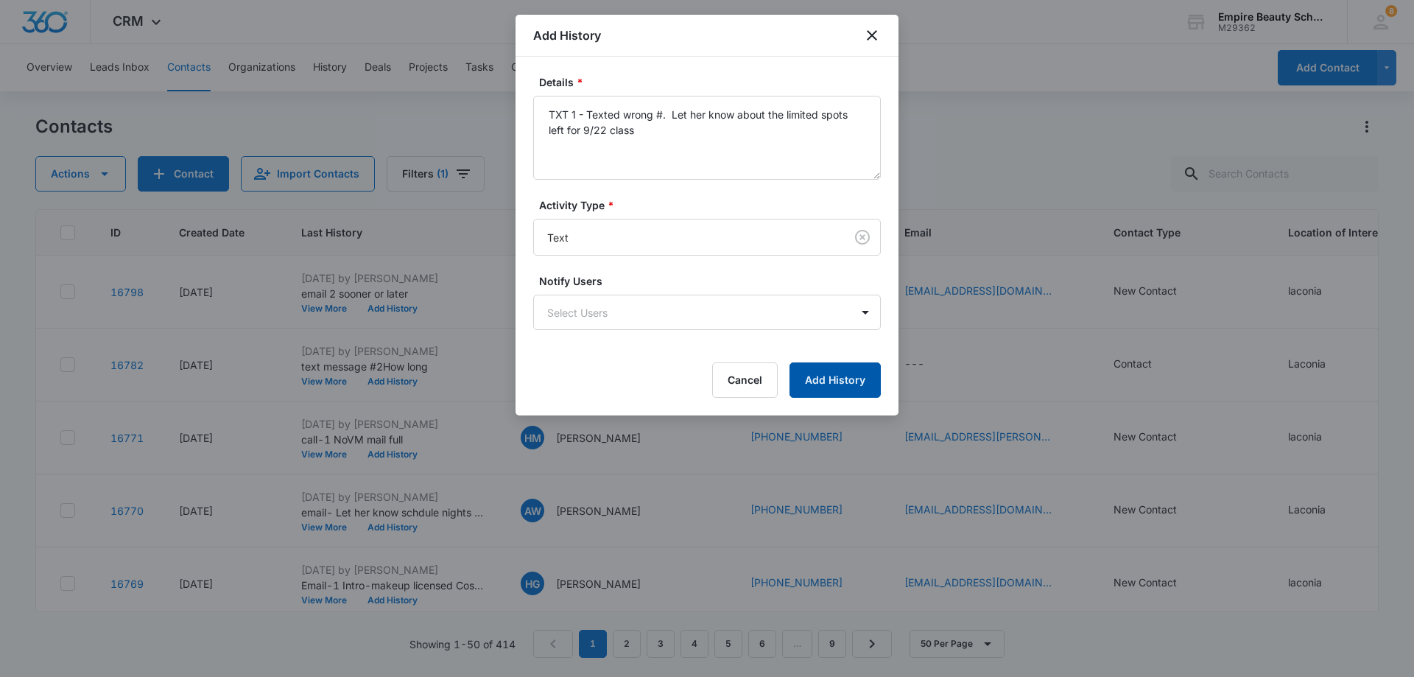
click at [822, 370] on button "Add History" at bounding box center [835, 379] width 91 height 35
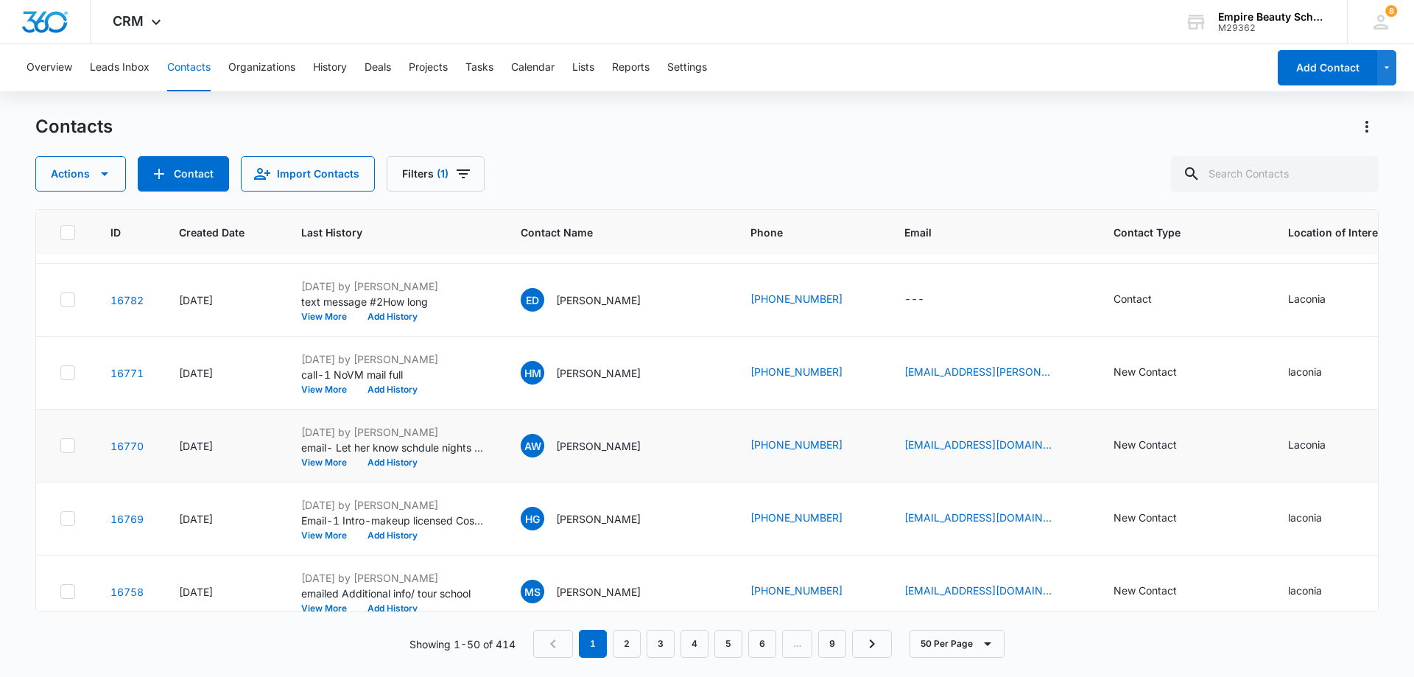
scroll to position [0, 0]
